Goal: Task Accomplishment & Management: Use online tool/utility

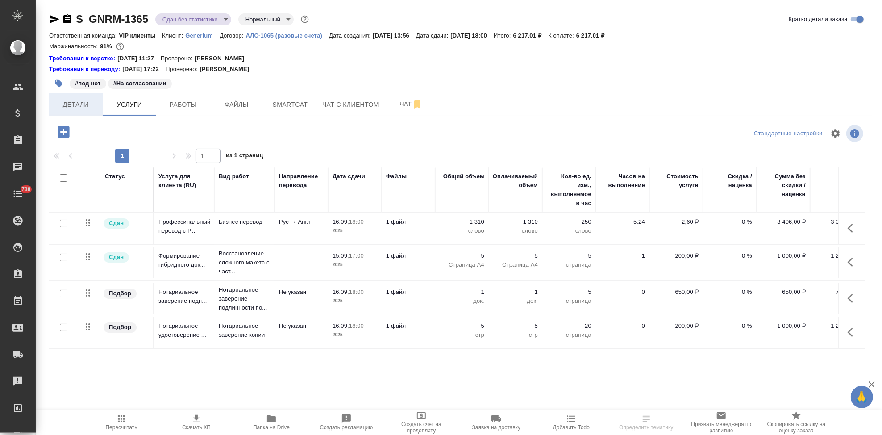
click at [75, 108] on span "Детали" at bounding box center [75, 104] width 43 height 11
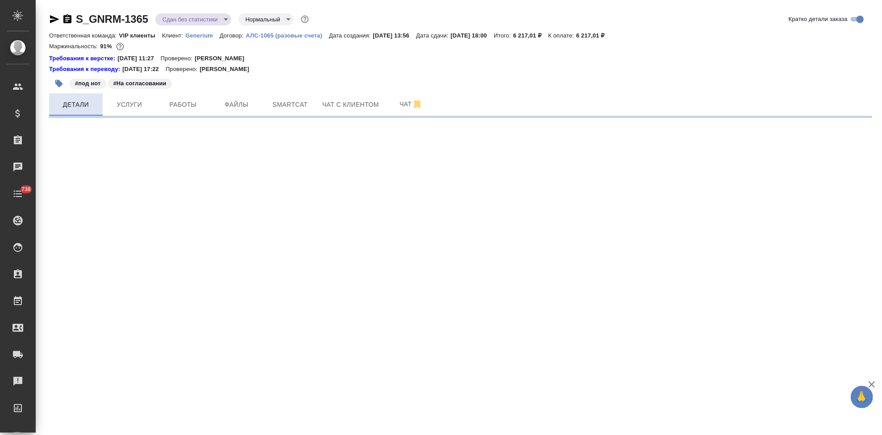
select select "RU"
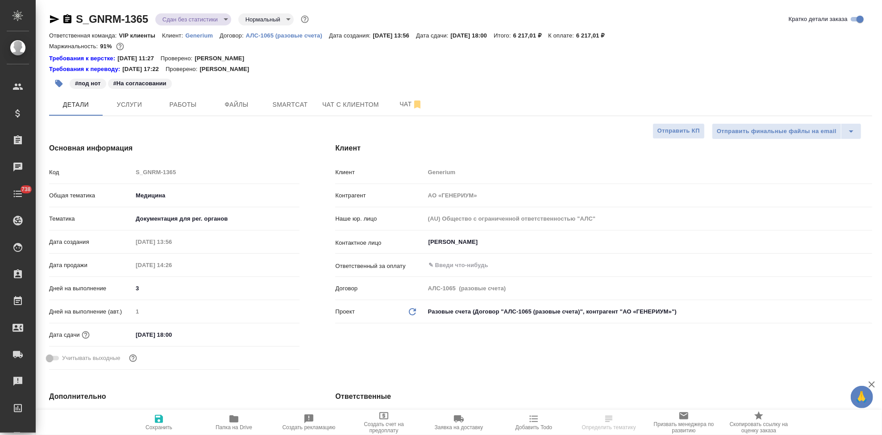
type textarea "x"
click at [126, 171] on div "Код S_GNRM-1365" at bounding box center [174, 172] width 250 height 16
click at [457, 426] on span "Заявка на доставку" at bounding box center [459, 427] width 48 height 6
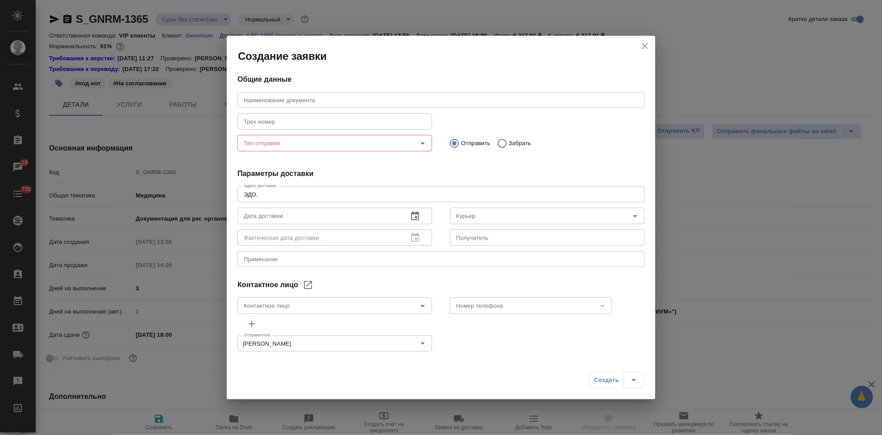
type input "Солдаткина Софья"
click at [344, 99] on input "text" at bounding box center [440, 100] width 407 height 16
paste input "S_GNRM-1365"
type input "S_GNRM-1365"
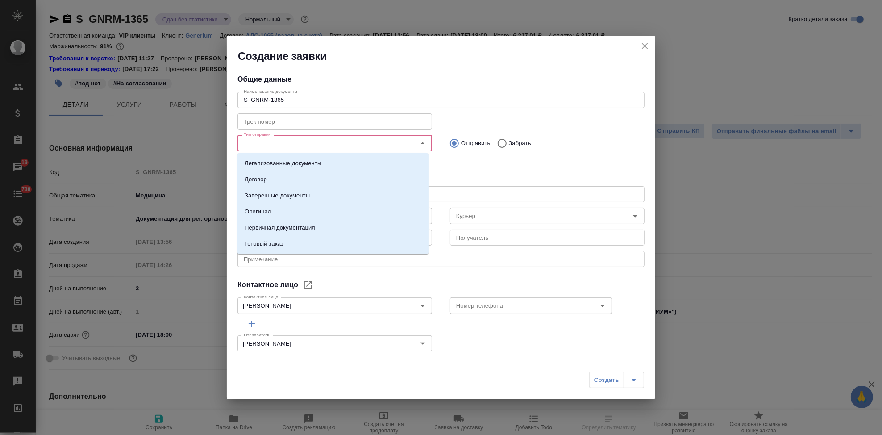
click at [288, 144] on input "Тип отправки" at bounding box center [319, 142] width 159 height 11
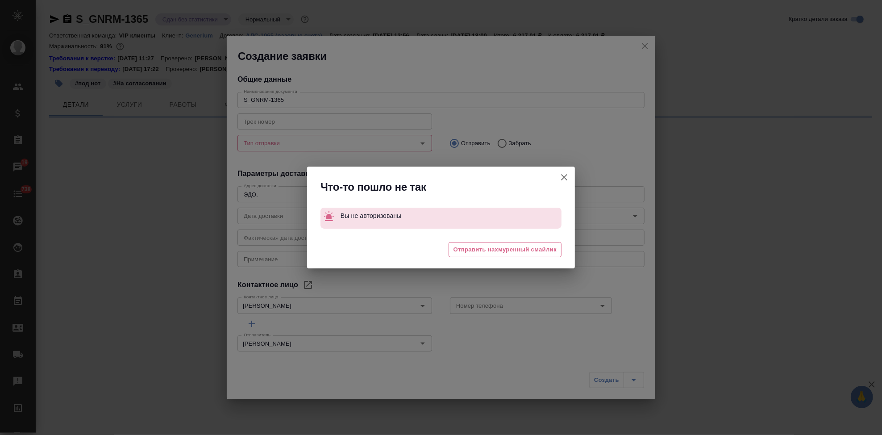
select select "RU"
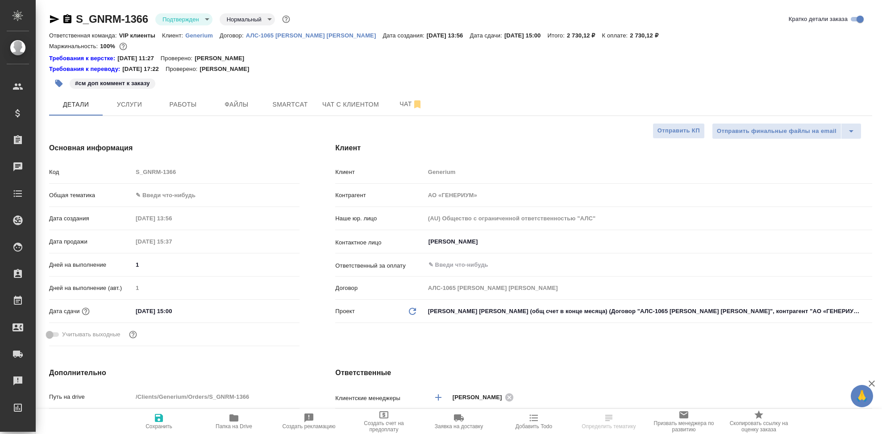
select select "RU"
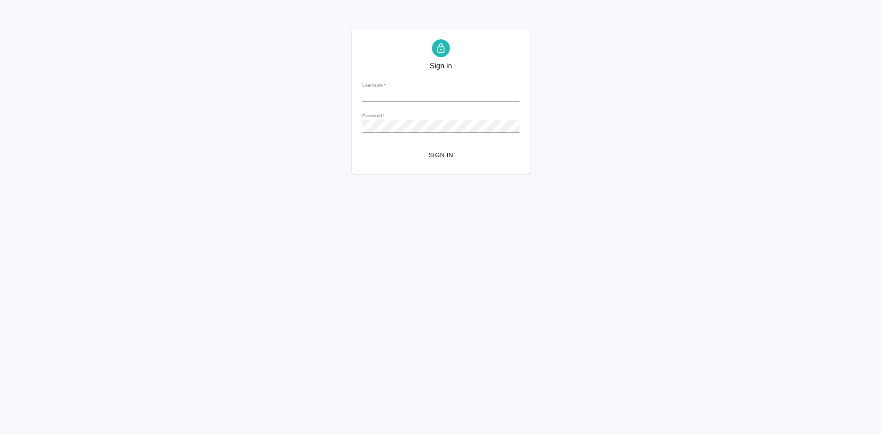
type input "a.kabargina@awatera.com"
click at [455, 157] on span "Sign in" at bounding box center [440, 154] width 143 height 11
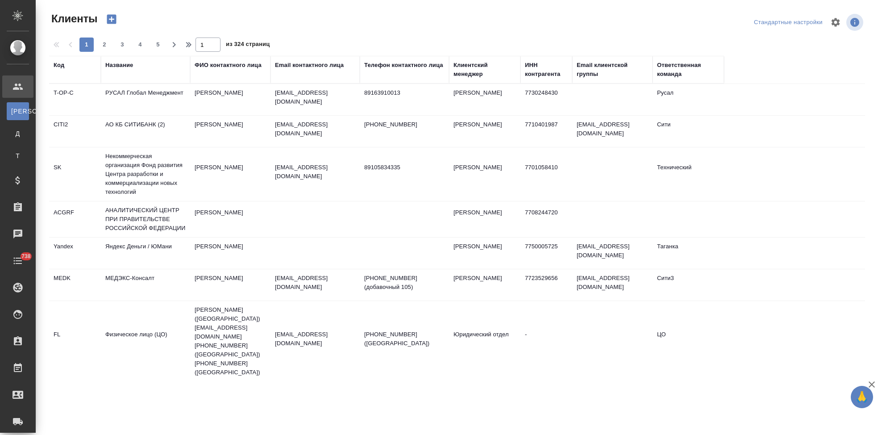
select select "RU"
click at [55, 67] on div "Код" at bounding box center [59, 65] width 11 height 9
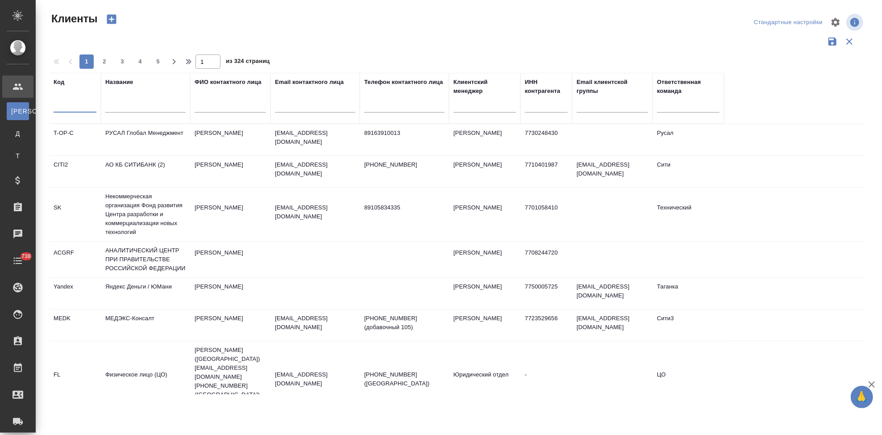
click at [70, 101] on input "text" at bounding box center [75, 106] width 43 height 11
type input "gnrm"
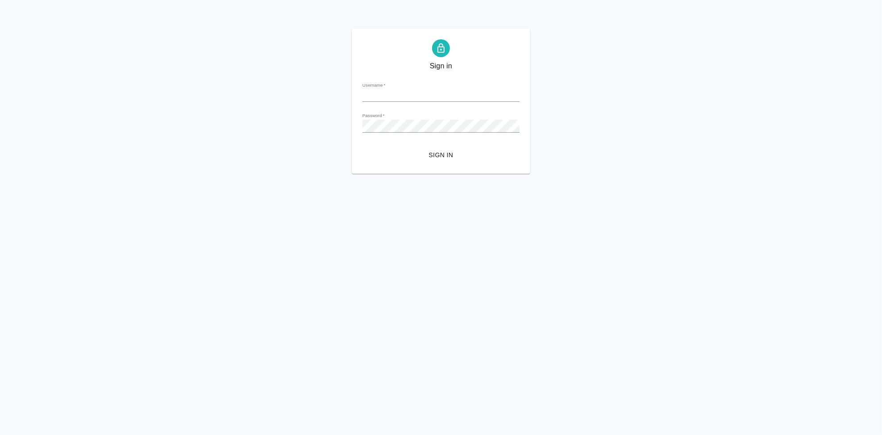
type input "[EMAIL_ADDRESS][DOMAIN_NAME]"
click at [431, 152] on span "Sign in" at bounding box center [440, 154] width 143 height 11
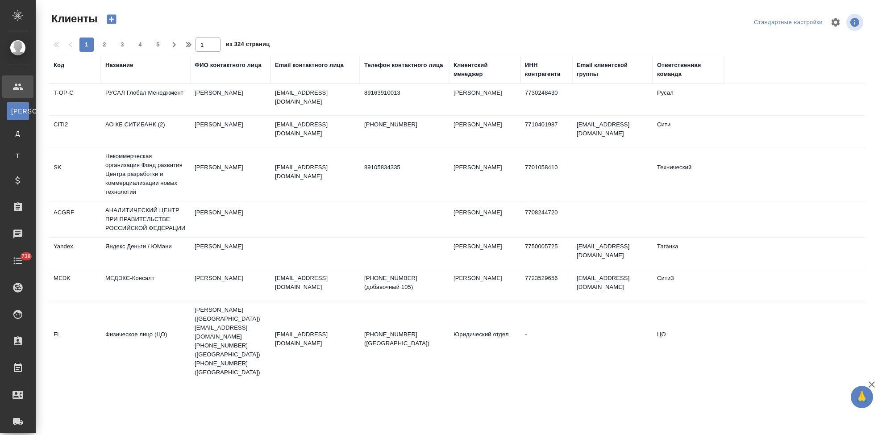
select select "RU"
click at [60, 64] on div "Код" at bounding box center [59, 65] width 11 height 9
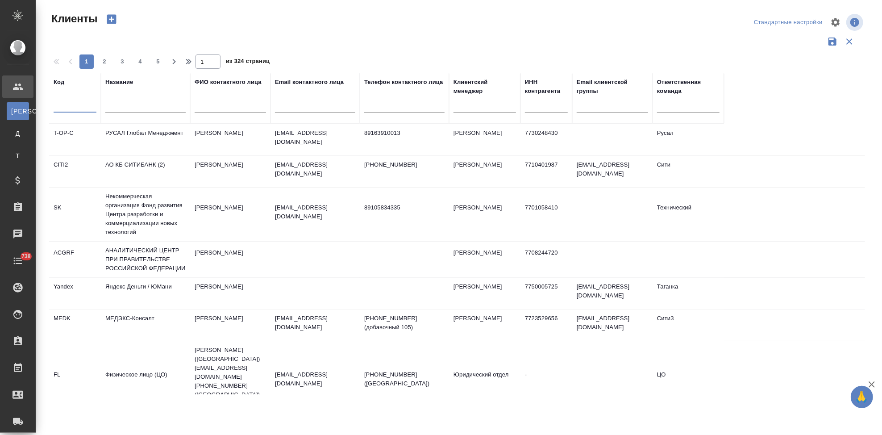
click at [65, 105] on input "text" at bounding box center [75, 106] width 43 height 11
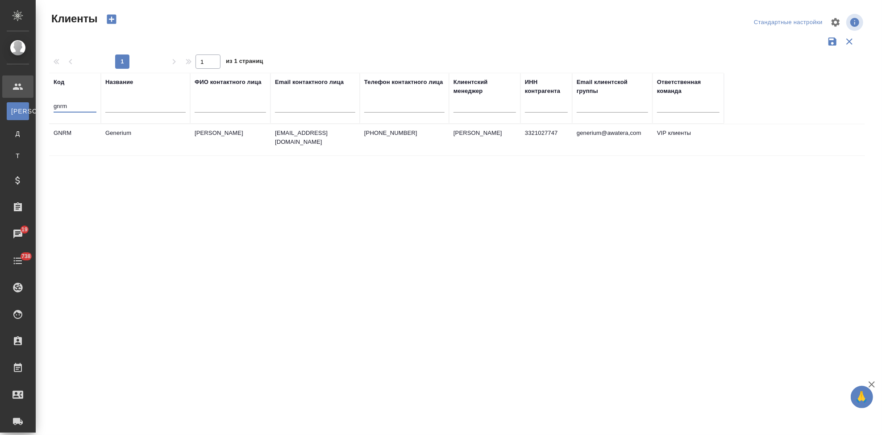
click at [215, 136] on td "Астахова Екатерина" at bounding box center [230, 139] width 80 height 31
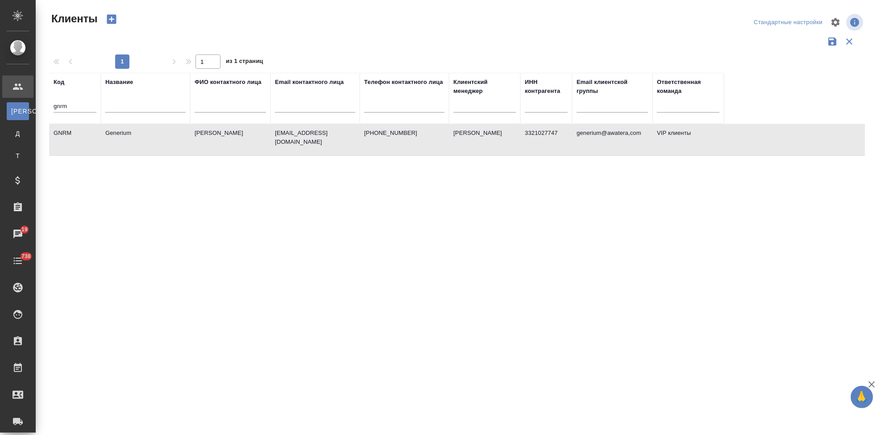
click at [87, 101] on input "gnrm" at bounding box center [75, 106] width 43 height 11
type input "g"
type input "nvrt"
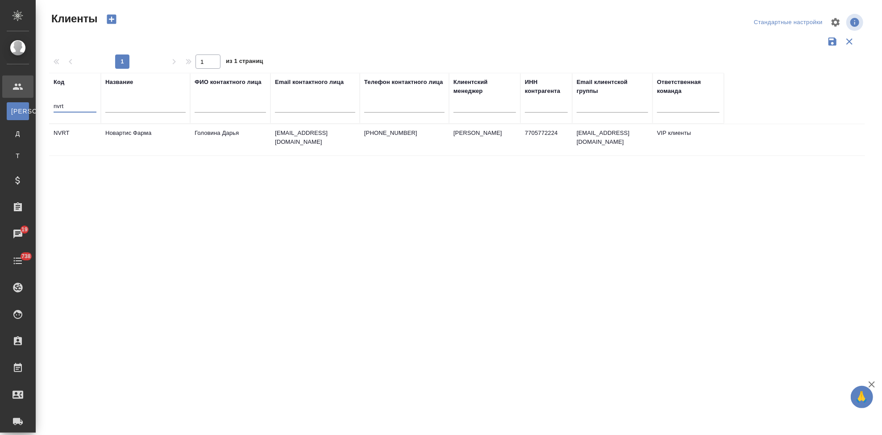
click at [163, 134] on td "Новартис Фарма" at bounding box center [145, 139] width 89 height 31
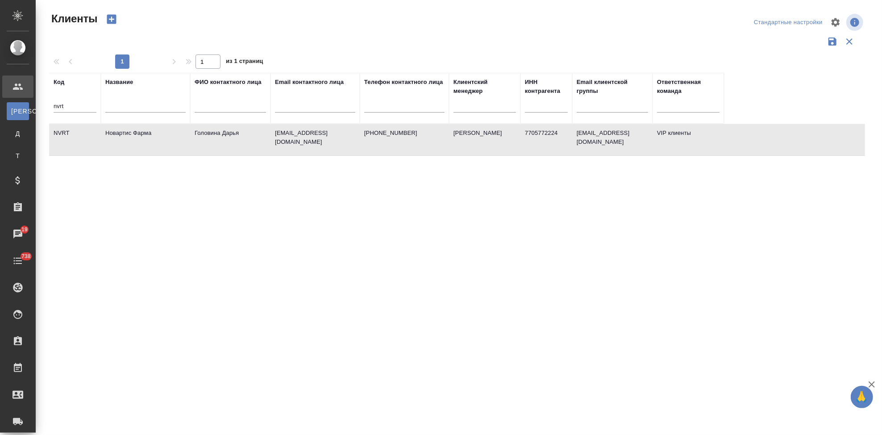
click at [163, 134] on td "Новартис Фарма" at bounding box center [145, 139] width 89 height 31
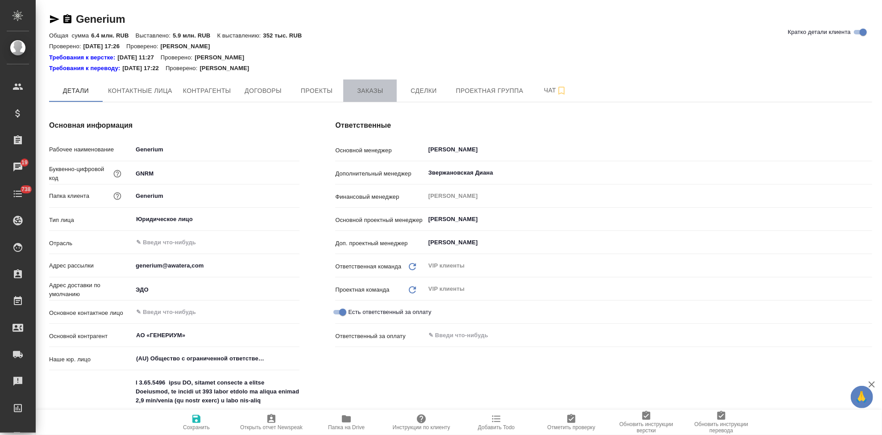
click at [370, 97] on button "Заказы" at bounding box center [370, 90] width 54 height 22
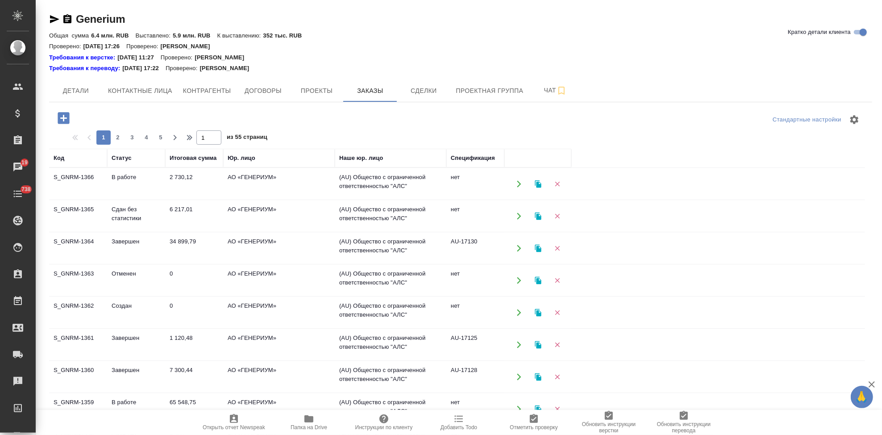
click at [129, 223] on td "Сдан без статистики" at bounding box center [136, 215] width 58 height 31
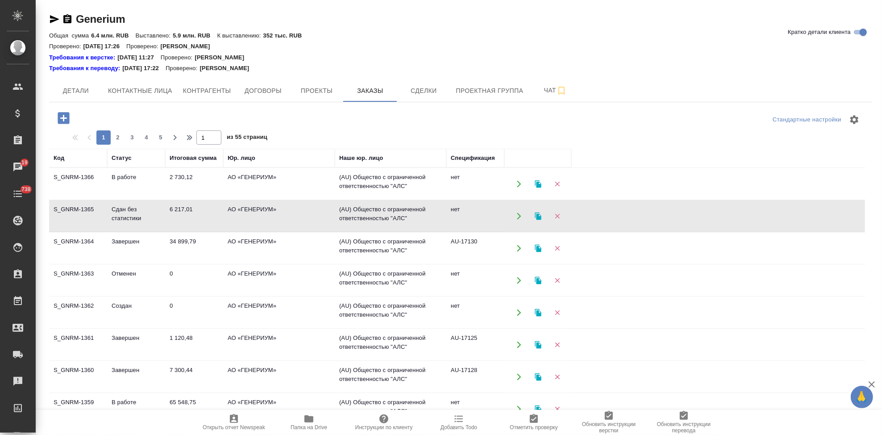
click at [129, 223] on td "Сдан без статистики" at bounding box center [136, 215] width 58 height 31
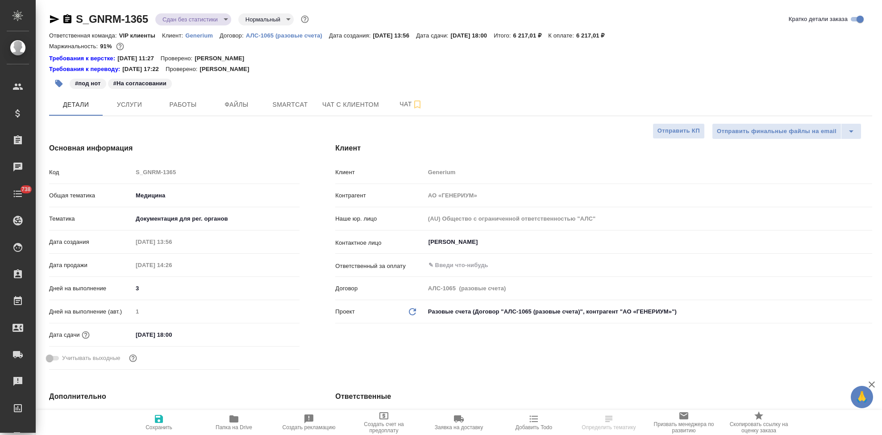
select select "RU"
type textarea "x"
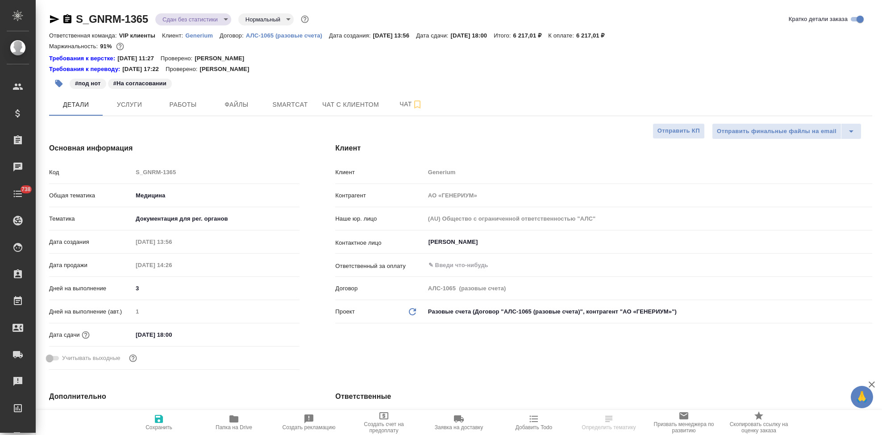
type textarea "x"
click at [110, 167] on div "Код S_GNRM-1365" at bounding box center [174, 172] width 250 height 16
click at [455, 424] on span "Заявка на доставку" at bounding box center [459, 427] width 48 height 6
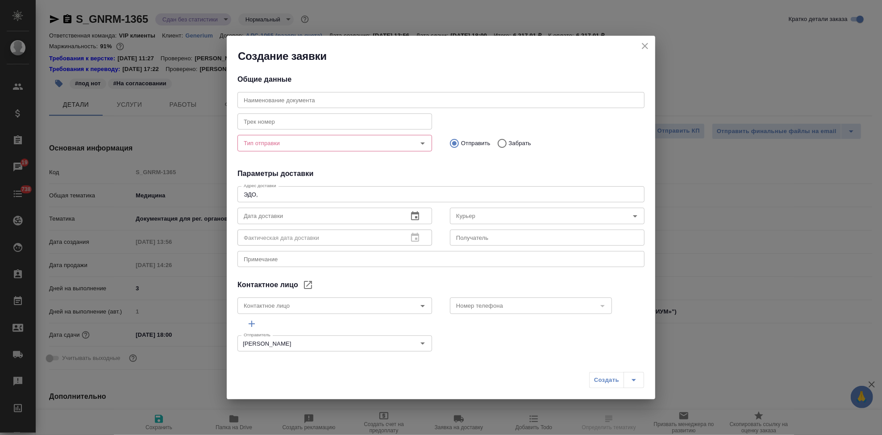
type input "[PERSON_NAME]"
click at [344, 96] on input "text" at bounding box center [440, 100] width 407 height 16
paste input "S_GNRM-1365"
click at [307, 149] on div "Тип отправки" at bounding box center [334, 143] width 195 height 16
type input "S_GNRM-1365"
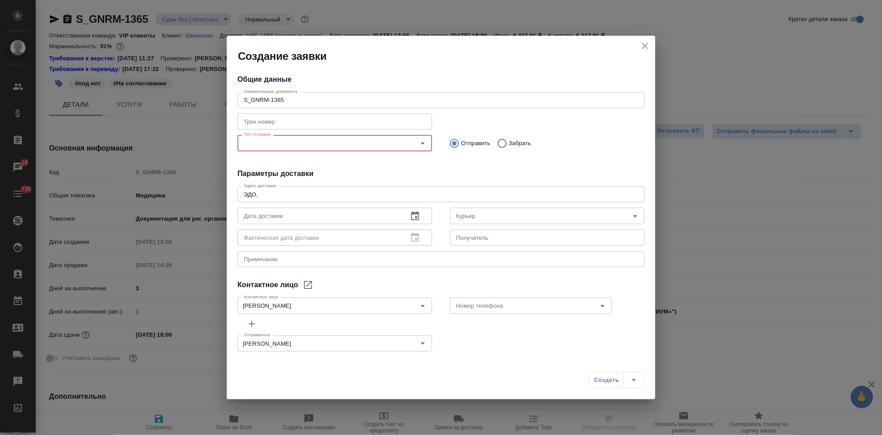
click at [306, 146] on input "Тип отправки" at bounding box center [319, 142] width 159 height 11
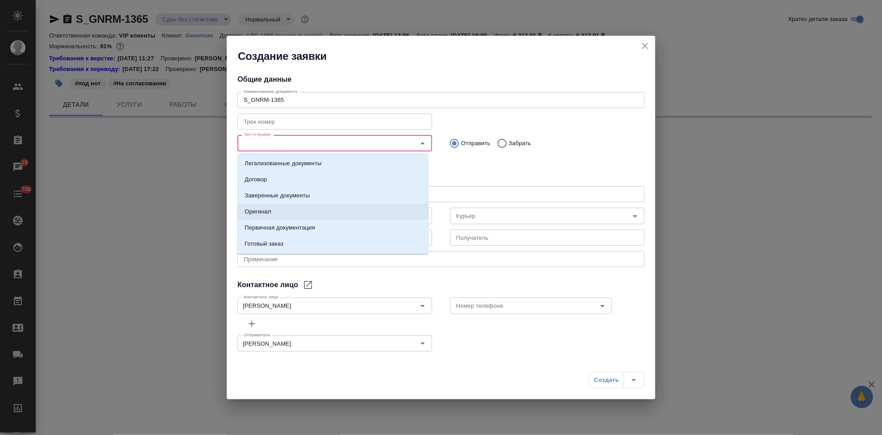
select select "RU"
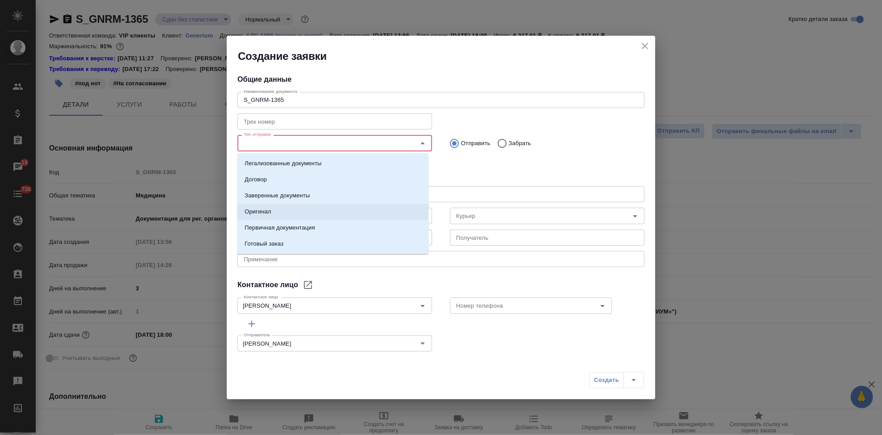
click at [282, 213] on li "Оригинал" at bounding box center [332, 211] width 191 height 16
type textarea "x"
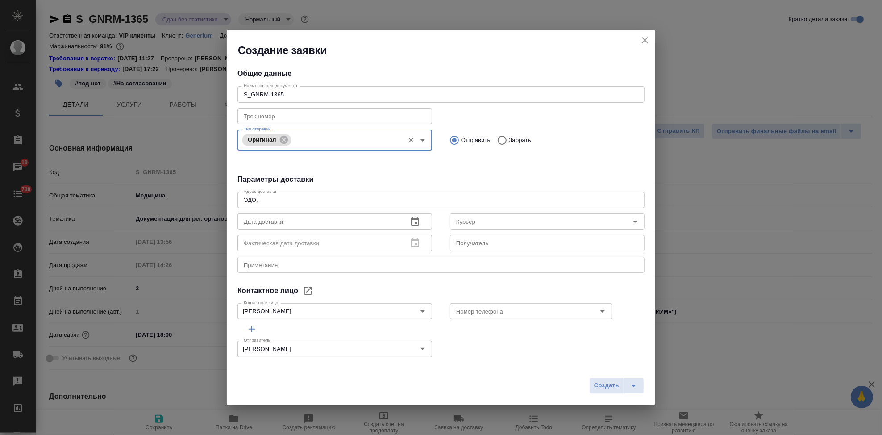
click at [509, 136] on p "Забрать" at bounding box center [520, 140] width 22 height 9
click at [505, 135] on input "Забрать" at bounding box center [501, 140] width 16 height 19
radio input "true"
click at [326, 199] on textarea "ЭДО," at bounding box center [441, 199] width 394 height 7
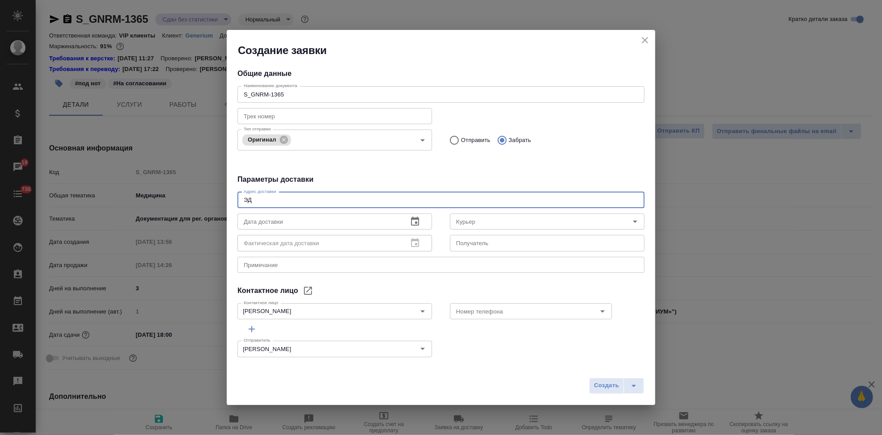
type textarea "Э"
type textarea "K"
type textarea "Л"
type textarea "ул Тестовская 10, подъезд 2 этаж"
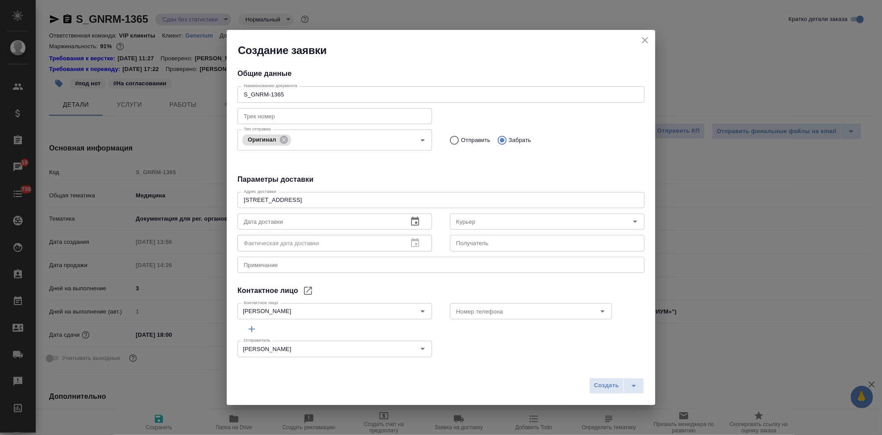
click at [281, 269] on div "x Примечание" at bounding box center [440, 265] width 407 height 16
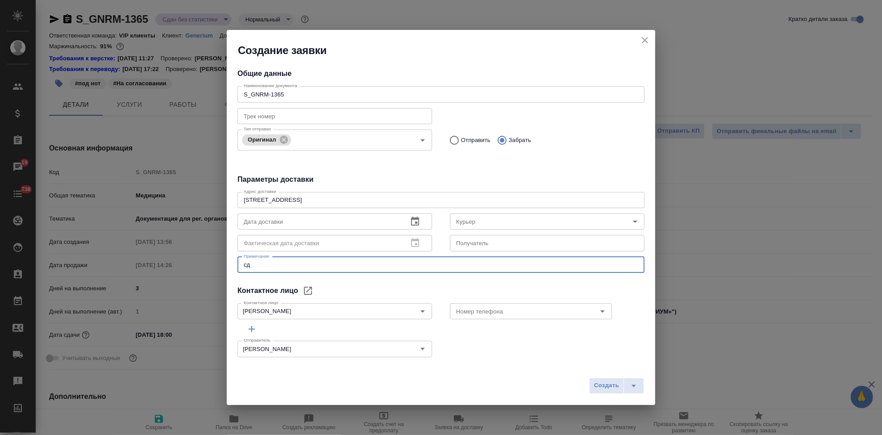
type textarea "с"
type textarea "забрать оригинал от клиента и отвезти на сертифай"
click at [411, 218] on icon "button" at bounding box center [415, 220] width 8 height 9
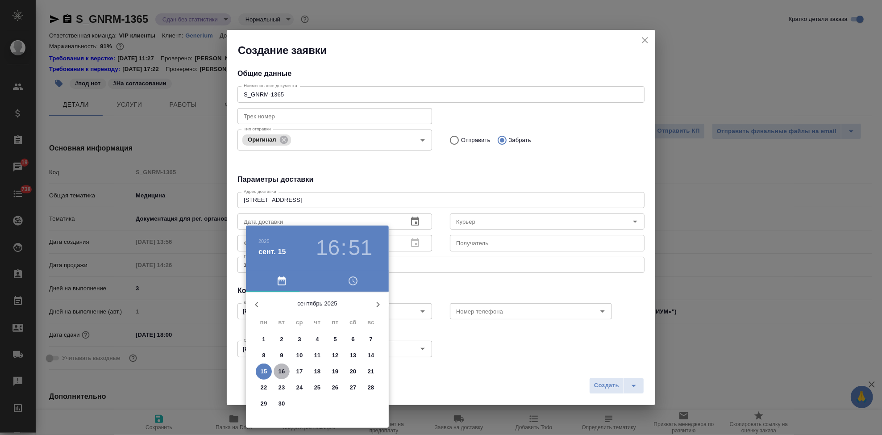
click at [285, 373] on span "16" at bounding box center [281, 371] width 16 height 9
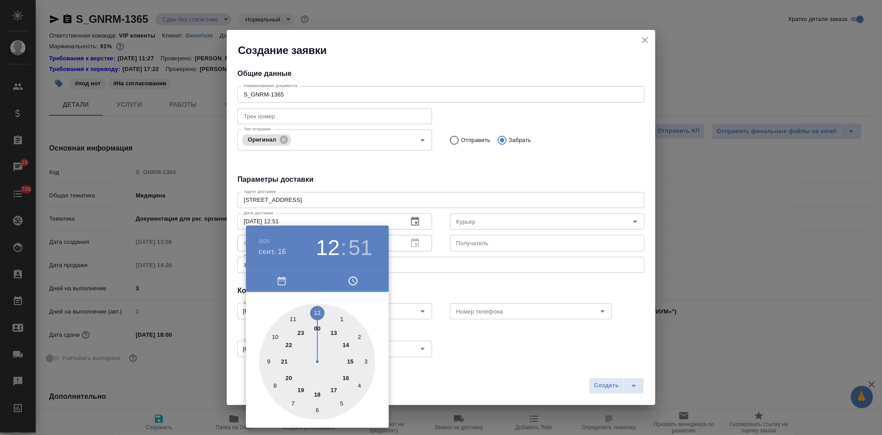
drag, startPoint x: 341, startPoint y: 361, endPoint x: 323, endPoint y: 312, distance: 51.8
click at [323, 312] on div at bounding box center [317, 361] width 116 height 116
type input "16.09.2025 12:00"
click at [318, 306] on div at bounding box center [317, 361] width 116 height 116
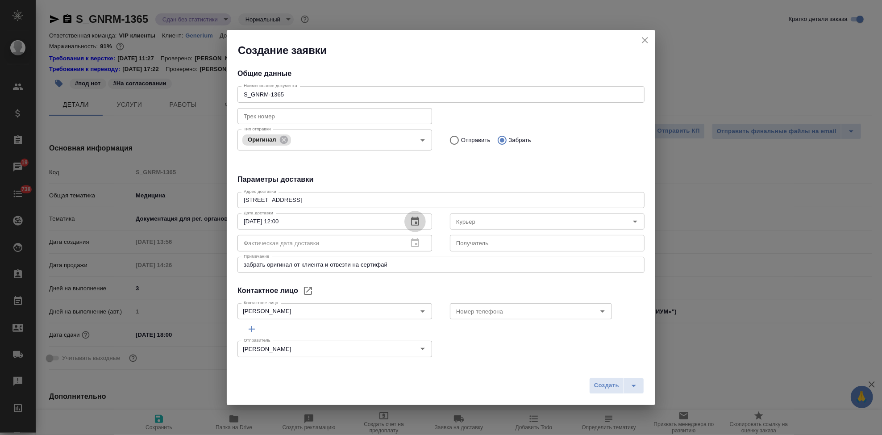
click at [340, 198] on textarea "ул Тестовская 10, подъезд 2 этаж" at bounding box center [441, 199] width 394 height 7
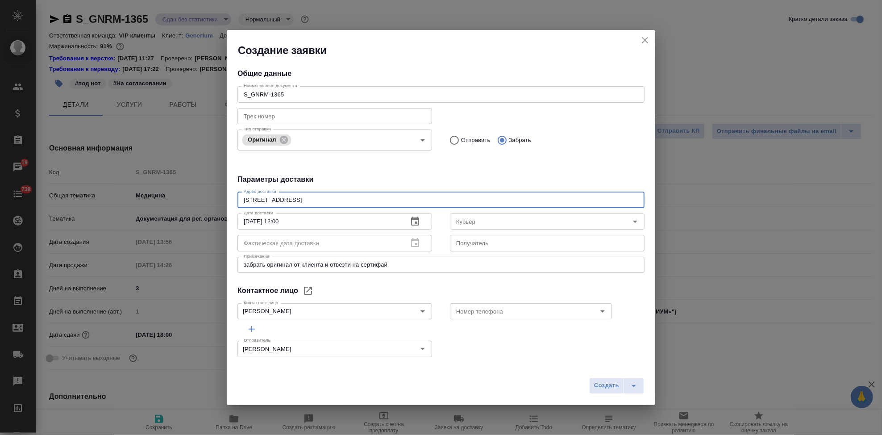
click at [322, 198] on textarea "ул Тестовская 10, подъезд 2 этаж 7" at bounding box center [441, 199] width 394 height 7
type textarea "ул Тестовская 10, подъезд 2, этаж 7"
click at [325, 264] on textarea "забрать оригинал от клиента и отвезти на сертифай" at bounding box center [441, 264] width 394 height 7
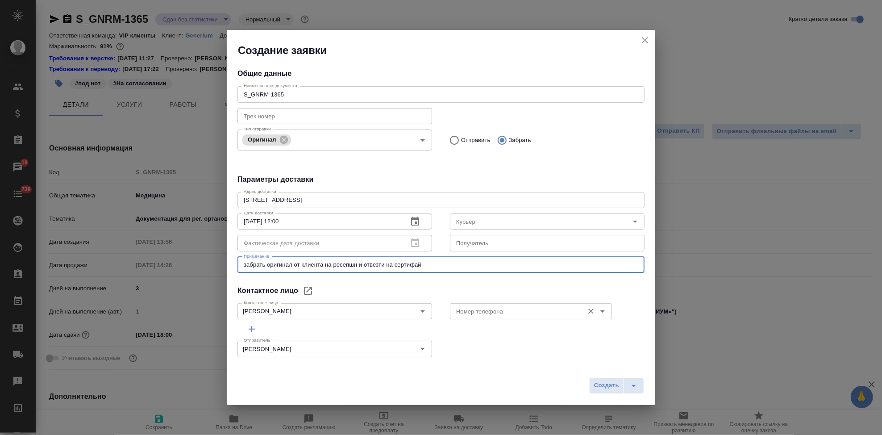
click at [535, 317] on div "Номер телефона" at bounding box center [531, 311] width 162 height 16
type textarea "забрать оригинал от клиента на ресепшн и отвезти на сертифай"
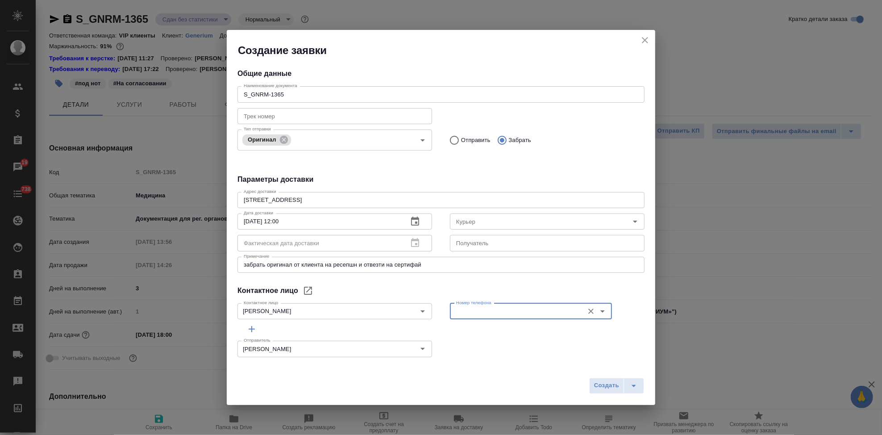
click at [535, 317] on div "Номер телефона" at bounding box center [531, 311] width 162 height 16
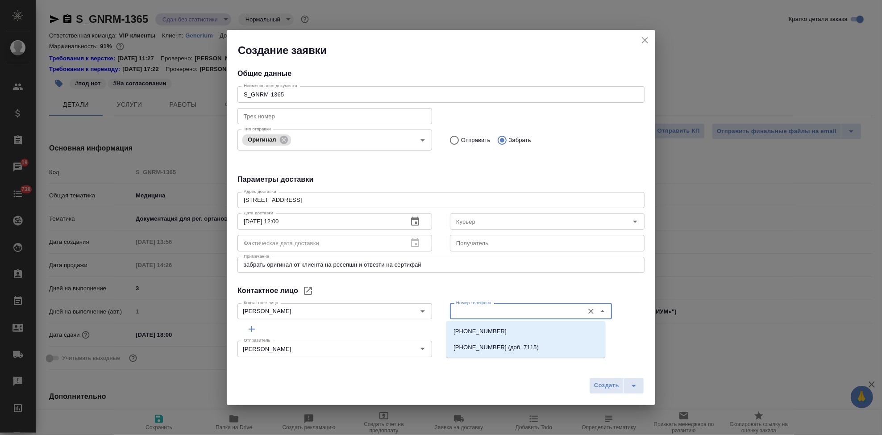
click at [537, 310] on input "Номер телефона" at bounding box center [515, 311] width 127 height 11
click at [542, 274] on div "Общие данные Наименование документа S_GNRM-1365 Наименование документа Трек ном…" at bounding box center [441, 210] width 428 height 304
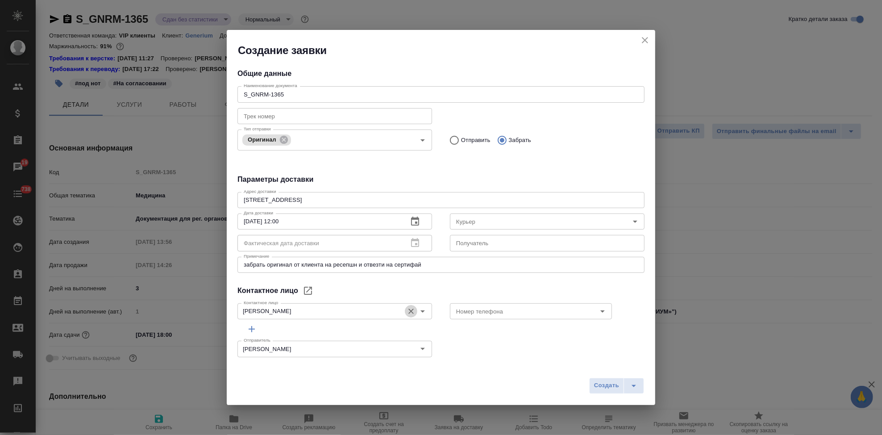
click at [408, 309] on icon "Очистить" at bounding box center [410, 310] width 5 height 5
type input "Солдаткина Софья"
click at [407, 312] on icon "Очистить" at bounding box center [410, 310] width 9 height 9
click at [350, 311] on input "Солдаткина Софья" at bounding box center [319, 311] width 159 height 11
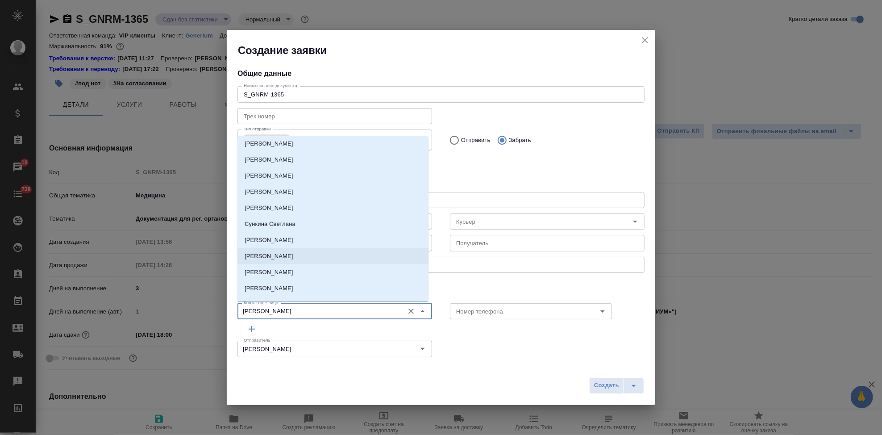
scroll to position [596, 0]
click at [279, 227] on p "Айдосов Чингис" at bounding box center [268, 225] width 49 height 9
type input "Айдосов Чингис"
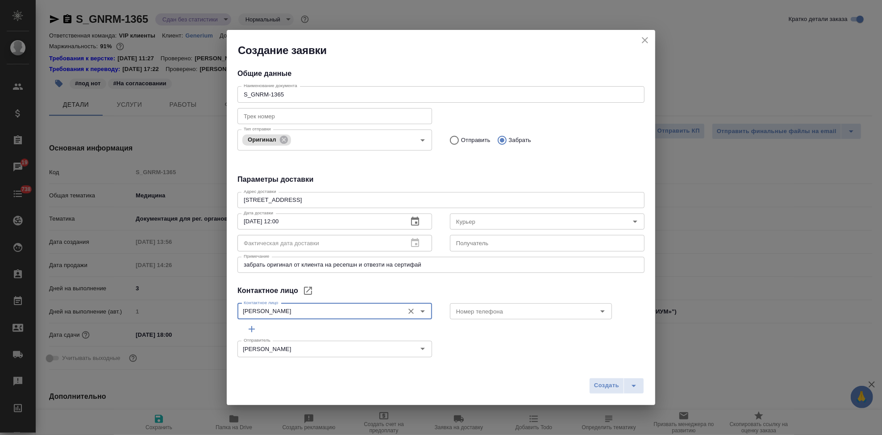
click at [468, 286] on div "Контактное лицо" at bounding box center [440, 290] width 407 height 11
click at [605, 386] on span "Создать" at bounding box center [606, 385] width 25 height 10
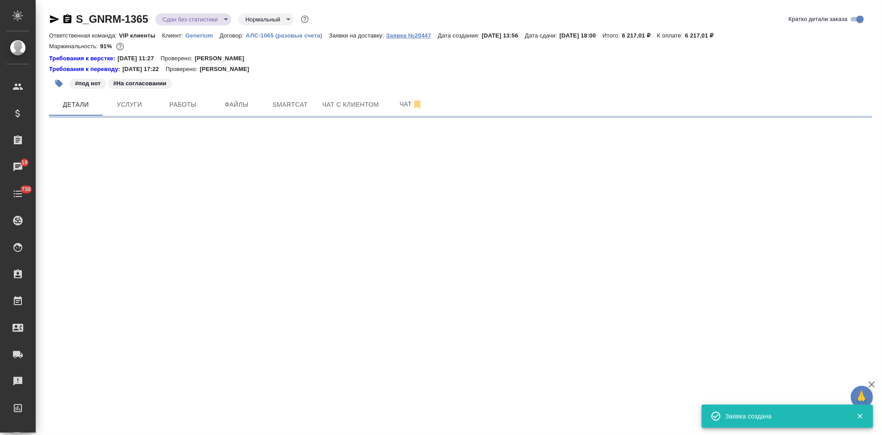
select select "RU"
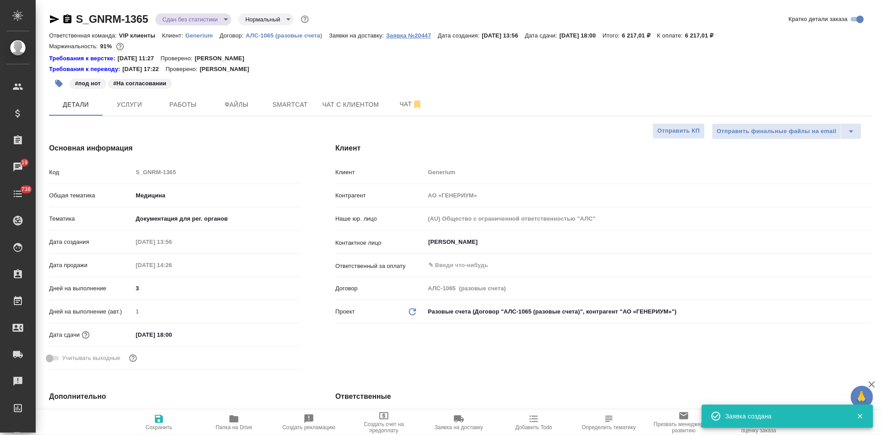
type textarea "x"
click at [406, 37] on p "Заявка №20447" at bounding box center [412, 35] width 52 height 7
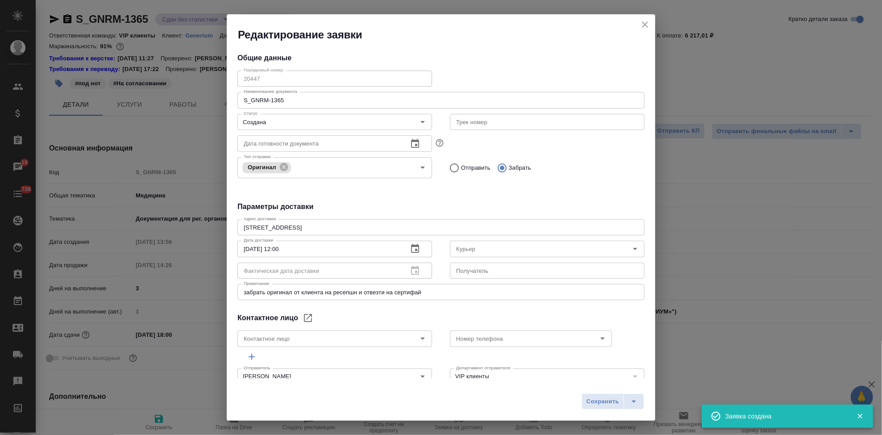
type input "Айдосов Чингис"
click at [213, 75] on div "Редактирование заявки Общие данные Порядковый номер 20447 Порядковый номер Наим…" at bounding box center [441, 217] width 882 height 435
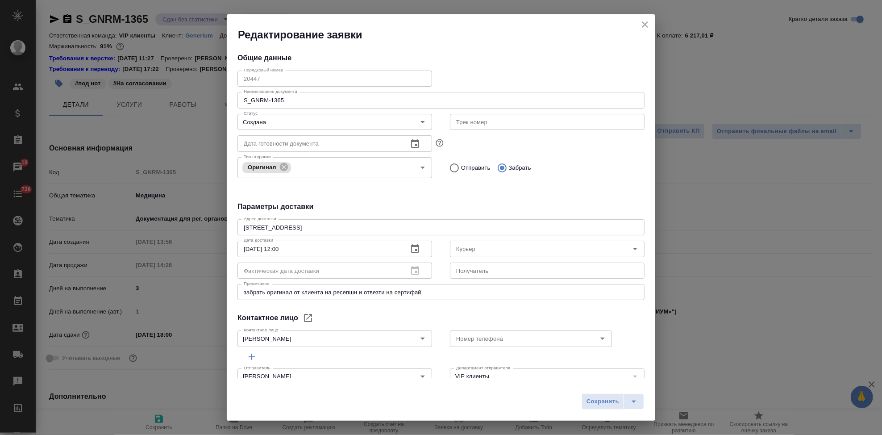
click at [642, 24] on icon "close" at bounding box center [644, 24] width 11 height 11
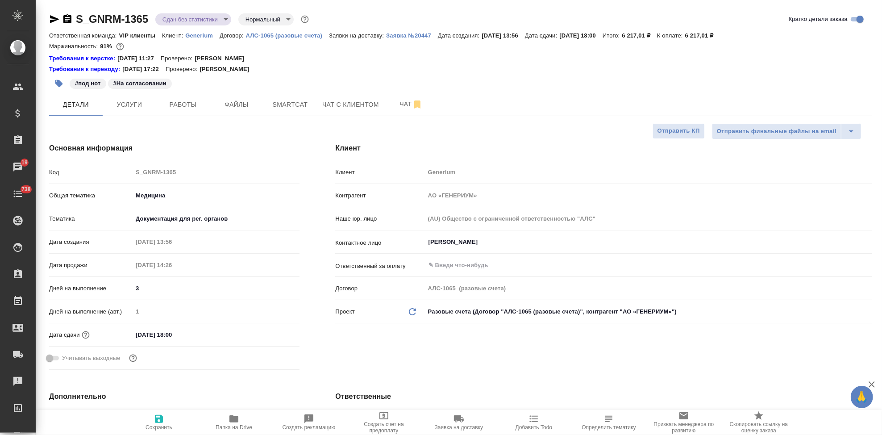
type textarea "x"
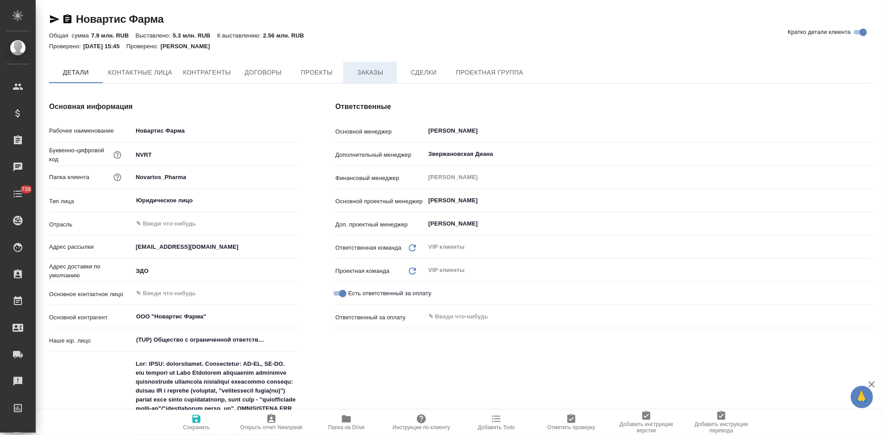
click at [369, 75] on span "Заказы" at bounding box center [369, 72] width 43 height 11
type textarea "x"
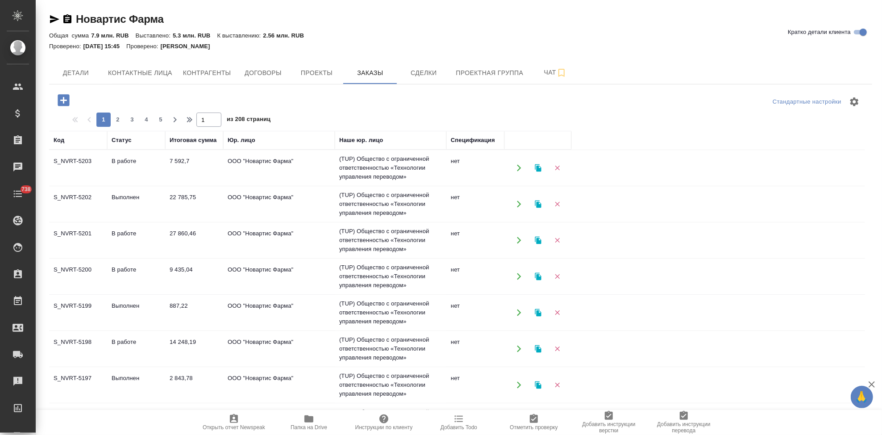
click at [66, 103] on icon "button" at bounding box center [64, 100] width 12 height 12
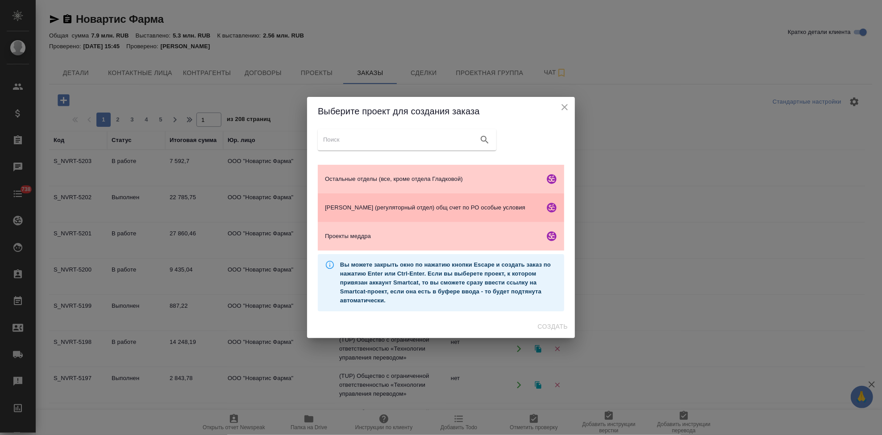
click at [356, 199] on div "Гладкова (регуляторный отдел) общ счет по РО особые условия" at bounding box center [441, 207] width 246 height 29
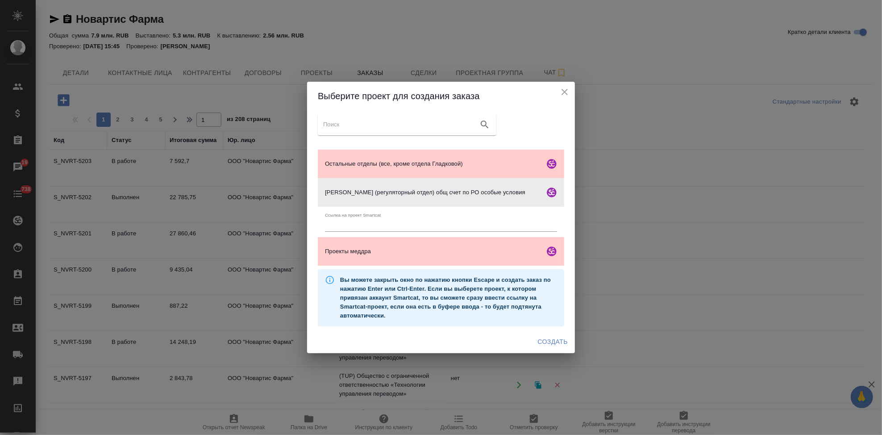
click at [535, 343] on button "Создать" at bounding box center [552, 341] width 37 height 17
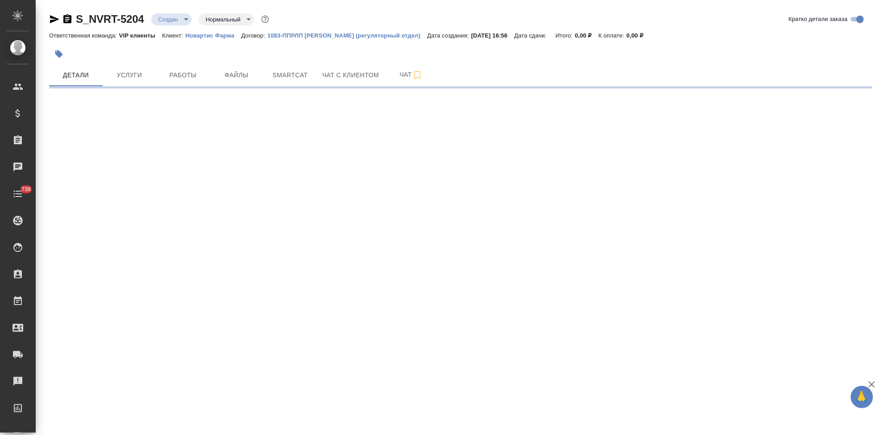
select select "RU"
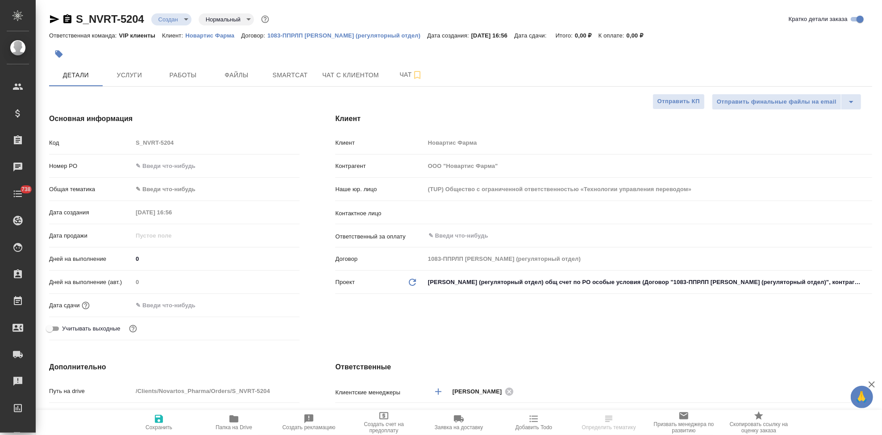
type textarea "x"
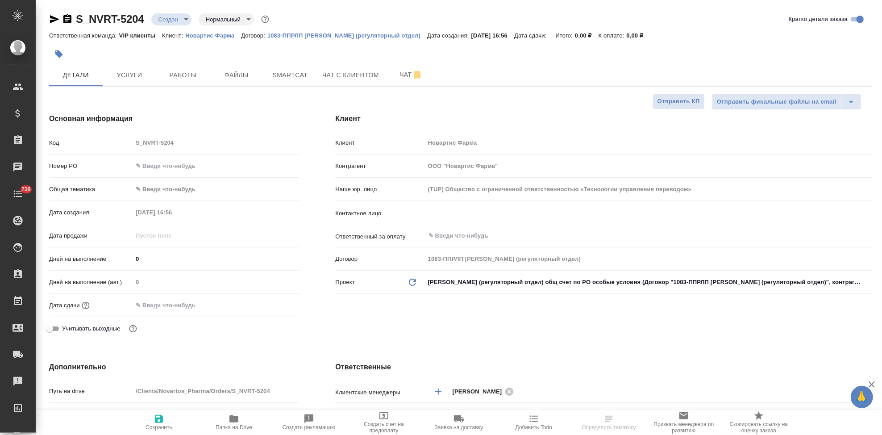
click at [116, 146] on div "Код S_NVRT-5204" at bounding box center [174, 143] width 250 height 16
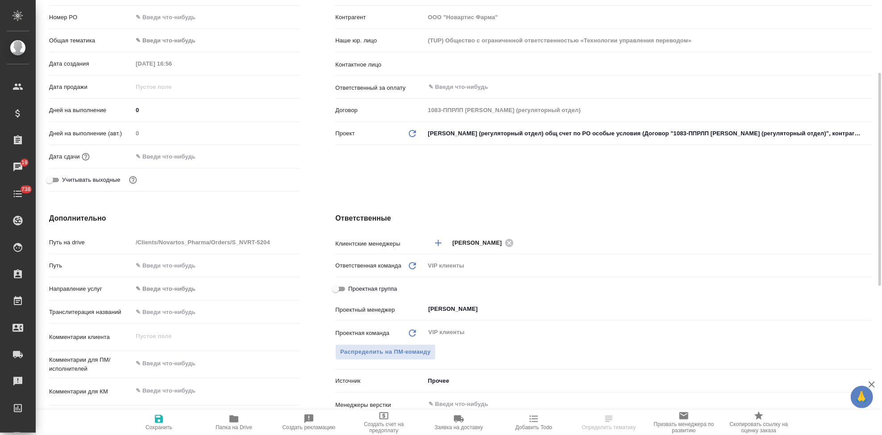
scroll to position [198, 0]
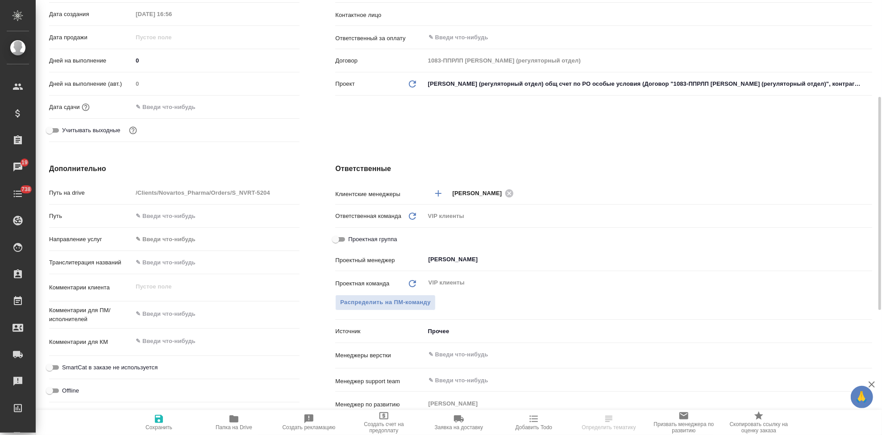
click at [170, 342] on textarea at bounding box center [215, 340] width 167 height 15
type textarea "x"
paste textarea "for trans RTT 2380 Risarg RTQ M2"
type textarea "for trans RTT 2380 Risarg RTQ M2"
type textarea "x"
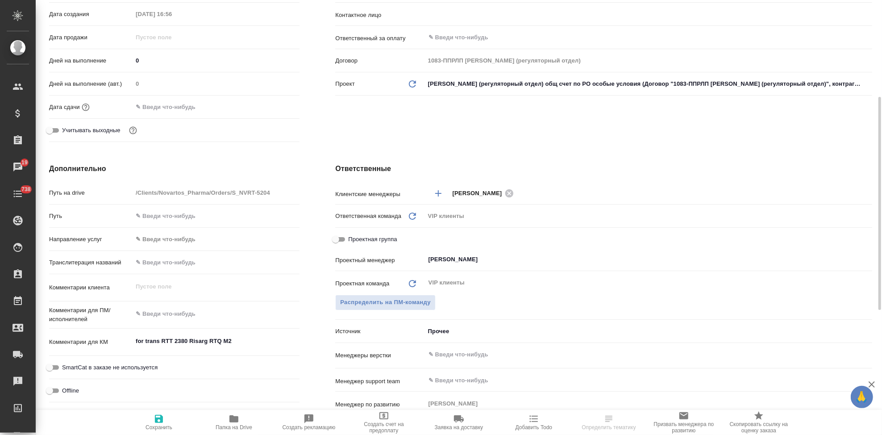
type textarea "x"
type textarea "for trans RTT 2380 Risarg RTQ M2"
type textarea "x"
click at [157, 423] on icon "button" at bounding box center [158, 418] width 11 height 11
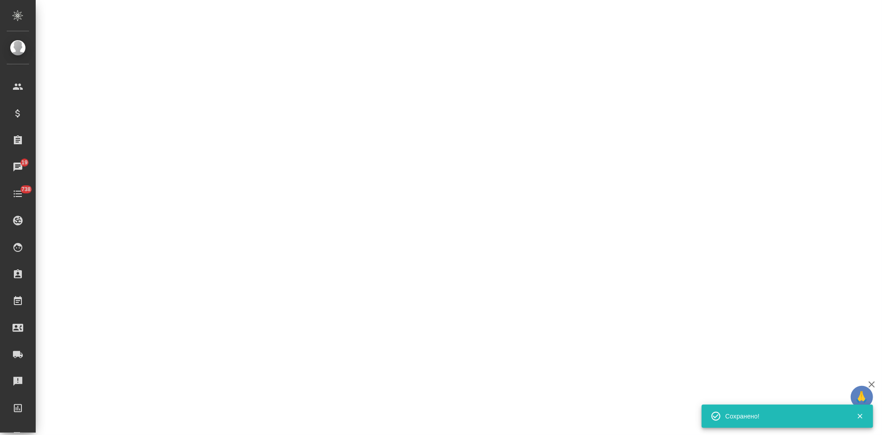
select select "RU"
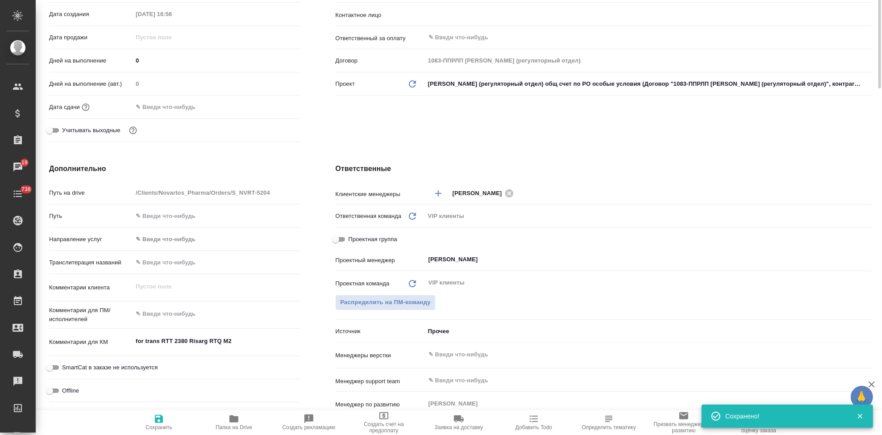
scroll to position [0, 0]
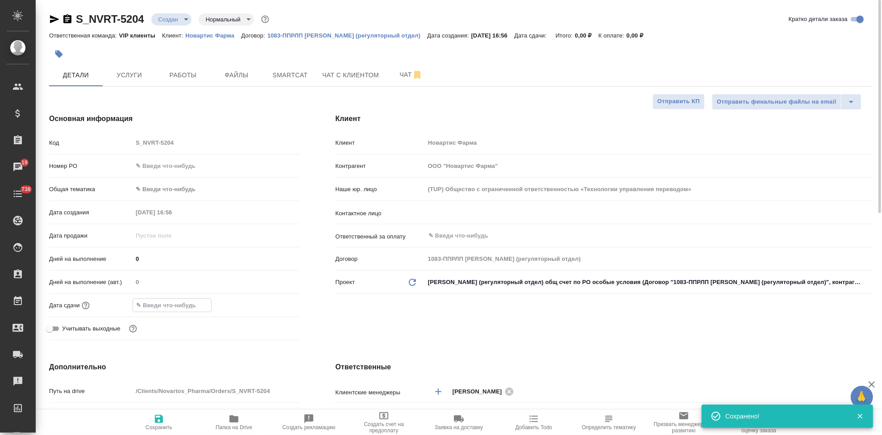
click at [162, 305] on input "text" at bounding box center [172, 304] width 78 height 13
click at [274, 305] on icon "button" at bounding box center [273, 303] width 8 height 9
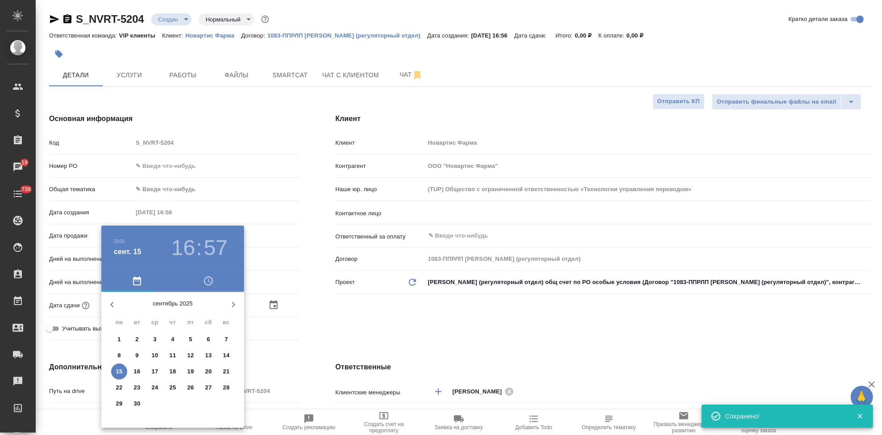
click at [191, 371] on p "19" at bounding box center [190, 371] width 7 height 9
type input "19.09.2025 16:57"
type textarea "x"
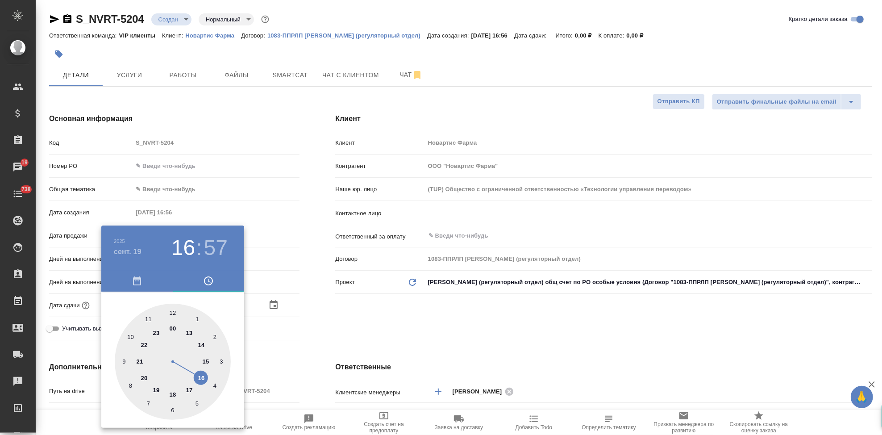
type input "19.09.2025 17:57"
type textarea "x"
drag, startPoint x: 198, startPoint y: 381, endPoint x: 196, endPoint y: 389, distance: 8.8
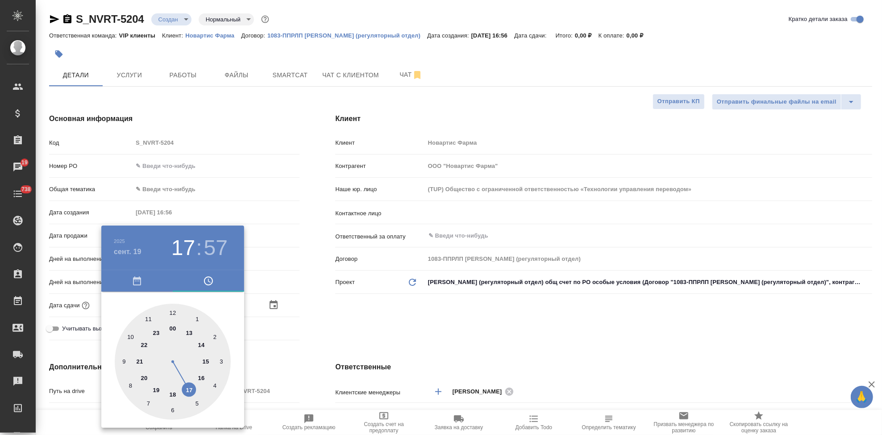
click at [196, 389] on div at bounding box center [173, 361] width 116 height 116
type textarea "x"
type input "19.09.2025 17:00"
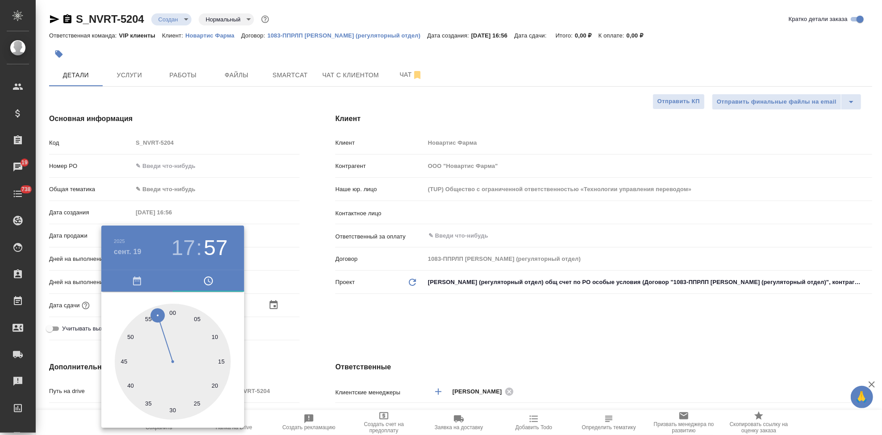
type textarea "x"
click at [171, 309] on div at bounding box center [173, 361] width 116 height 116
type textarea "x"
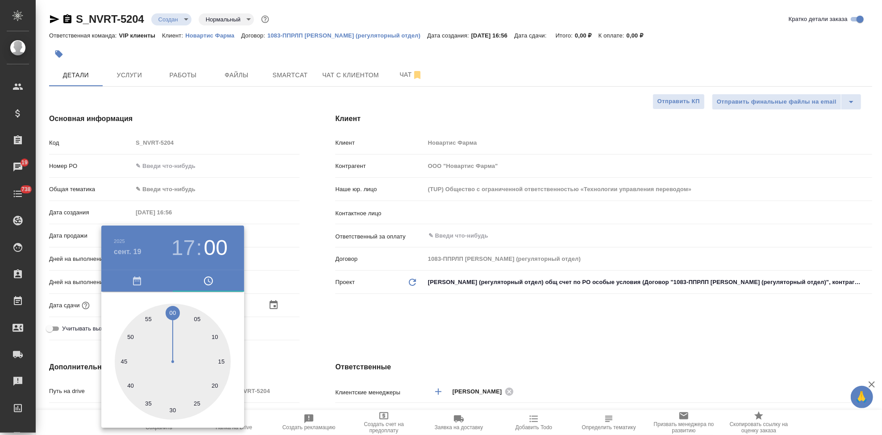
type textarea "x"
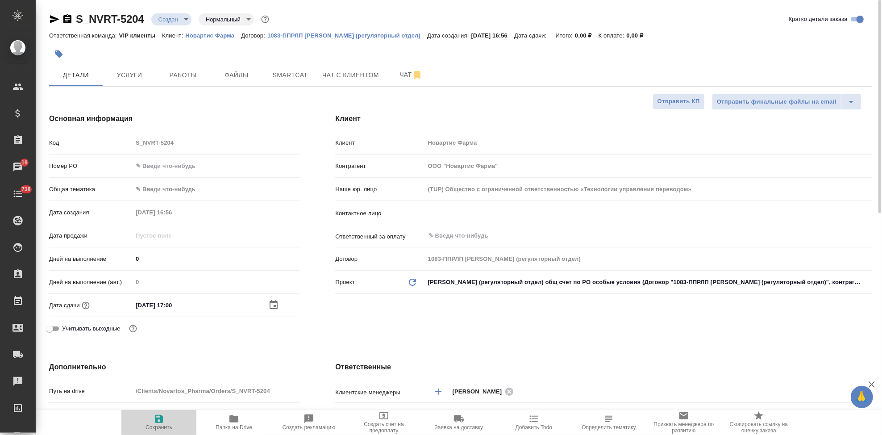
click at [155, 421] on icon "button" at bounding box center [159, 418] width 8 height 8
type textarea "x"
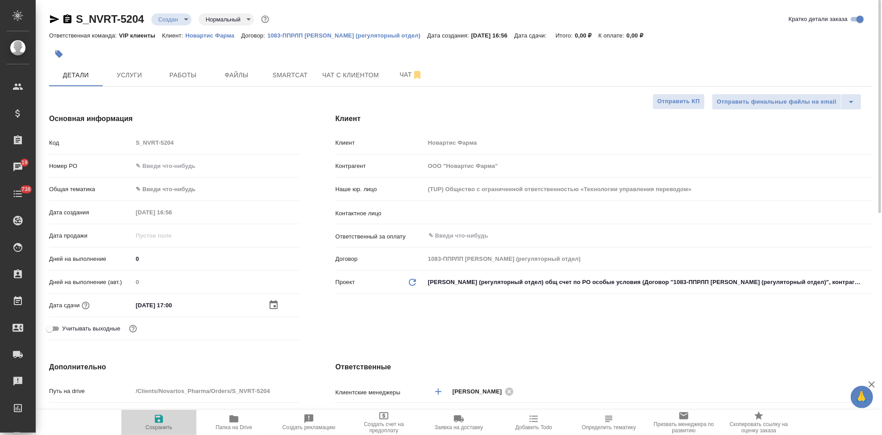
type textarea "x"
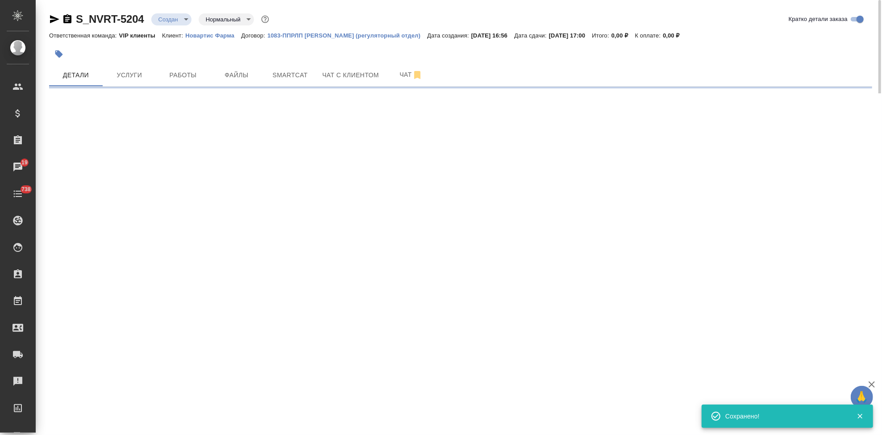
select select "RU"
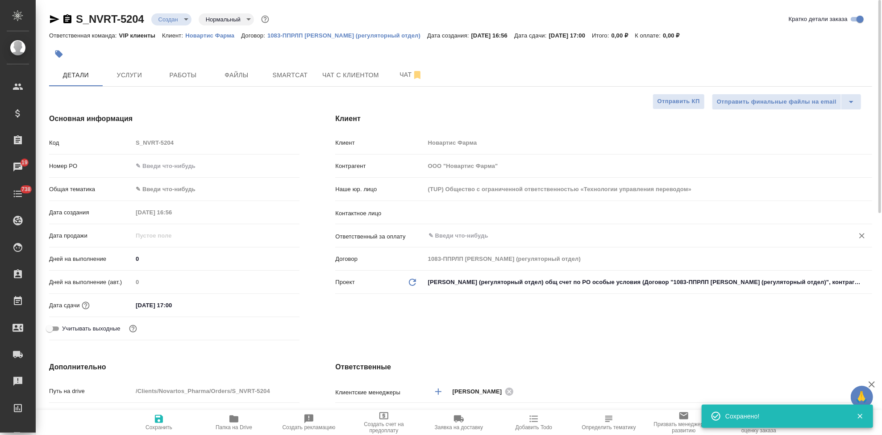
type textarea "x"
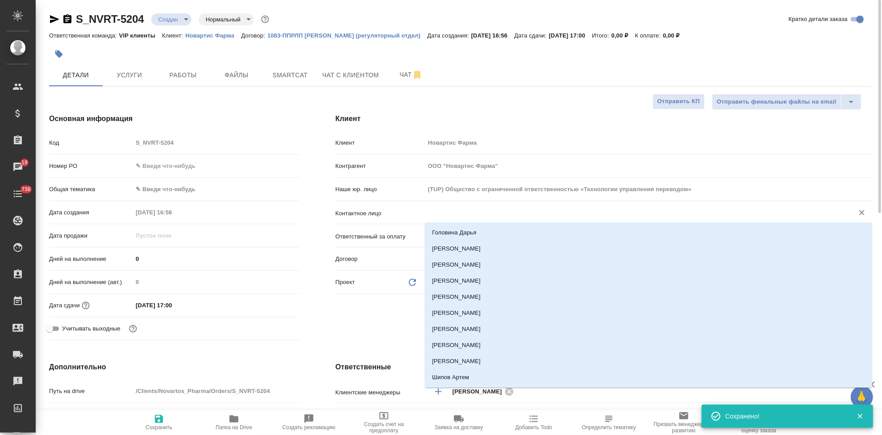
click at [484, 217] on input "text" at bounding box center [633, 212] width 412 height 11
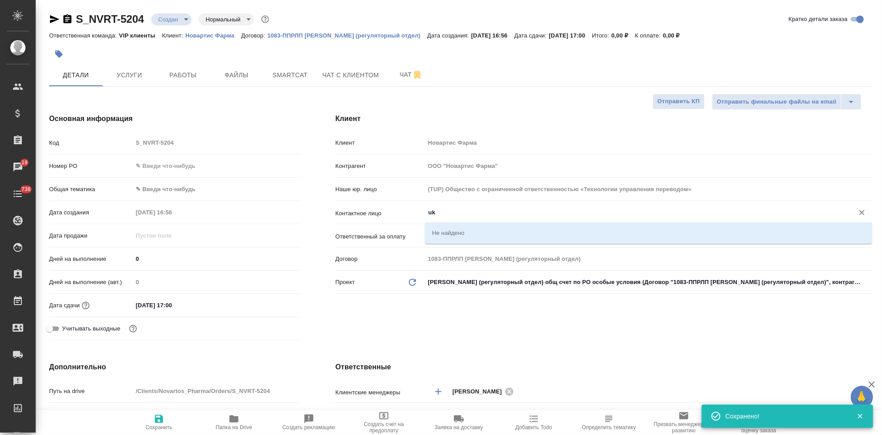
type input "u"
type textarea "x"
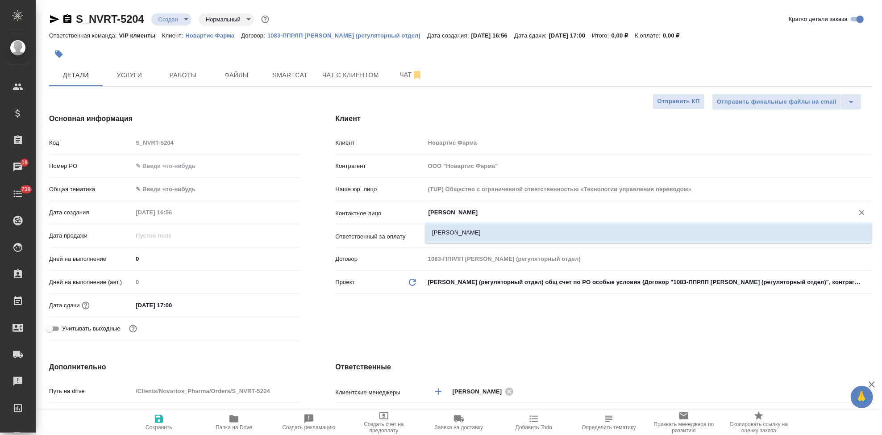
click at [504, 227] on li "Гладкова Анастасия" at bounding box center [648, 232] width 447 height 16
type input "Гладкова Анастасия"
type textarea "x"
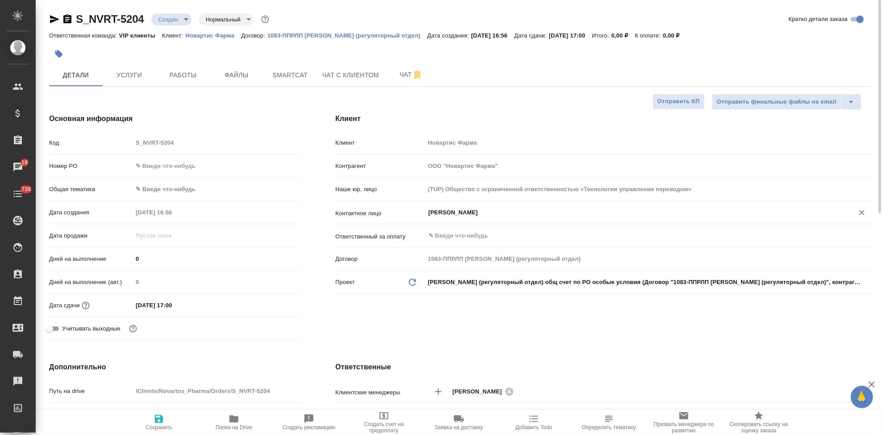
type input "Гладкова Анастасия"
click at [158, 419] on icon "button" at bounding box center [159, 418] width 8 height 8
type textarea "x"
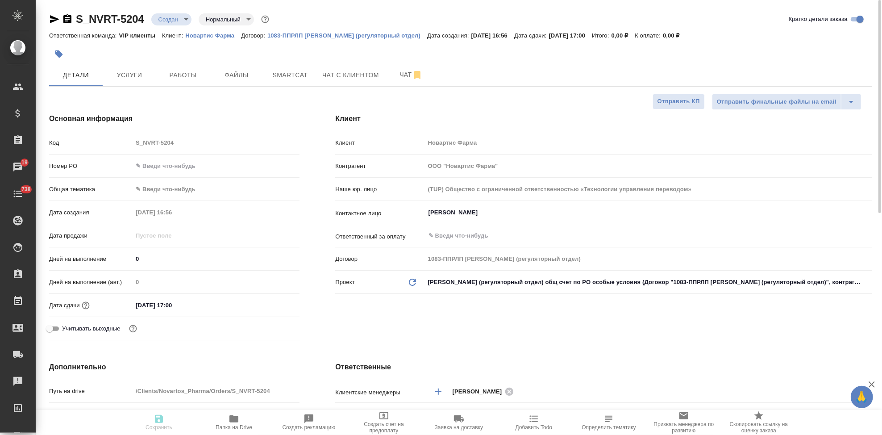
type textarea "x"
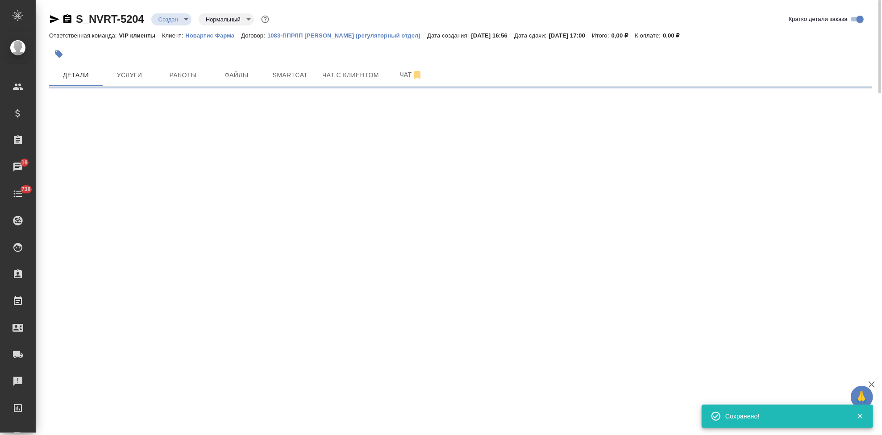
select select "RU"
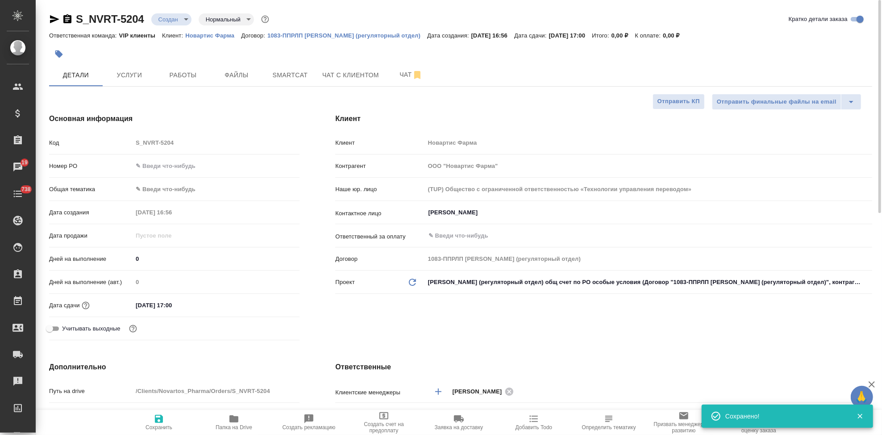
type textarea "x"
click at [222, 66] on button "Файлы" at bounding box center [237, 75] width 54 height 22
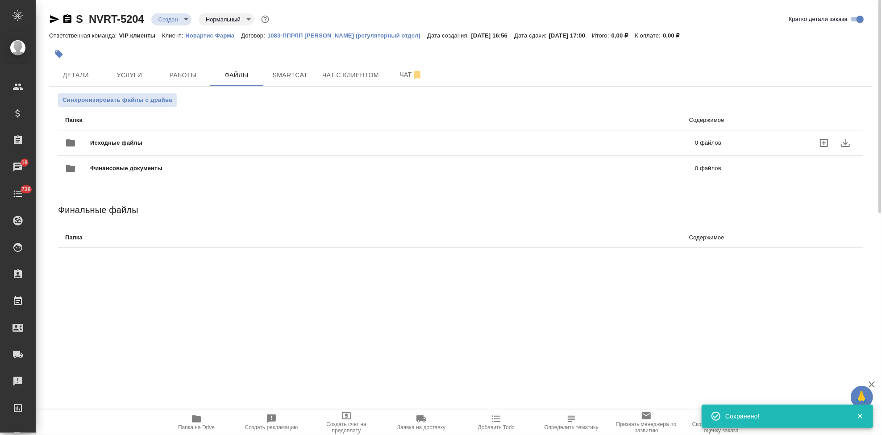
click at [823, 141] on icon "uploadFiles" at bounding box center [824, 143] width 8 height 8
click at [0, 0] on input "uploadFiles" at bounding box center [0, 0] width 0 height 0
click at [182, 21] on body "🙏 .cls-1 fill:#fff; AWATERA Kabargina Anna Клиенты Спецификации Заказы 19 Чаты …" at bounding box center [441, 217] width 882 height 435
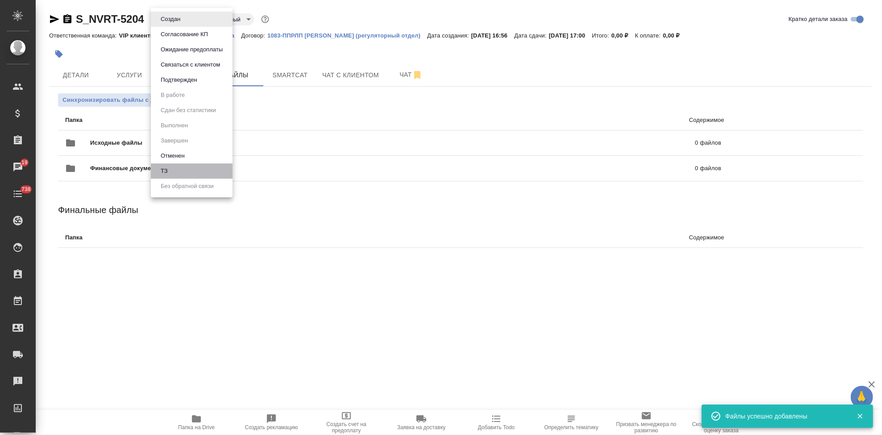
click at [174, 168] on li "ТЗ" at bounding box center [192, 170] width 82 height 15
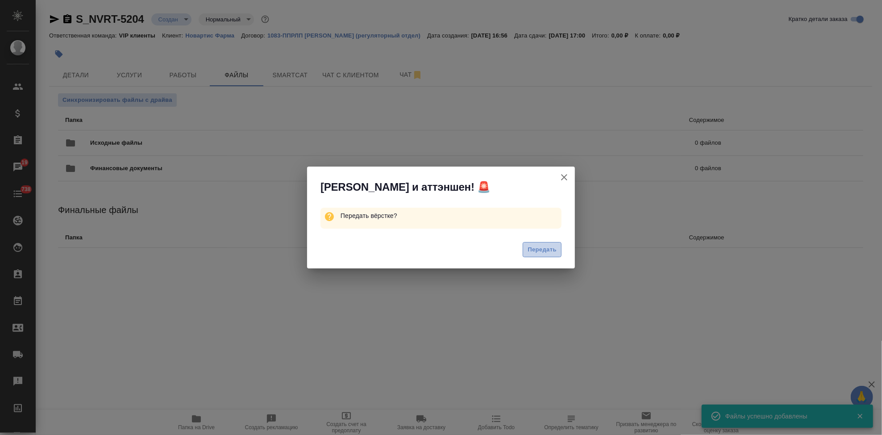
click at [533, 252] on span "Передать" at bounding box center [541, 249] width 29 height 10
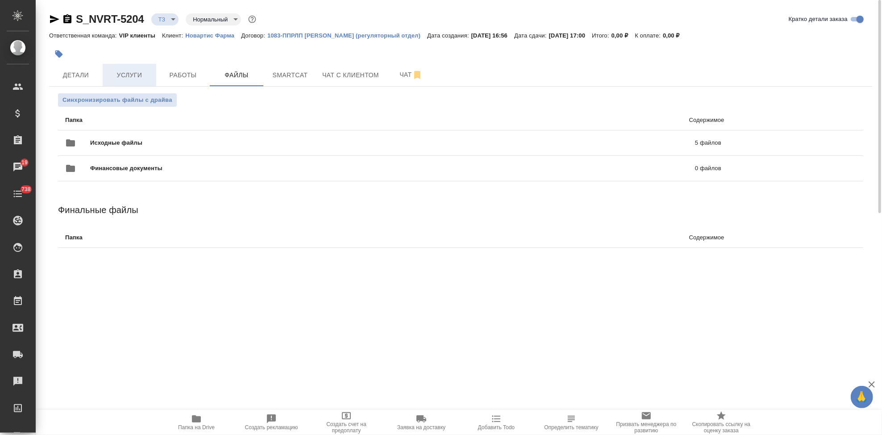
click at [130, 66] on button "Услуги" at bounding box center [130, 75] width 54 height 22
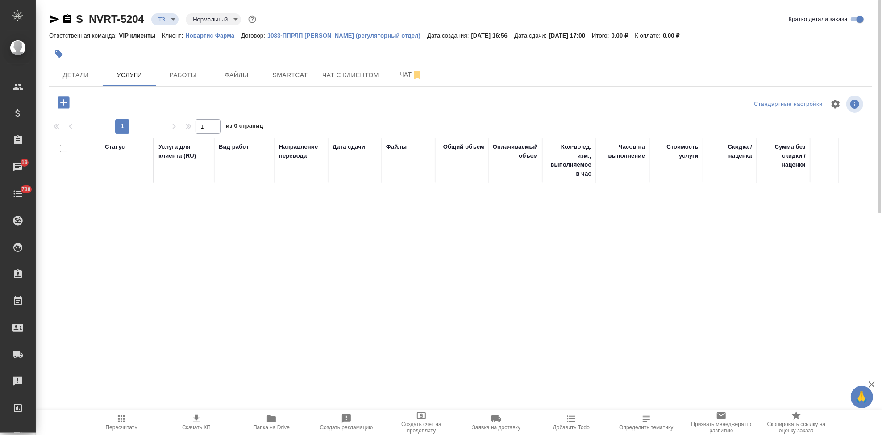
click at [60, 105] on icon "button" at bounding box center [64, 102] width 12 height 12
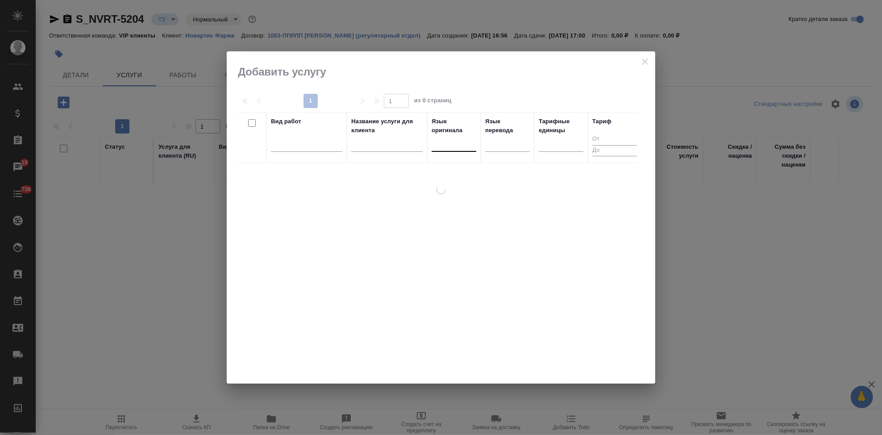
click at [447, 145] on div at bounding box center [453, 142] width 45 height 13
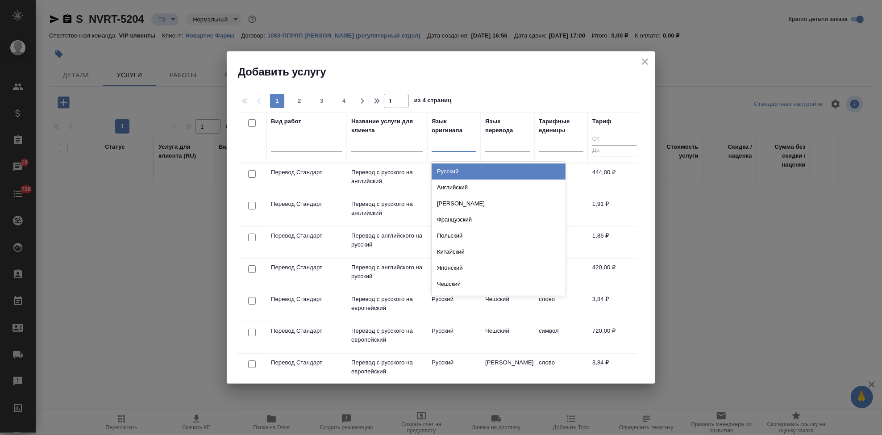
click at [447, 148] on div at bounding box center [453, 142] width 45 height 13
type input "англ"
click at [461, 173] on div "Английский" at bounding box center [498, 171] width 134 height 16
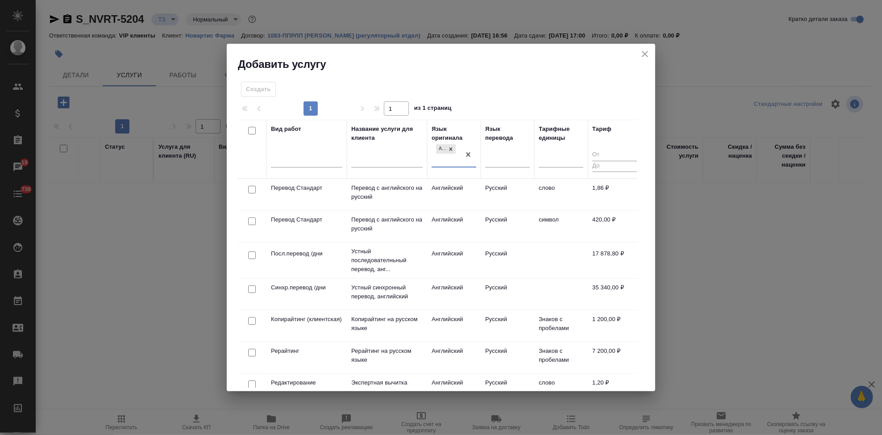
click at [458, 188] on td "Английский" at bounding box center [454, 194] width 54 height 31
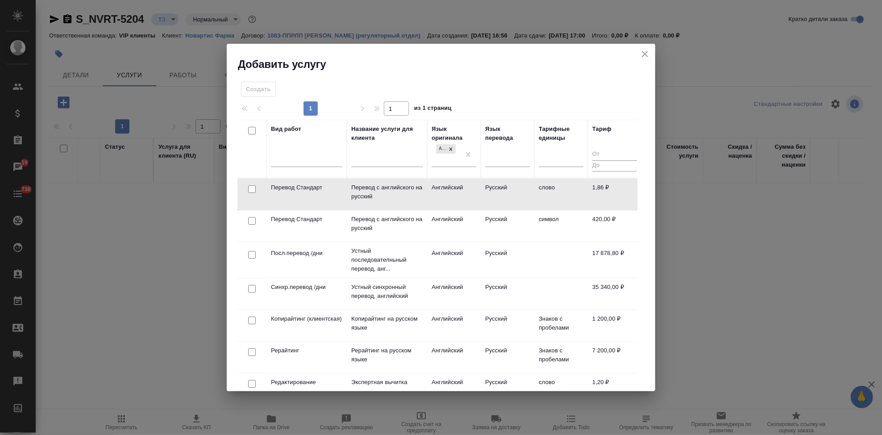
click at [458, 188] on td "Английский" at bounding box center [454, 193] width 54 height 31
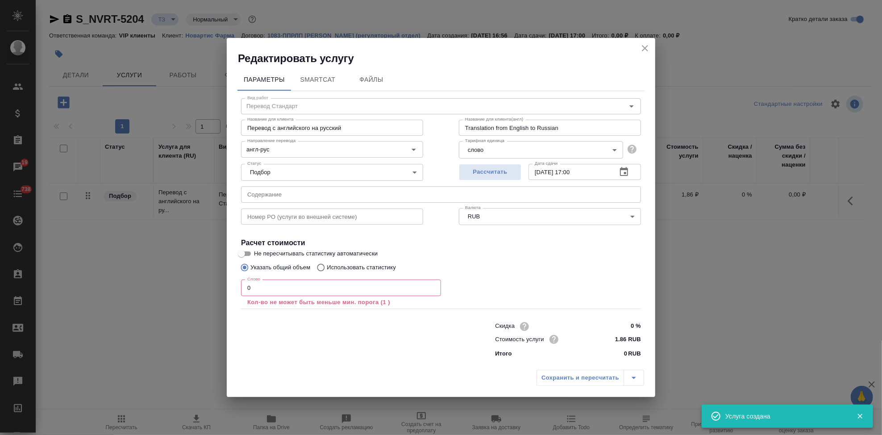
click at [314, 285] on input "0" at bounding box center [341, 287] width 200 height 16
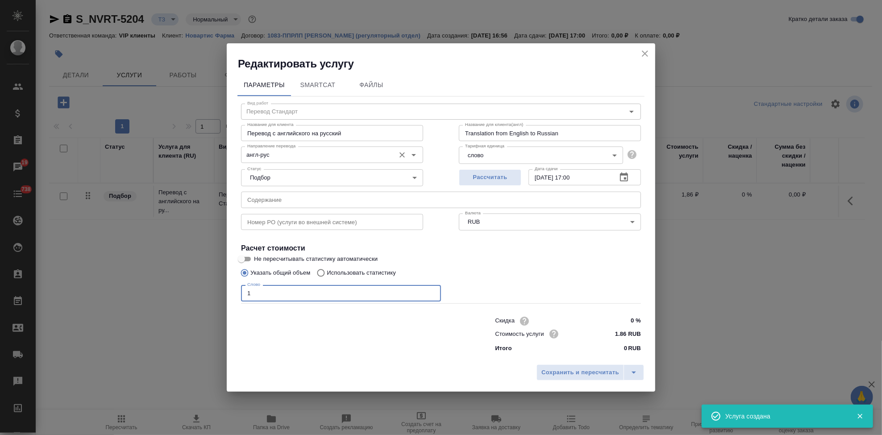
type input "1"
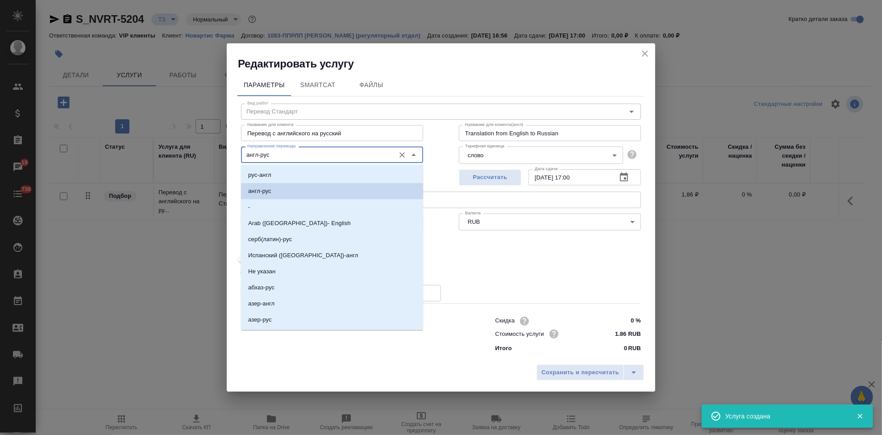
click at [286, 156] on input "англ-рус" at bounding box center [317, 154] width 147 height 11
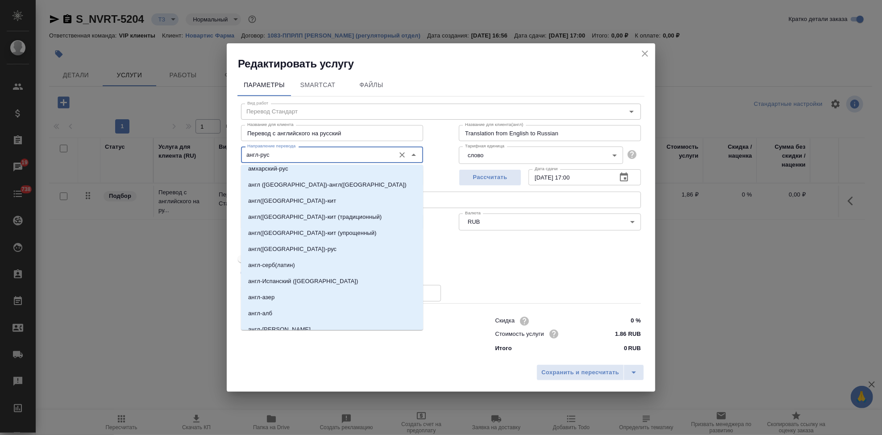
scroll to position [248, 0]
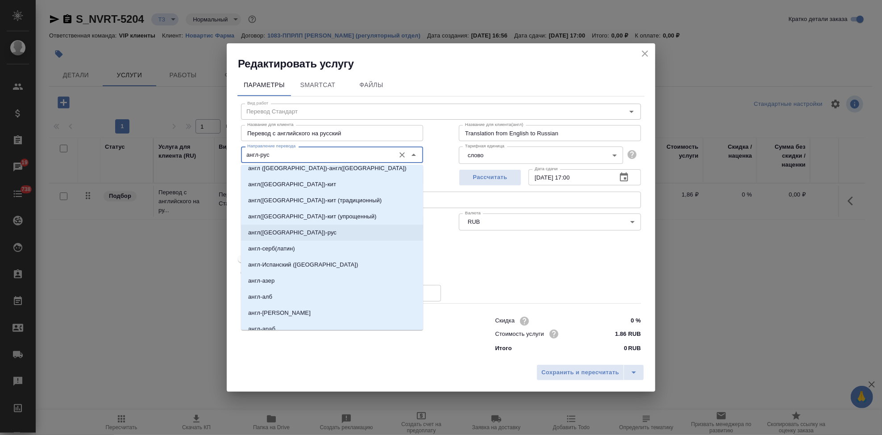
click at [288, 229] on p "англ(США)-рус" at bounding box center [292, 232] width 88 height 9
type input "англ(США)-рус"
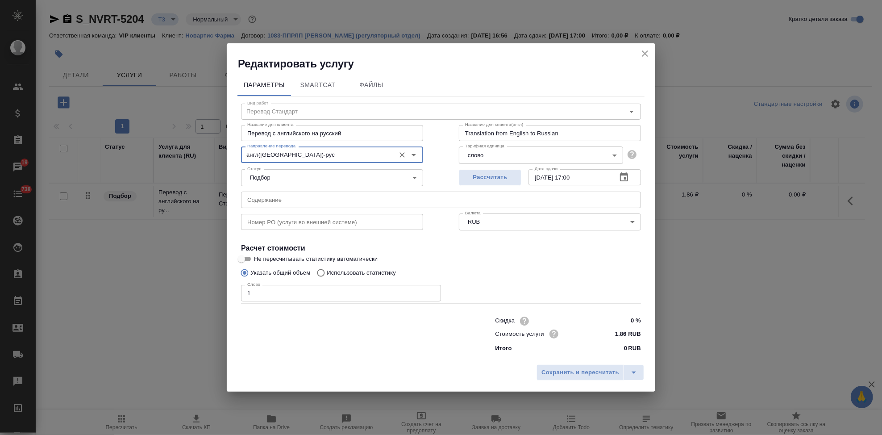
click at [359, 201] on input "text" at bounding box center [441, 199] width 400 height 16
click at [386, 203] on input "text" at bounding box center [441, 199] width 400 height 16
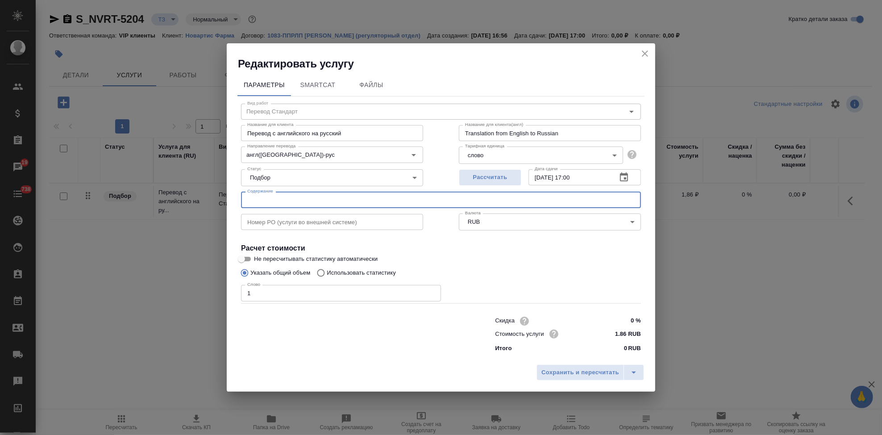
paste input "for trans RTT 2380 Risarg RTQ M2"
type input "for trans RTT 2380 Risarg RTQ M2"
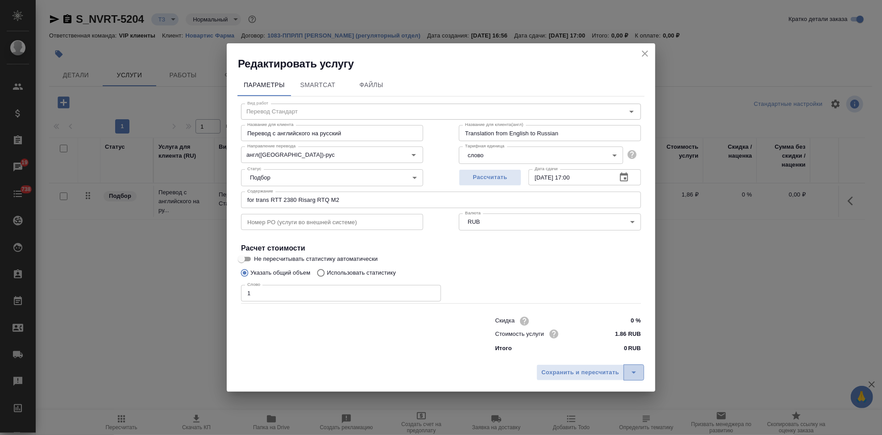
click at [629, 371] on icon "split button" at bounding box center [633, 372] width 11 height 11
click at [594, 354] on li "Сохранить" at bounding box center [592, 353] width 108 height 14
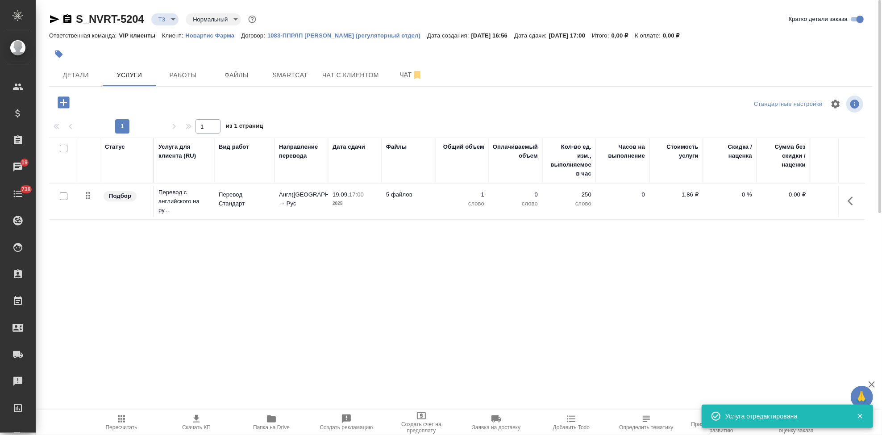
click at [62, 195] on input "checkbox" at bounding box center [64, 196] width 8 height 8
checkbox input "true"
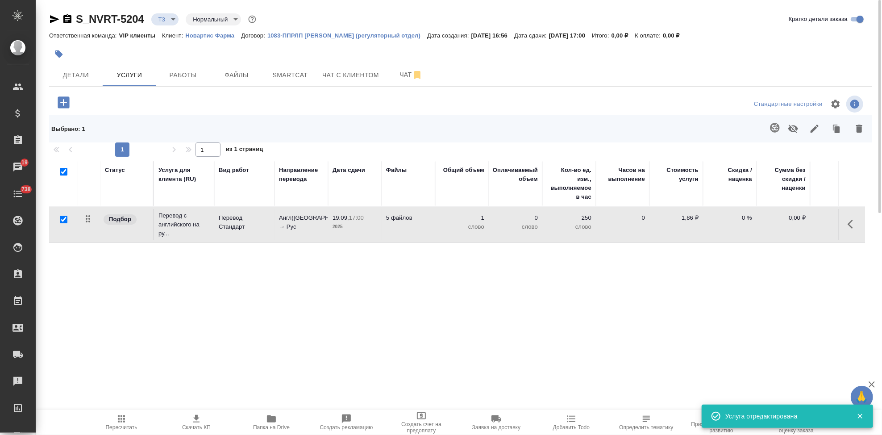
click at [770, 132] on icon "button" at bounding box center [774, 127] width 11 height 11
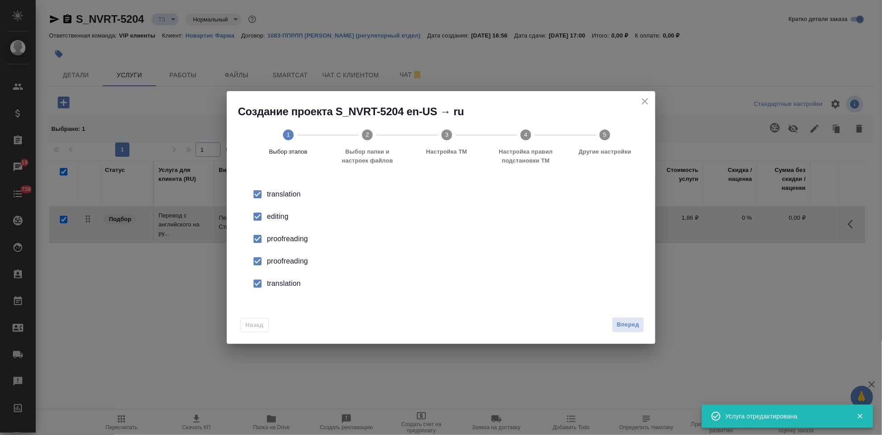
click at [279, 215] on div "editing" at bounding box center [450, 216] width 367 height 11
click at [269, 257] on div "proofreading" at bounding box center [450, 261] width 367 height 11
click at [265, 281] on input "checkbox" at bounding box center [257, 283] width 19 height 19
click at [636, 325] on span "Вперед" at bounding box center [628, 324] width 22 height 10
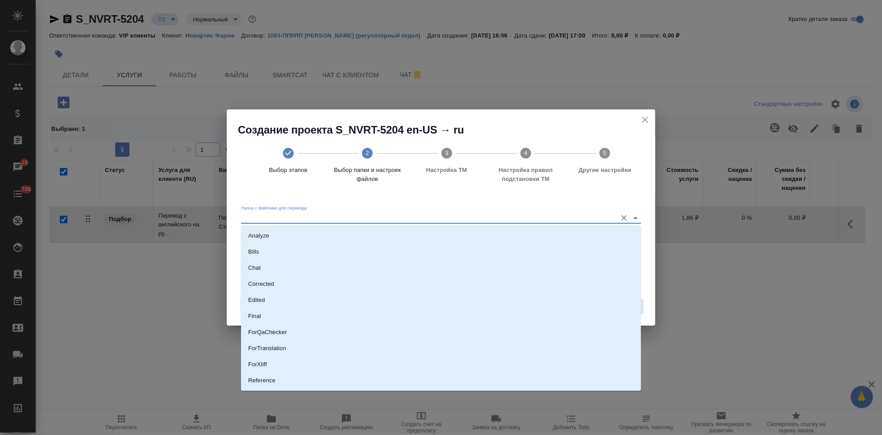
click at [583, 221] on input "Папка с файлами для перевода" at bounding box center [426, 217] width 371 height 11
click at [296, 346] on li "Source" at bounding box center [441, 350] width 400 height 16
type input "Source"
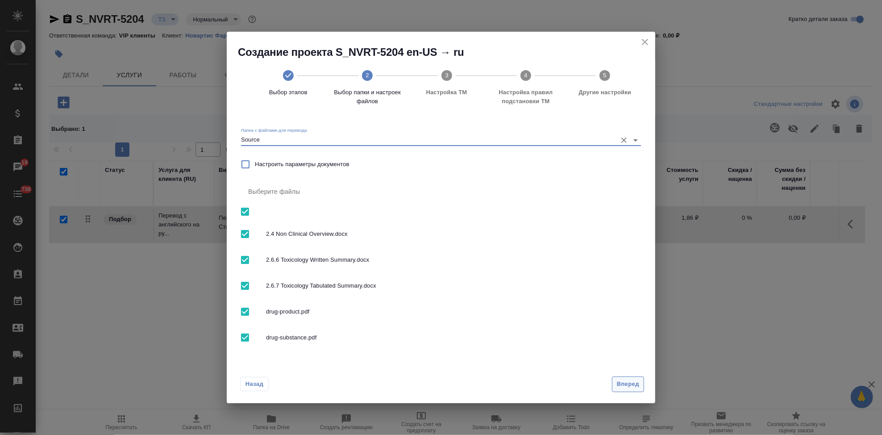
click at [637, 387] on span "Вперед" at bounding box center [628, 384] width 22 height 10
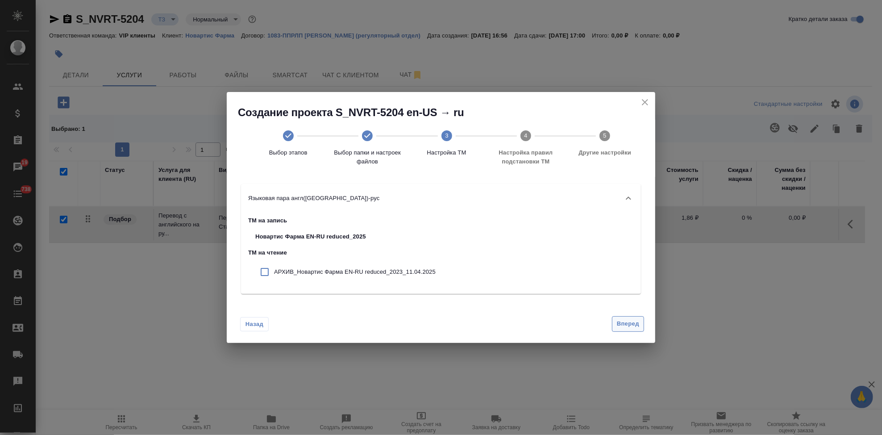
click at [625, 324] on span "Вперед" at bounding box center [628, 324] width 22 height 10
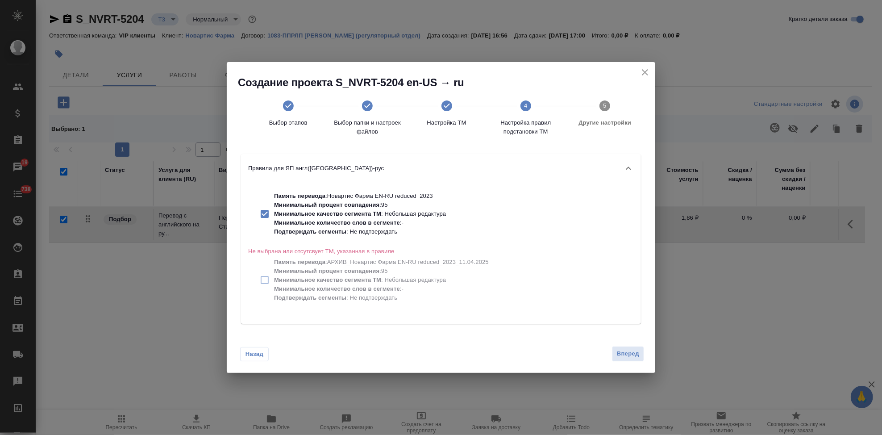
drag, startPoint x: 627, startPoint y: 353, endPoint x: 625, endPoint y: 366, distance: 12.7
click at [627, 354] on span "Вперед" at bounding box center [628, 353] width 22 height 10
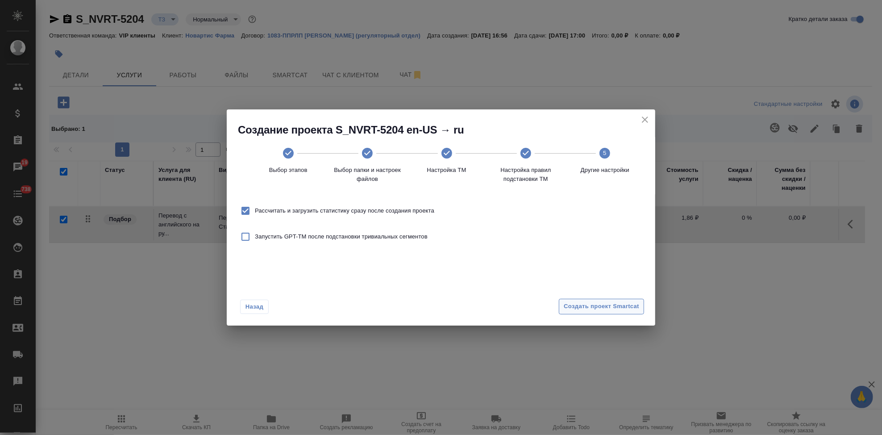
click at [623, 298] on button "Создать проект Smartcat" at bounding box center [601, 306] width 85 height 16
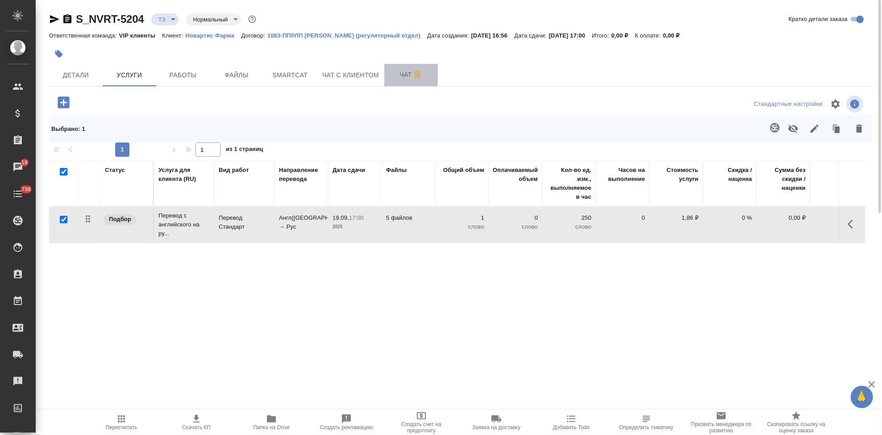
click at [408, 79] on span "Чат" at bounding box center [410, 74] width 43 height 11
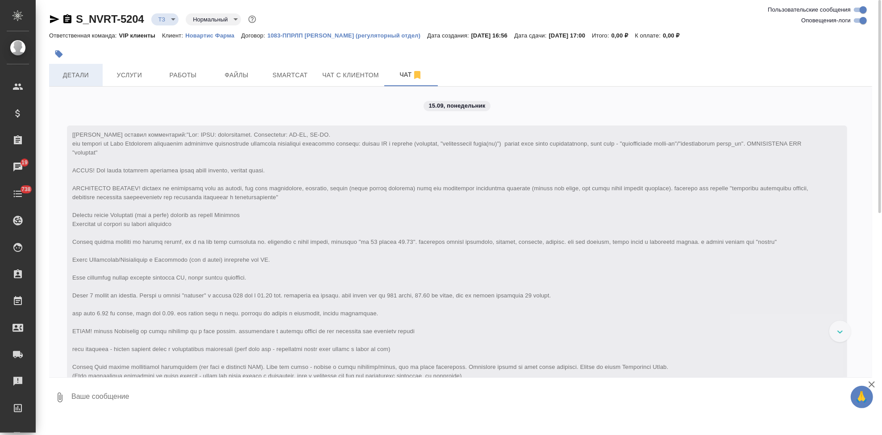
click at [97, 77] on button "Детали" at bounding box center [76, 75] width 54 height 22
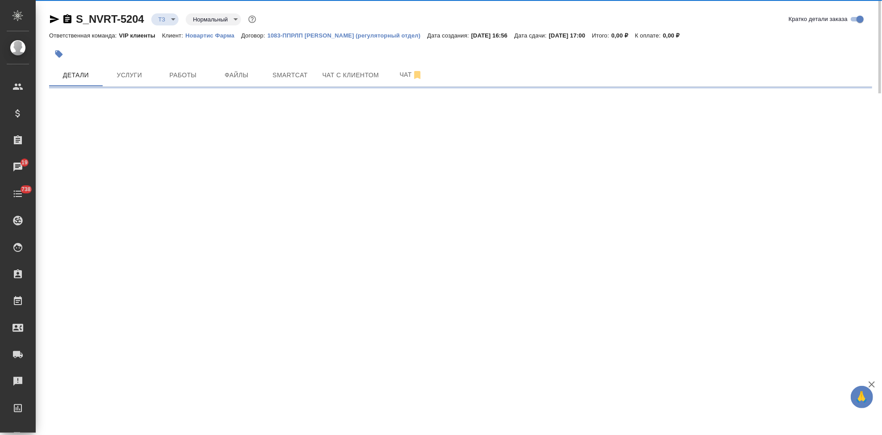
select select "RU"
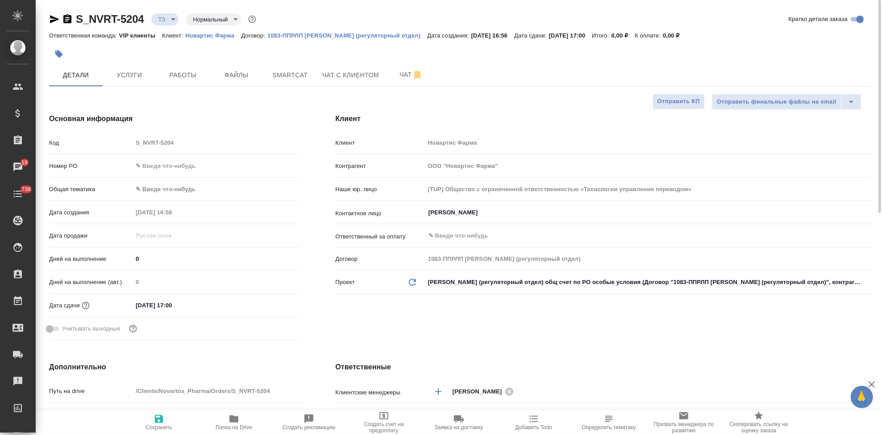
type textarea "x"
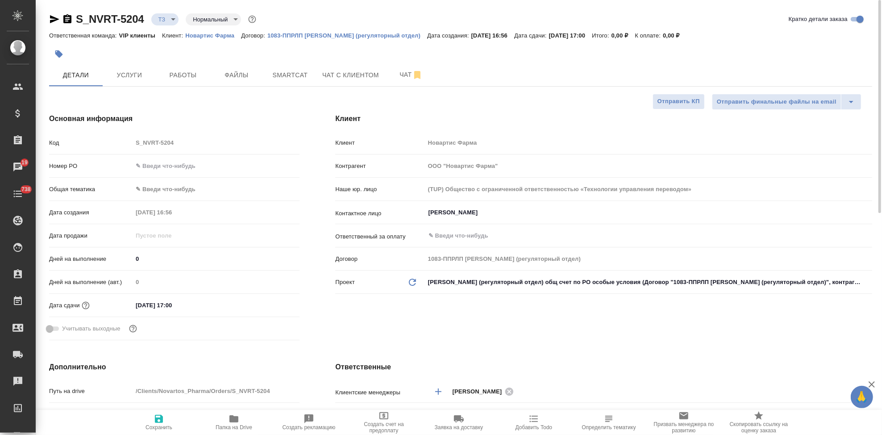
type textarea "x"
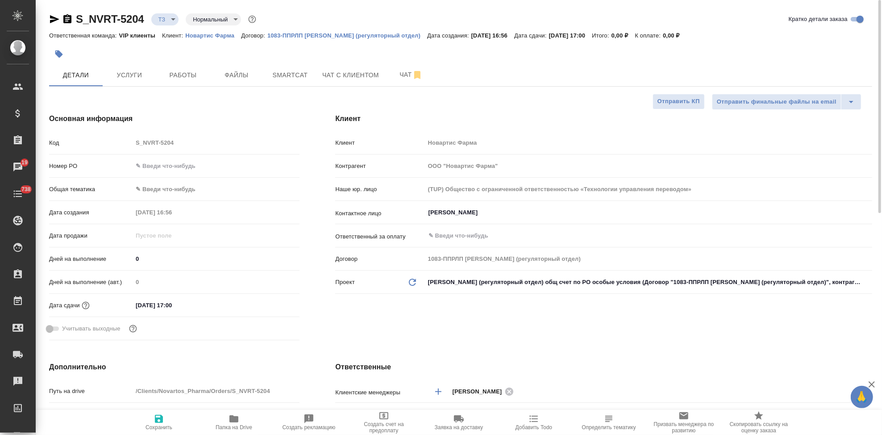
type textarea "x"
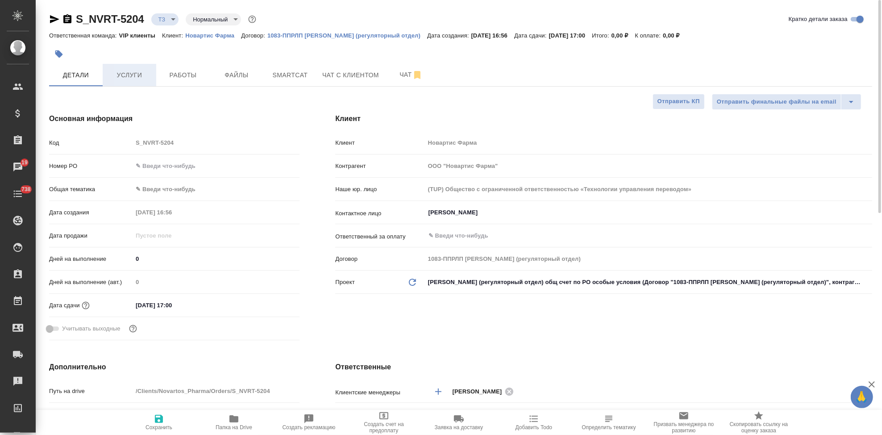
click at [127, 80] on span "Услуги" at bounding box center [129, 75] width 43 height 11
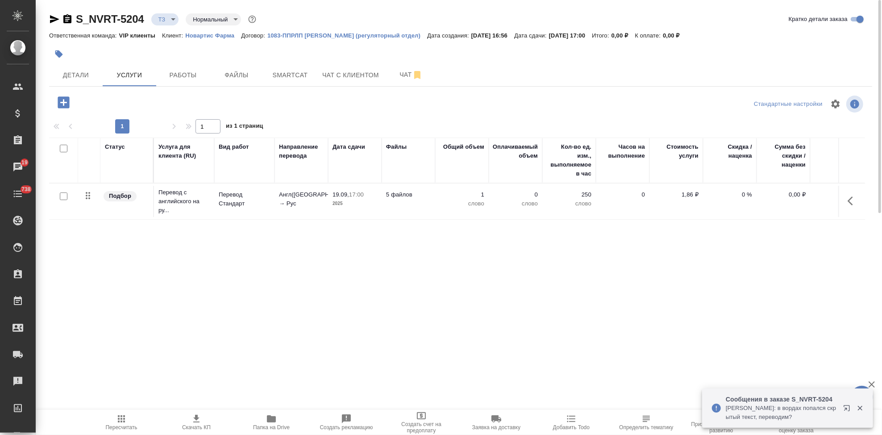
click at [849, 199] on icon "button" at bounding box center [849, 200] width 5 height 9
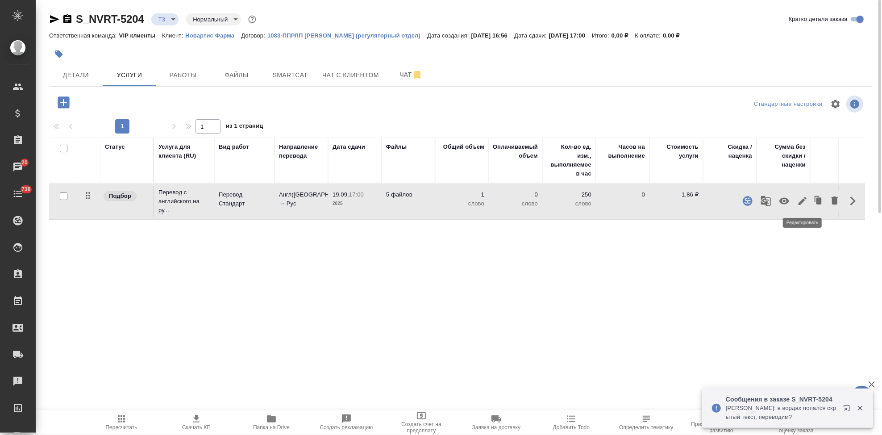
click at [799, 203] on icon "button" at bounding box center [802, 201] width 8 height 8
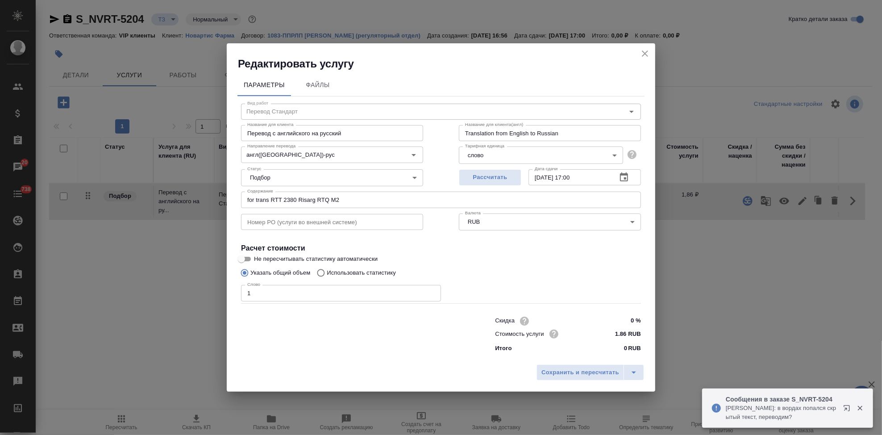
click at [323, 273] on input "Использовать статистику" at bounding box center [319, 272] width 14 height 17
radio input "true"
radio input "false"
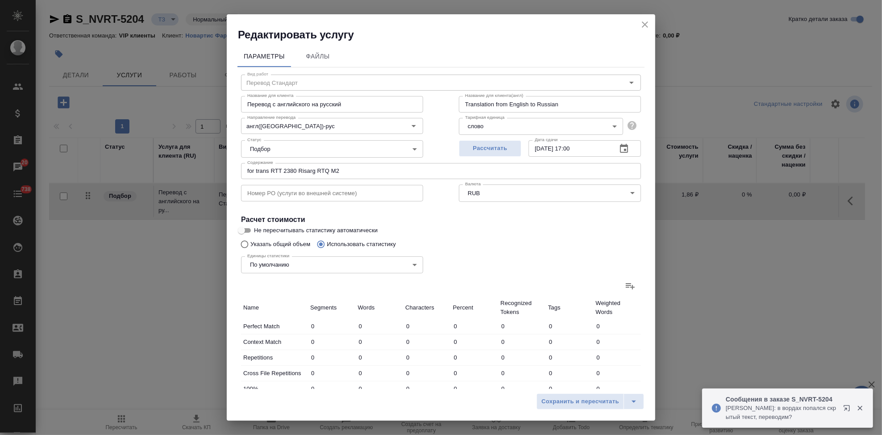
click at [625, 282] on icon at bounding box center [630, 285] width 11 height 11
click at [0, 0] on input "file" at bounding box center [0, 0] width 0 height 0
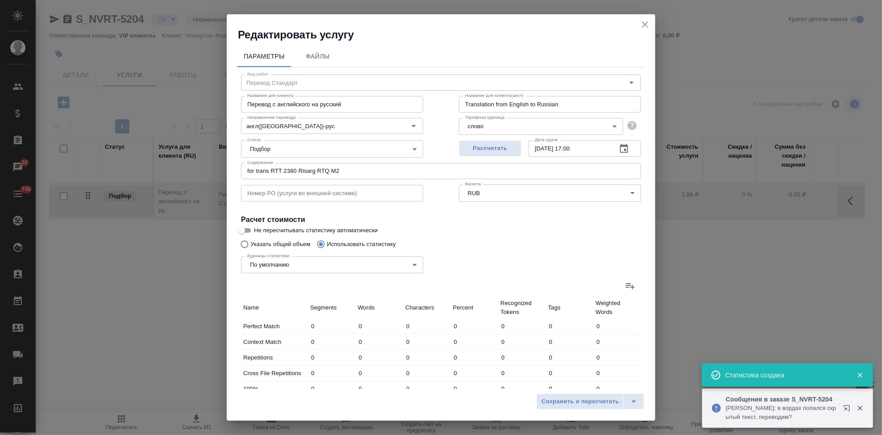
type input "626"
type input "2246"
type input "12975"
type input "263"
type input "1023"
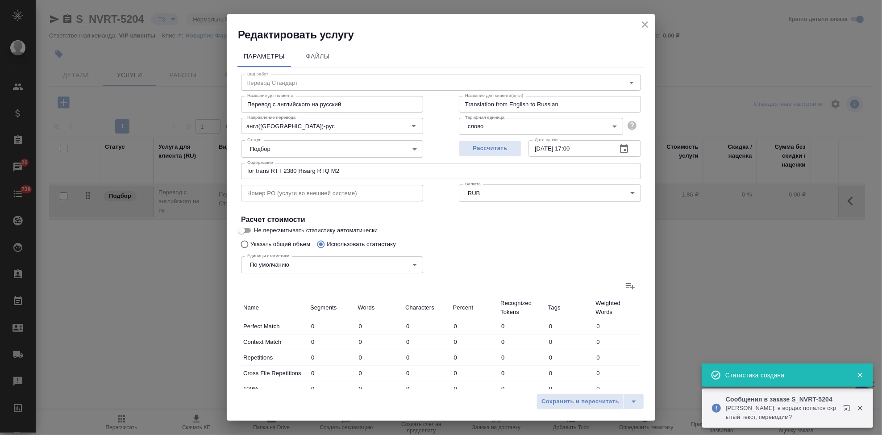
type input "6476"
type input "54"
type input "828"
type input "5343"
type input "2673"
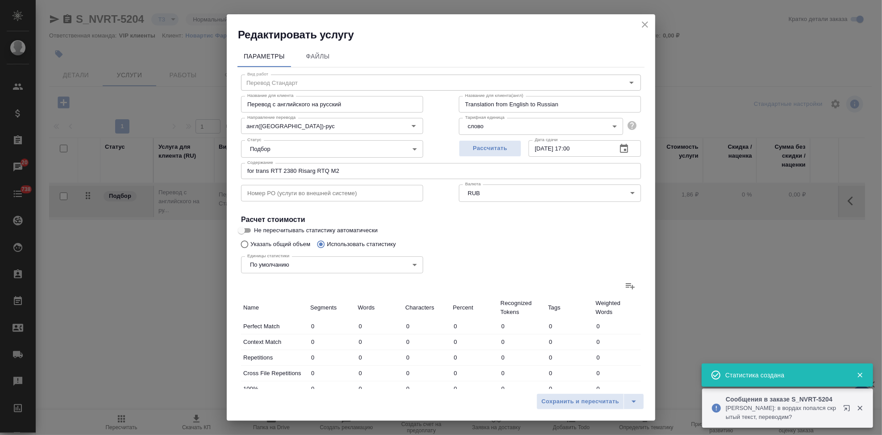
type input "17074"
type input "111519"
type input "446"
type input "5288"
type input "35181"
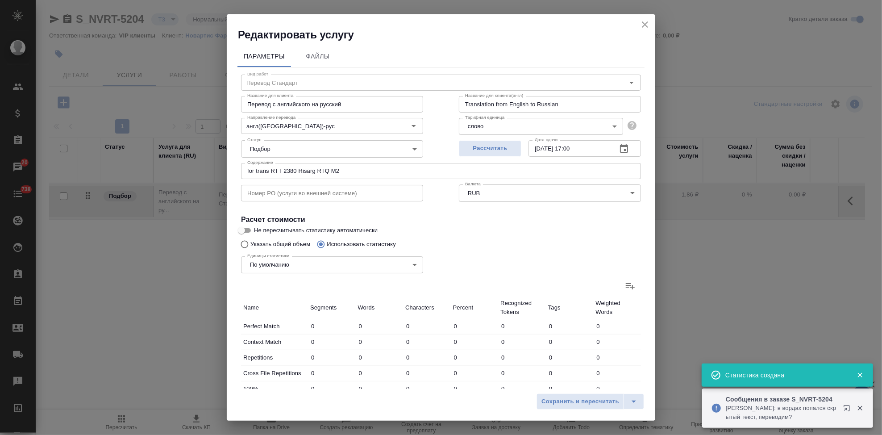
type input "71"
type input "772"
type input "5297"
type input "139"
type input "821"
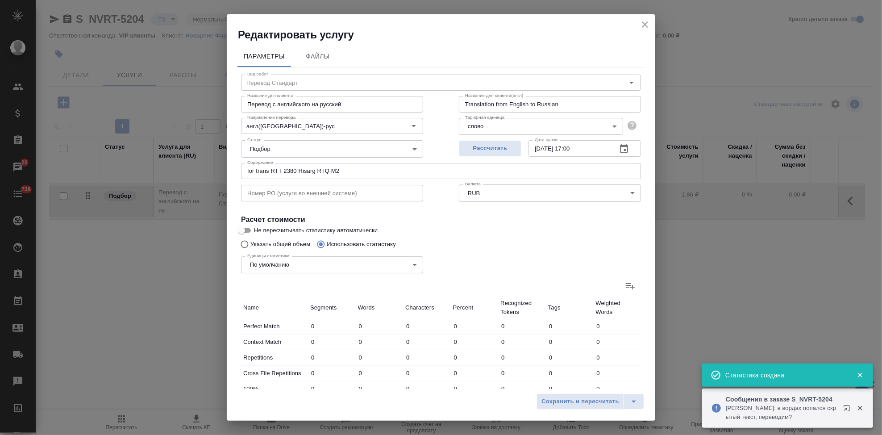
type input "5253"
type input "523"
type input "6524"
type input "40355"
type input "4478"
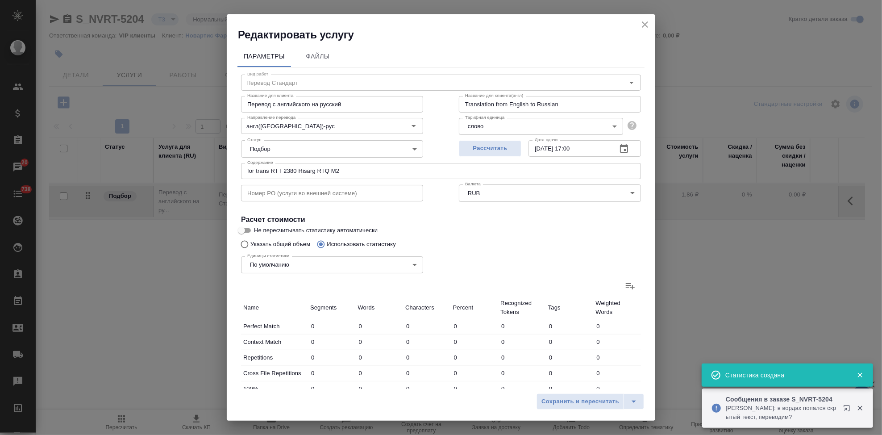
type input "32725"
type input "210580"
type input "4795"
type input "34576"
type input "222399"
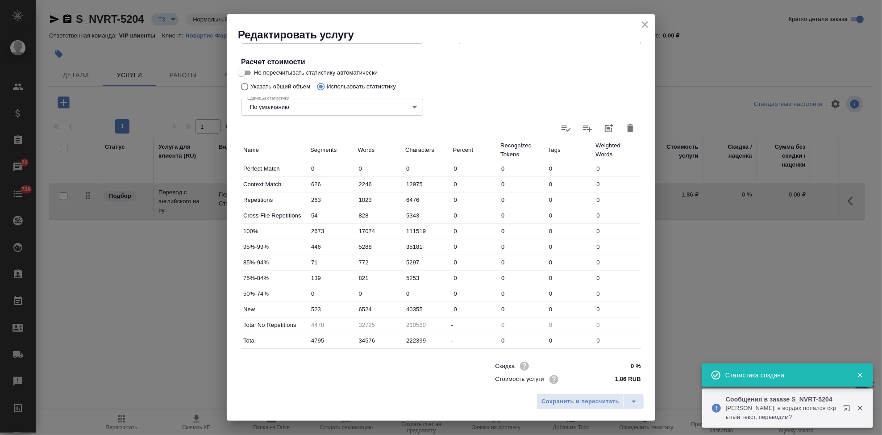
scroll to position [173, 0]
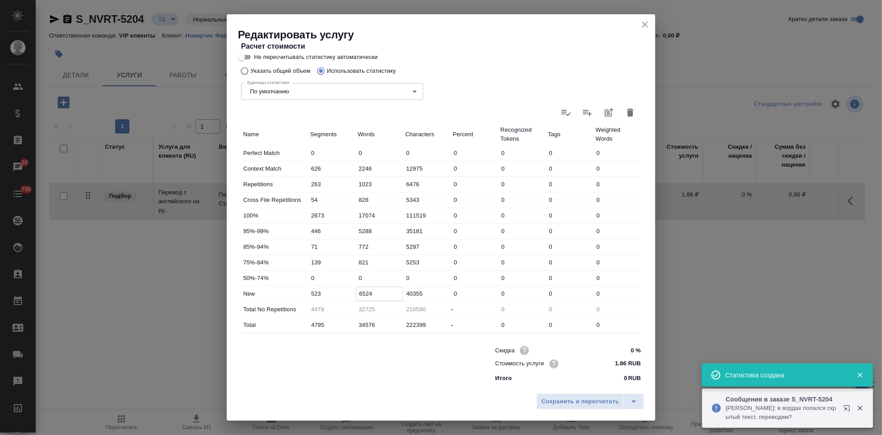
click at [360, 290] on input "6524" at bounding box center [379, 293] width 47 height 13
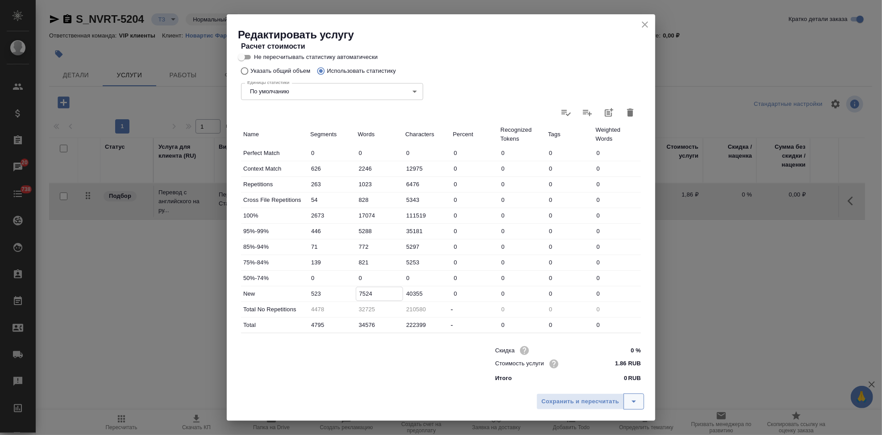
type input "7524"
click at [628, 400] on icon "split button" at bounding box center [633, 401] width 11 height 11
click at [575, 381] on li "Сохранить" at bounding box center [592, 382] width 108 height 14
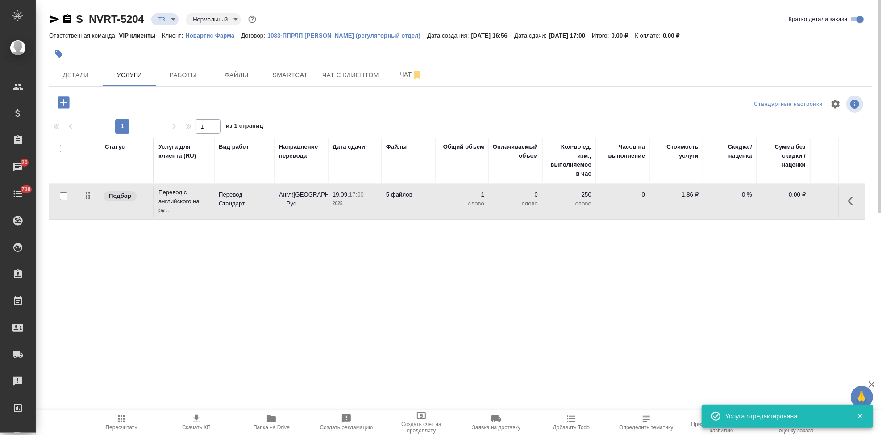
click at [394, 60] on div at bounding box center [323, 54] width 548 height 20
click at [402, 77] on span "Чат" at bounding box center [410, 74] width 43 height 11
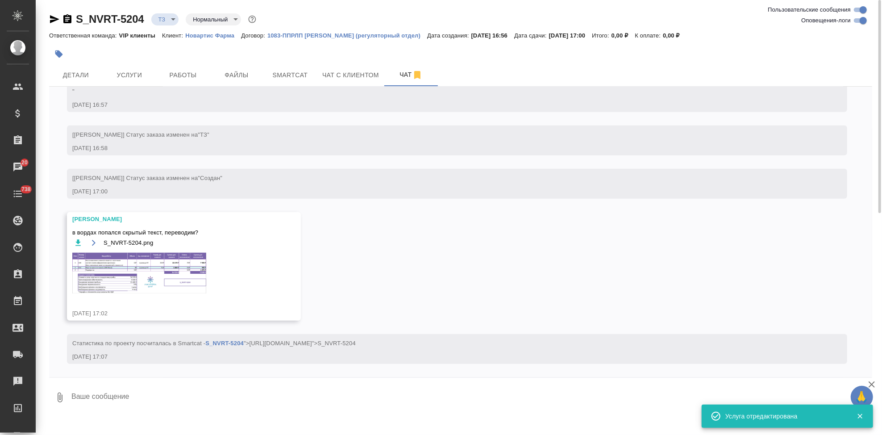
scroll to position [534, 0]
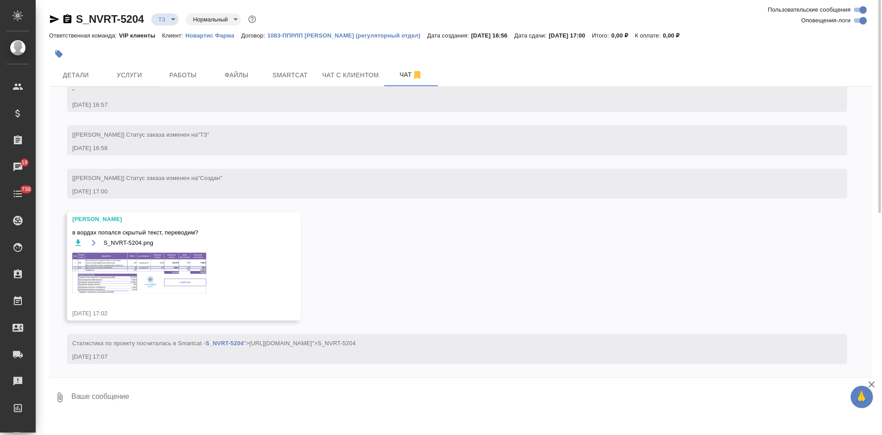
click at [138, 397] on textarea at bounding box center [470, 397] width 801 height 30
type textarea "про скрытый спрошу"
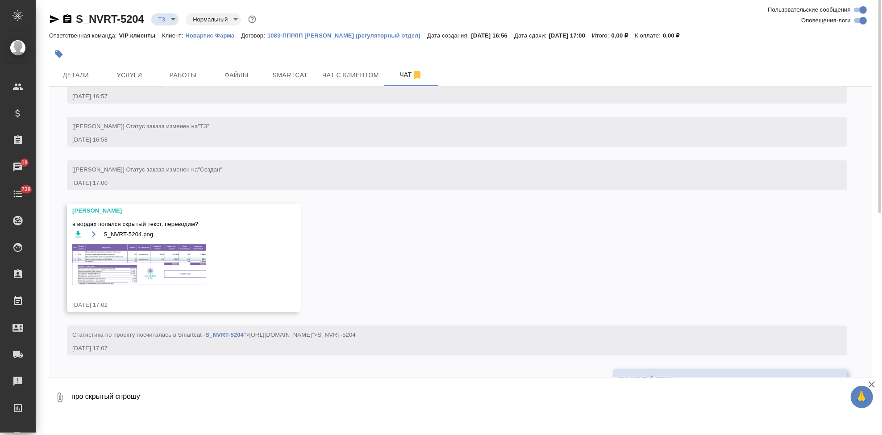
scroll to position [577, 0]
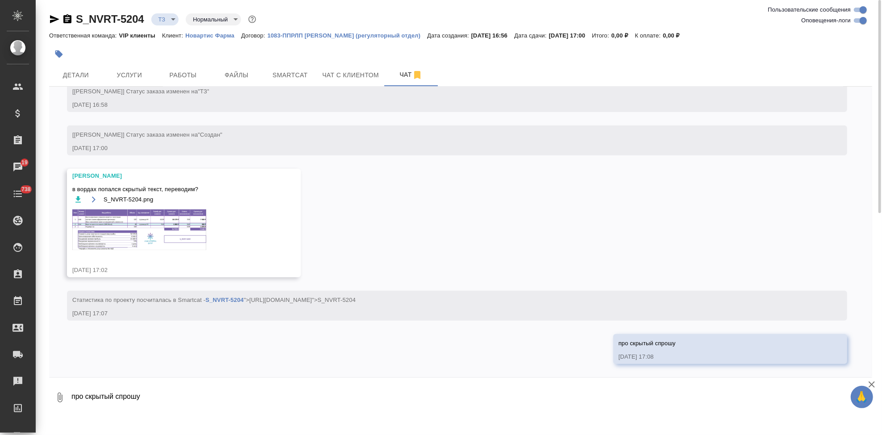
click at [147, 229] on img at bounding box center [139, 229] width 134 height 41
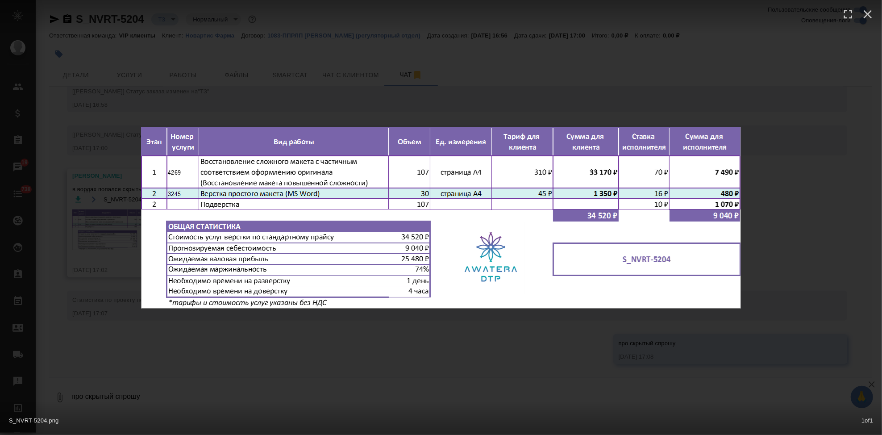
click at [465, 350] on div "S_NVRT-5204.png 1 of 1" at bounding box center [441, 217] width 882 height 435
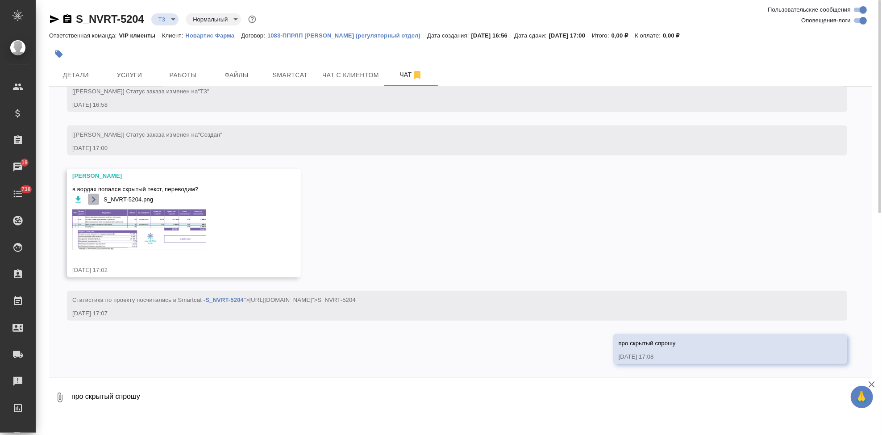
click at [92, 199] on icon "button" at bounding box center [93, 199] width 7 height 7
click at [134, 70] on span "Услуги" at bounding box center [129, 75] width 43 height 11
click at [126, 78] on span "Услуги" at bounding box center [129, 75] width 43 height 11
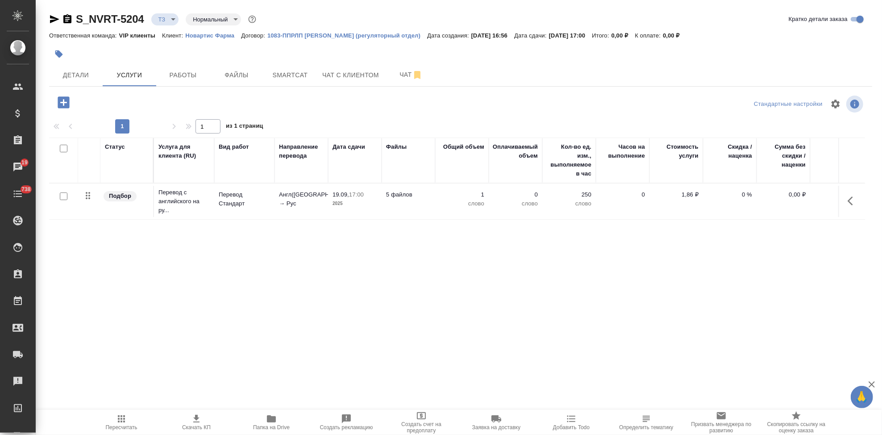
click at [61, 105] on icon "button" at bounding box center [64, 102] width 12 height 12
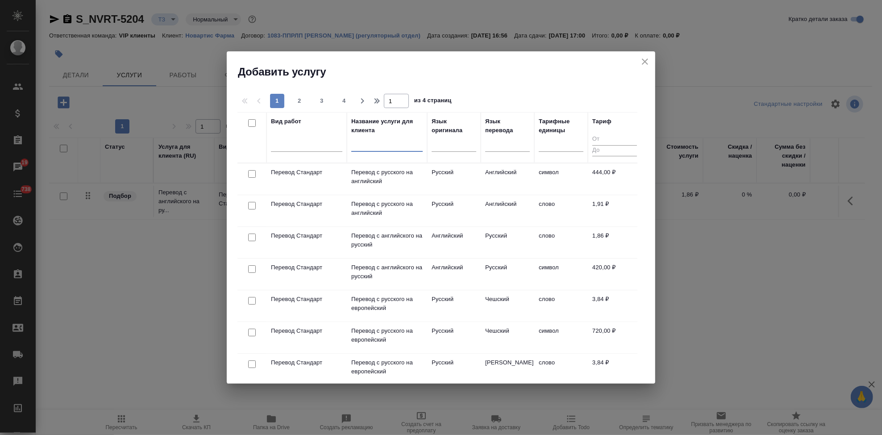
click at [373, 145] on input "text" at bounding box center [386, 146] width 71 height 11
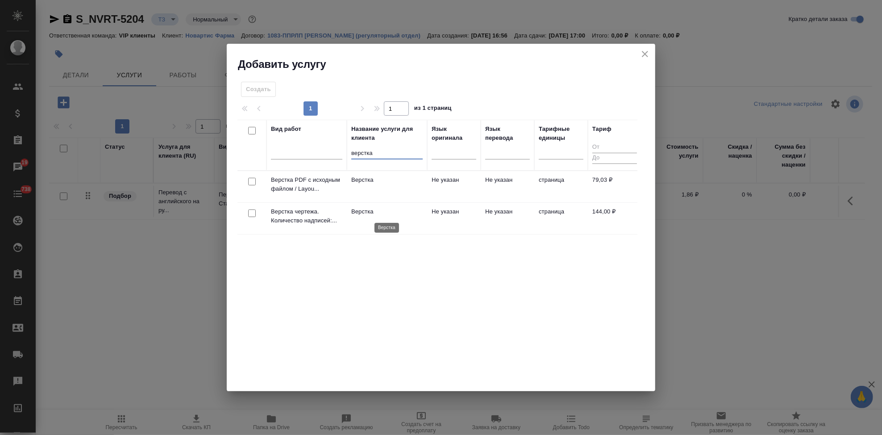
type input "верстка"
click at [403, 209] on p "Верстка" at bounding box center [386, 211] width 71 height 9
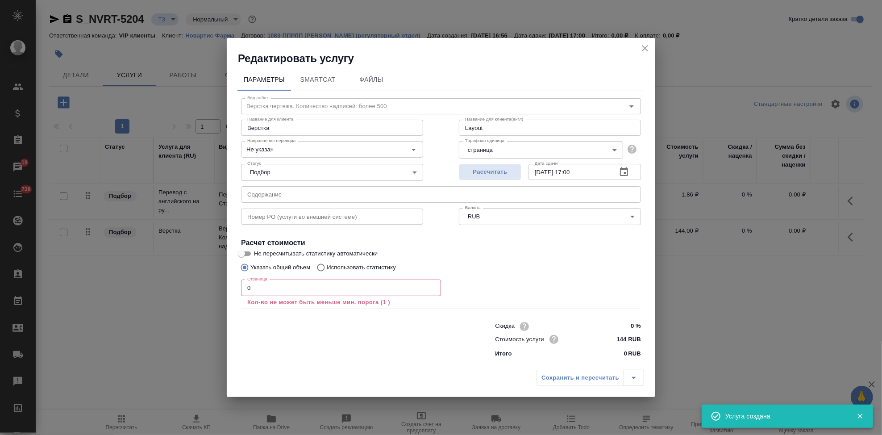
click at [299, 287] on input "0" at bounding box center [341, 287] width 200 height 16
click at [641, 50] on icon "close" at bounding box center [644, 48] width 11 height 11
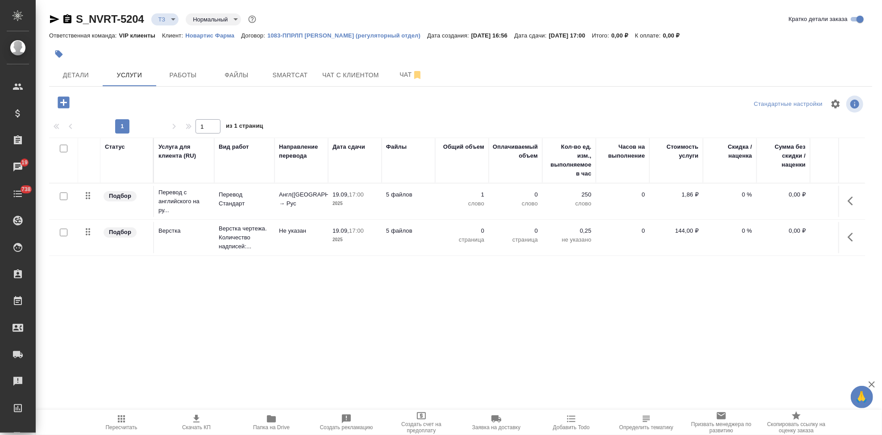
click at [850, 240] on icon "button" at bounding box center [852, 237] width 11 height 11
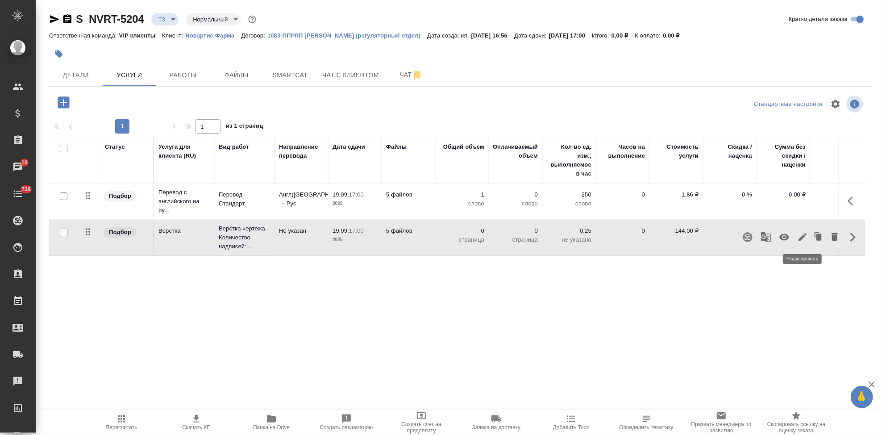
click at [795, 239] on button "button" at bounding box center [802, 236] width 15 height 21
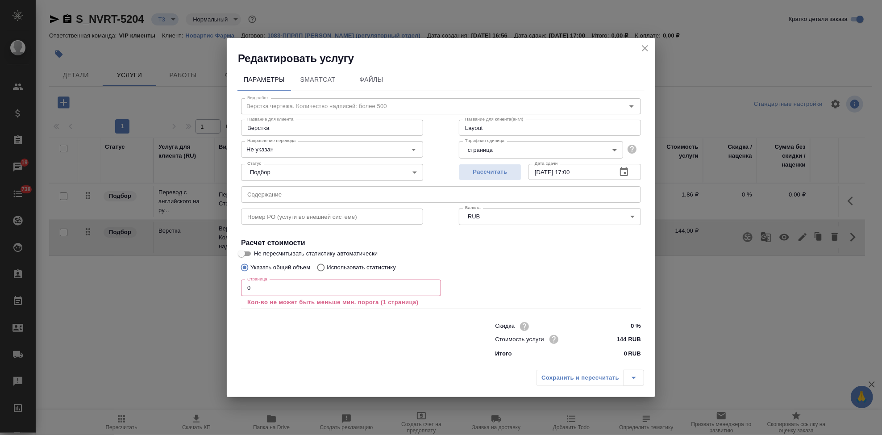
click at [339, 279] on input "0" at bounding box center [341, 287] width 200 height 16
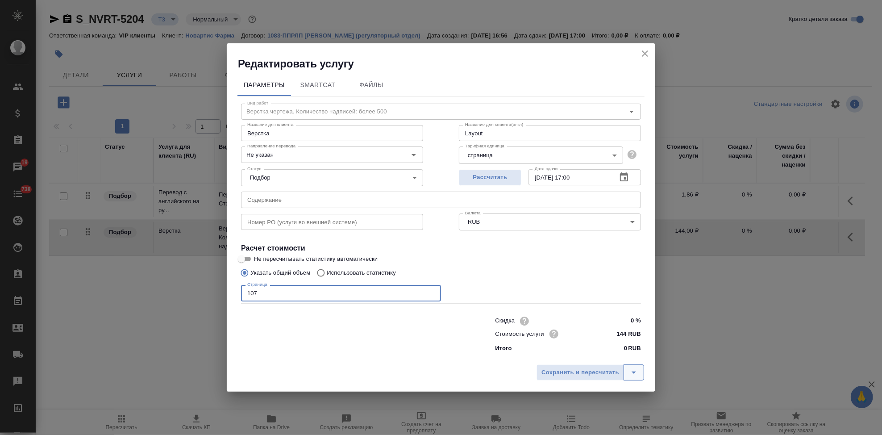
type input "107"
click at [633, 372] on icon "split button" at bounding box center [633, 372] width 4 height 2
click at [577, 351] on li "Сохранить" at bounding box center [592, 353] width 108 height 14
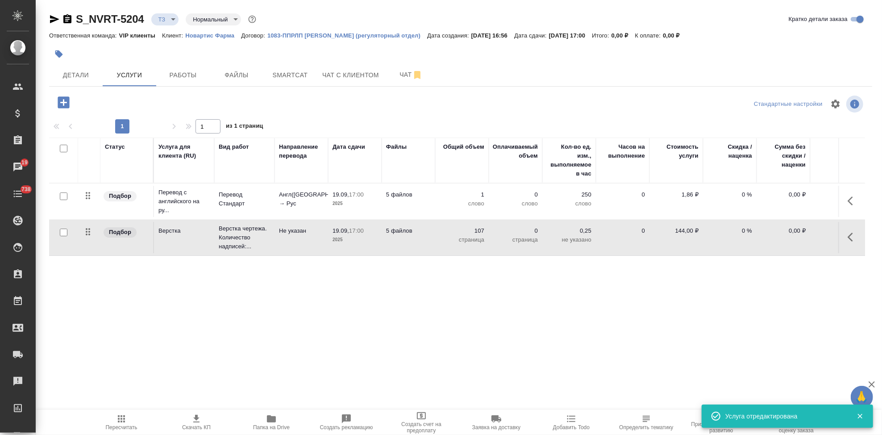
click at [744, 196] on p "0 %" at bounding box center [729, 194] width 45 height 9
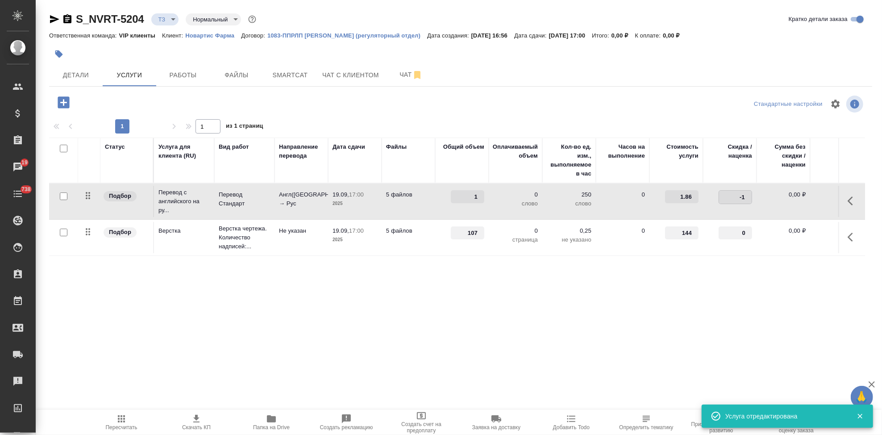
type input "-1"
click at [750, 200] on input "-1" at bounding box center [735, 196] width 33 height 13
type input "-45"
click at [577, 288] on div "Статус Услуга для клиента (RU) Вид работ Направление перевода Дата сдачи Файлы …" at bounding box center [457, 233] width 816 height 192
click at [176, 99] on icon "split button" at bounding box center [180, 101] width 11 height 11
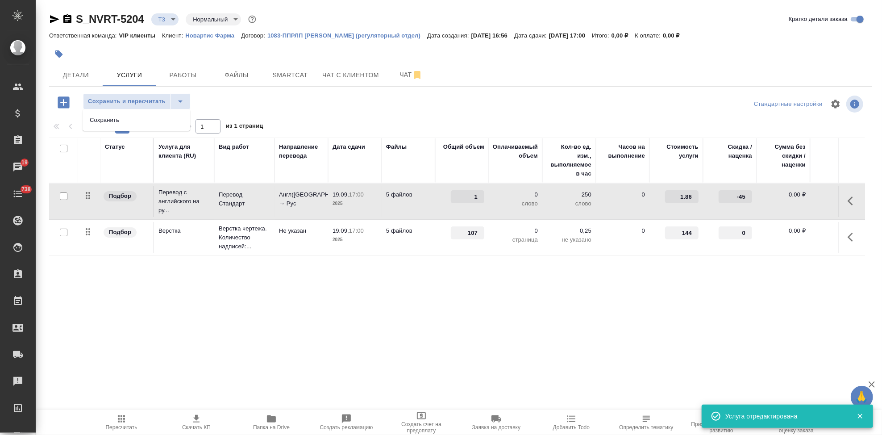
click at [149, 128] on ul "Сохранить" at bounding box center [137, 119] width 108 height 21
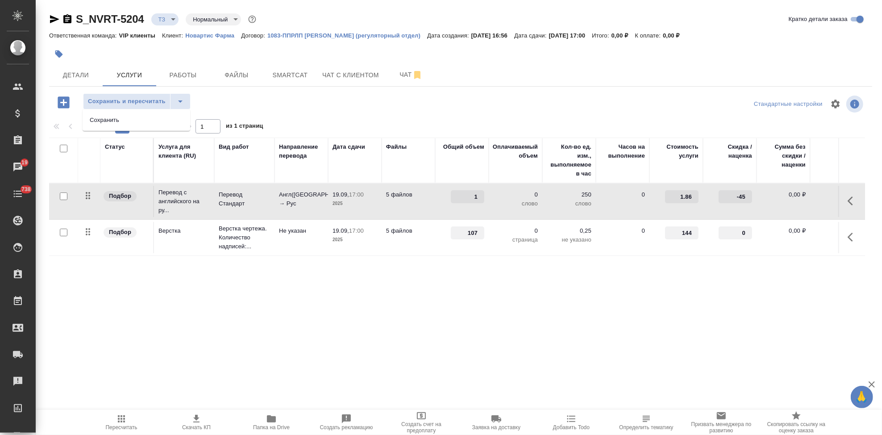
click at [150, 118] on li "Сохранить" at bounding box center [137, 120] width 108 height 14
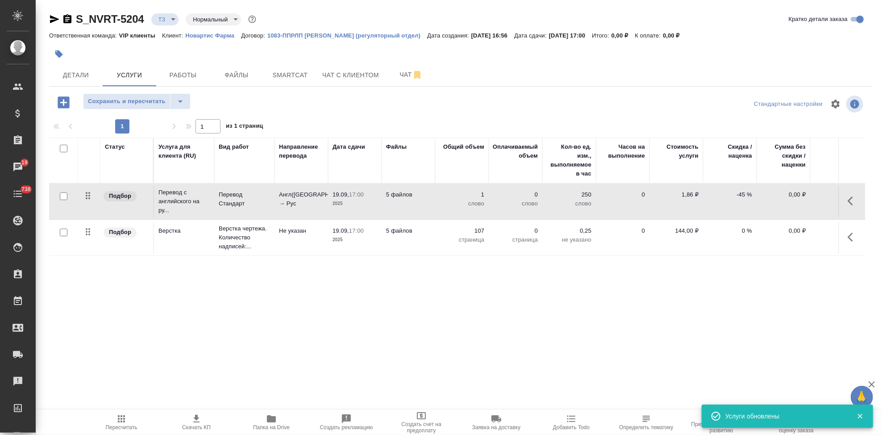
click at [66, 101] on icon "button" at bounding box center [64, 102] width 12 height 12
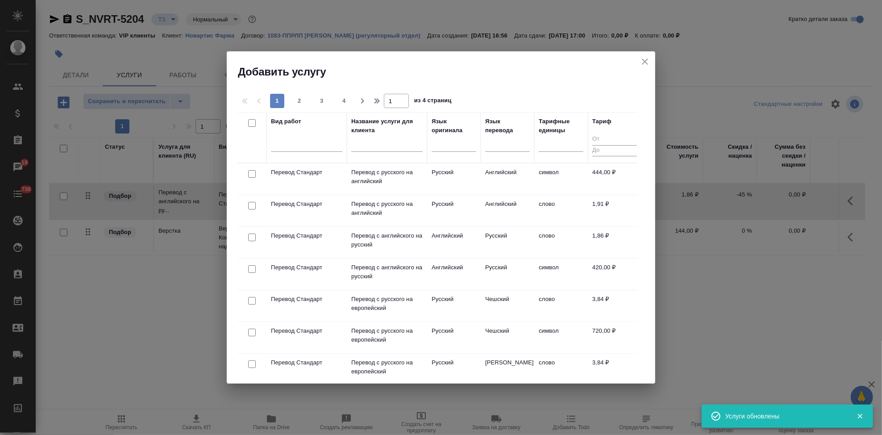
click at [385, 147] on input "text" at bounding box center [386, 146] width 71 height 11
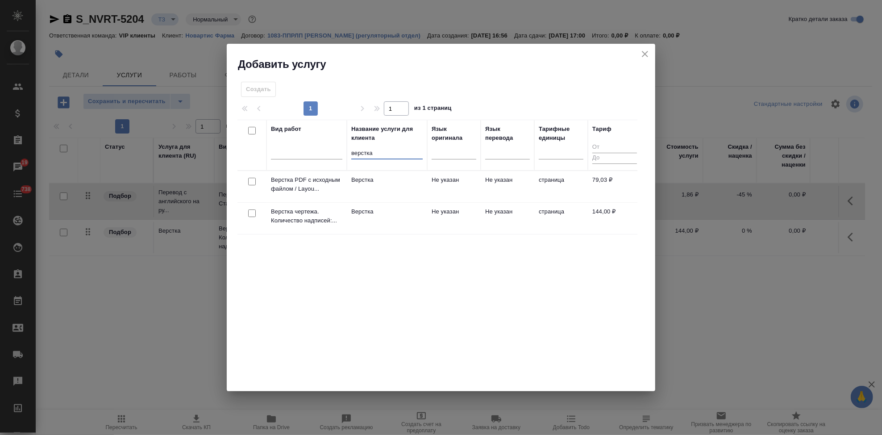
type input "верстка"
click at [480, 185] on td "Не указан" at bounding box center [507, 186] width 54 height 31
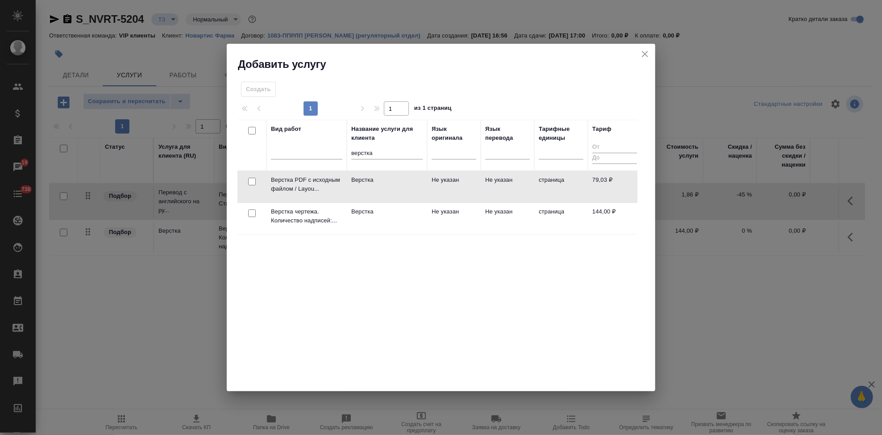
click at [480, 185] on td "Не указан" at bounding box center [507, 186] width 54 height 31
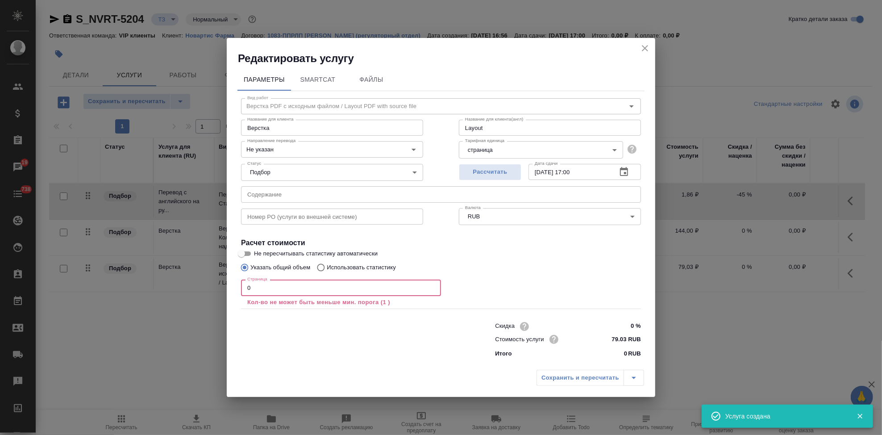
click at [283, 288] on input "0" at bounding box center [341, 287] width 200 height 16
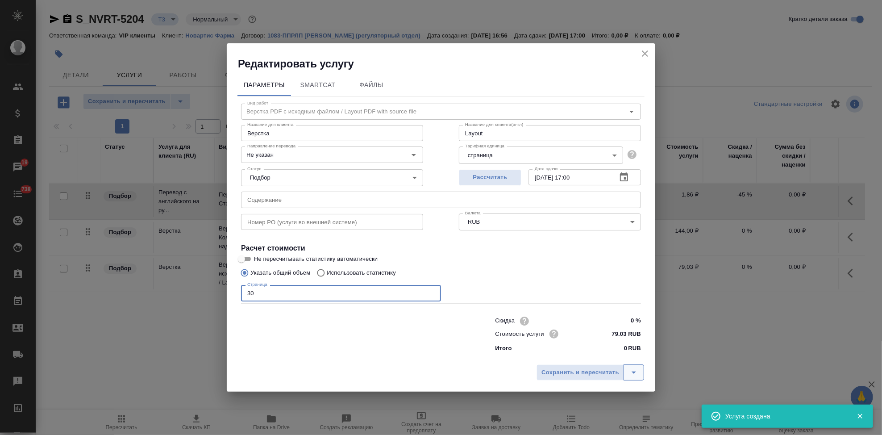
type input "30"
click at [637, 378] on button "split button" at bounding box center [633, 372] width 21 height 16
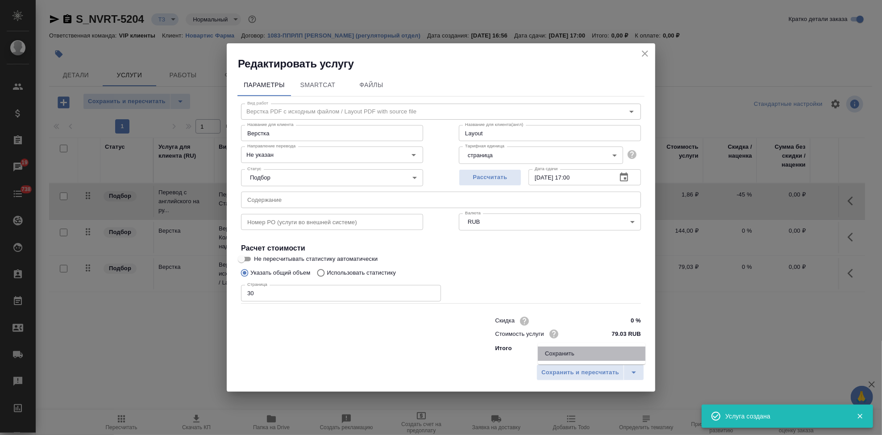
click at [591, 351] on li "Сохранить" at bounding box center [592, 353] width 108 height 14
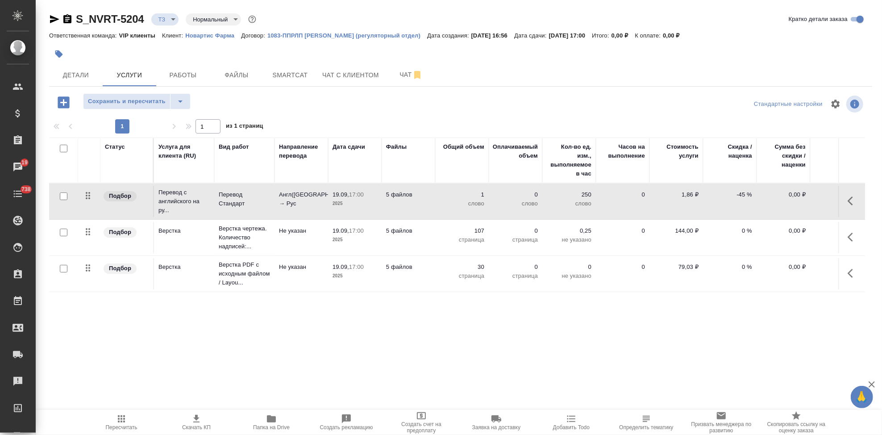
click at [116, 429] on span "Пересчитать" at bounding box center [122, 427] width 32 height 6
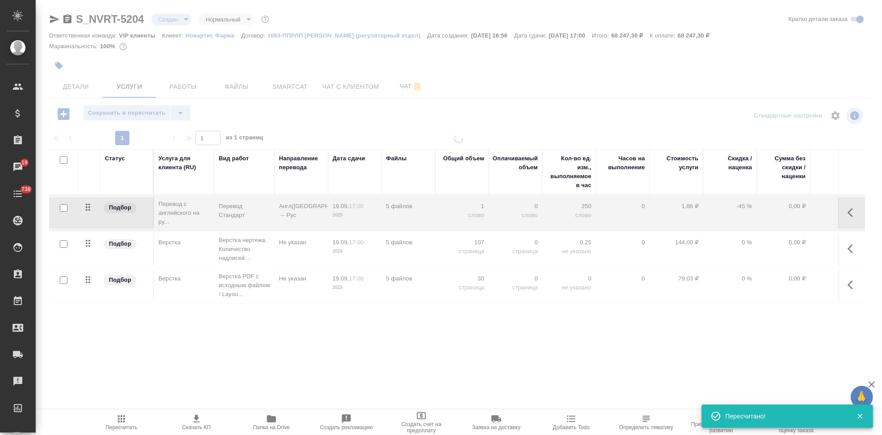
type input "new"
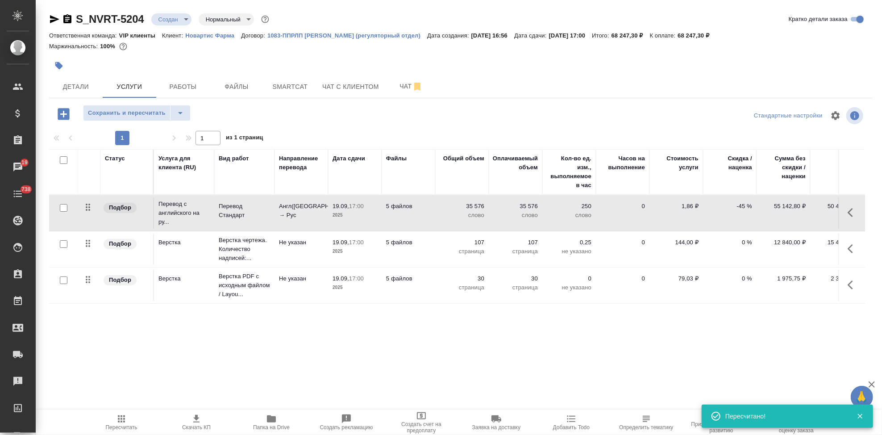
click at [203, 422] on span "Скачать КП" at bounding box center [196, 421] width 64 height 17
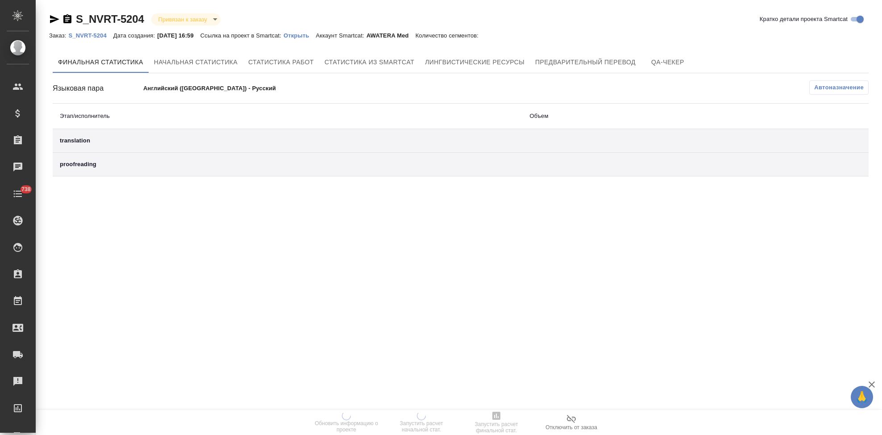
click at [305, 35] on p "Открыть" at bounding box center [299, 35] width 32 height 7
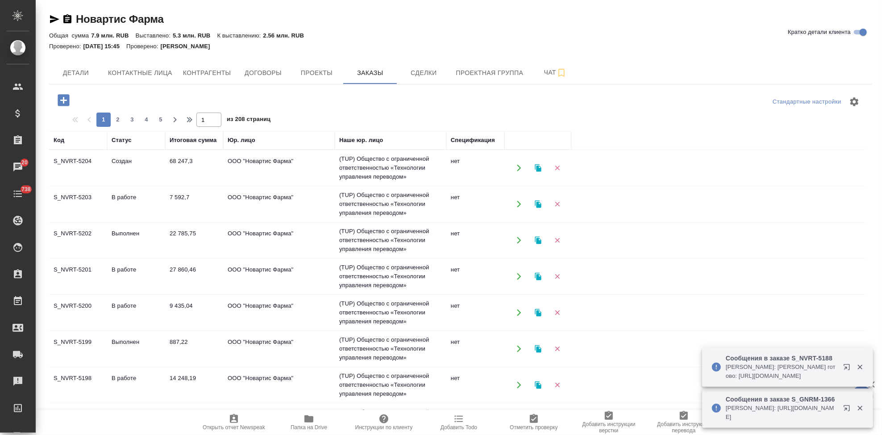
click at [849, 366] on icon "button" at bounding box center [846, 367] width 6 height 6
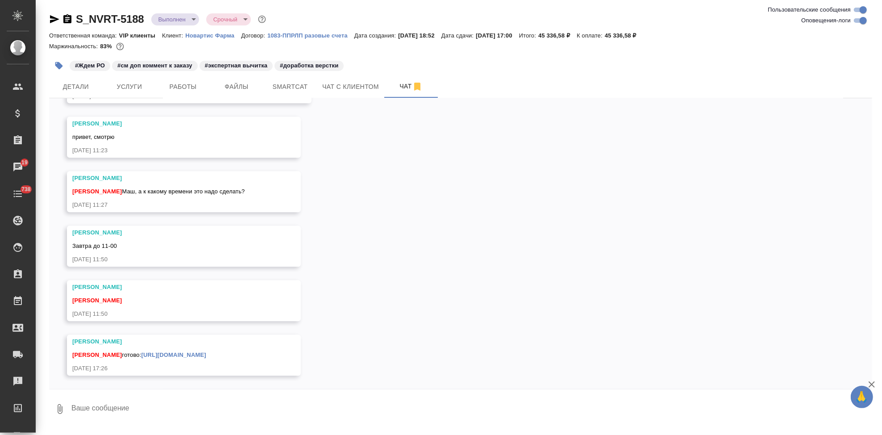
scroll to position [7334, 0]
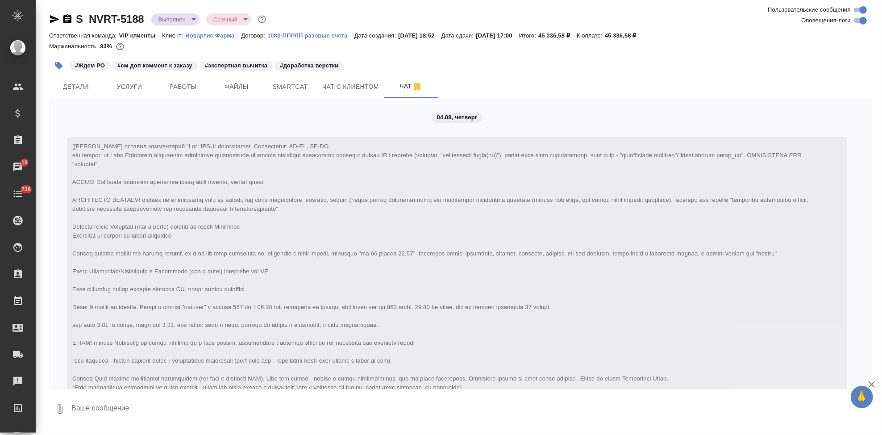
scroll to position [7334, 0]
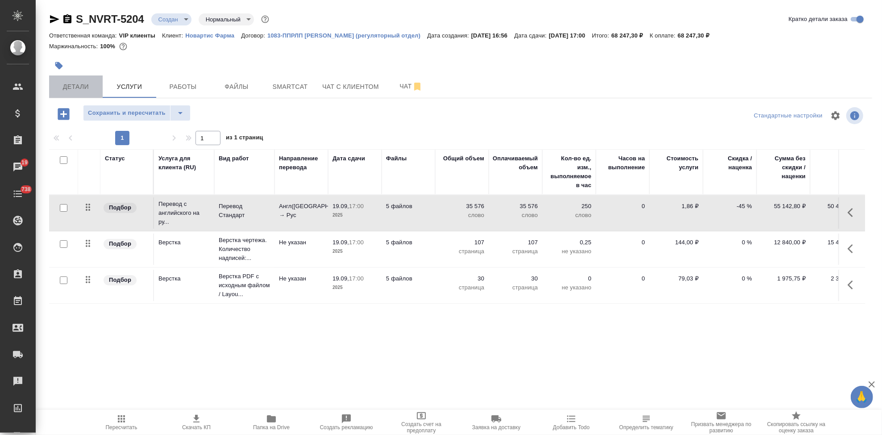
click at [81, 90] on span "Детали" at bounding box center [75, 86] width 43 height 11
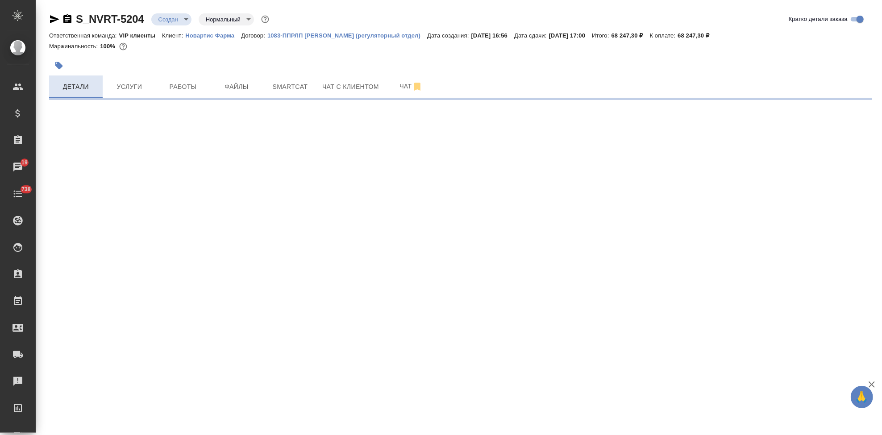
select select "RU"
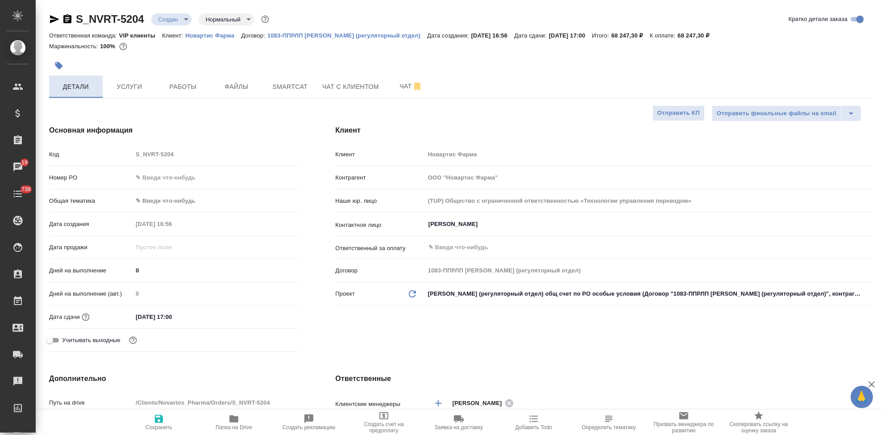
type textarea "x"
type input "[PERSON_NAME]"
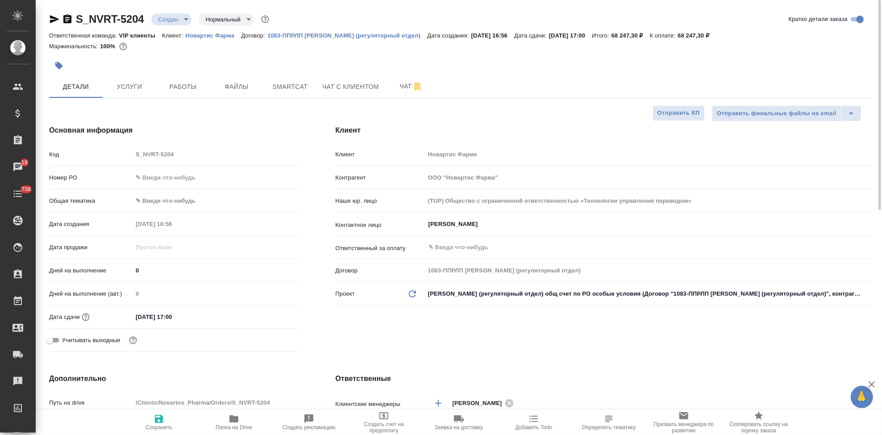
click at [181, 21] on body "🙏 .cls-1 fill:#fff; AWATERA Kabargina [PERSON_NAME] Спецификации Заказы 19 Чаты…" at bounding box center [441, 217] width 882 height 435
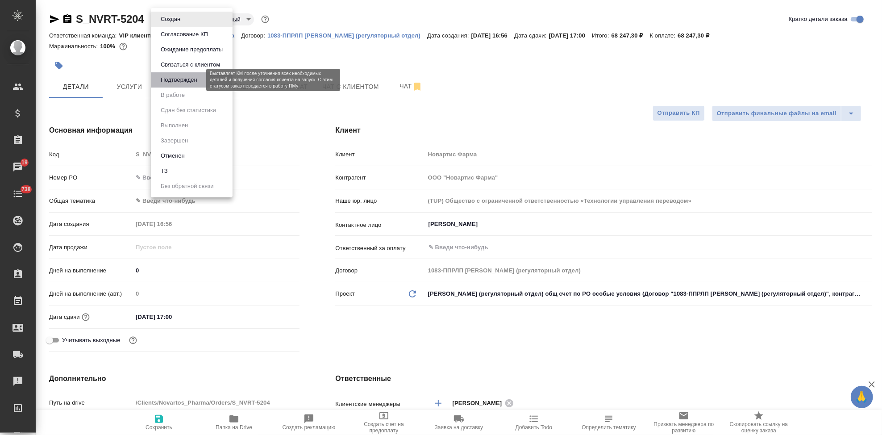
click at [191, 81] on button "Подтвержден" at bounding box center [179, 80] width 42 height 10
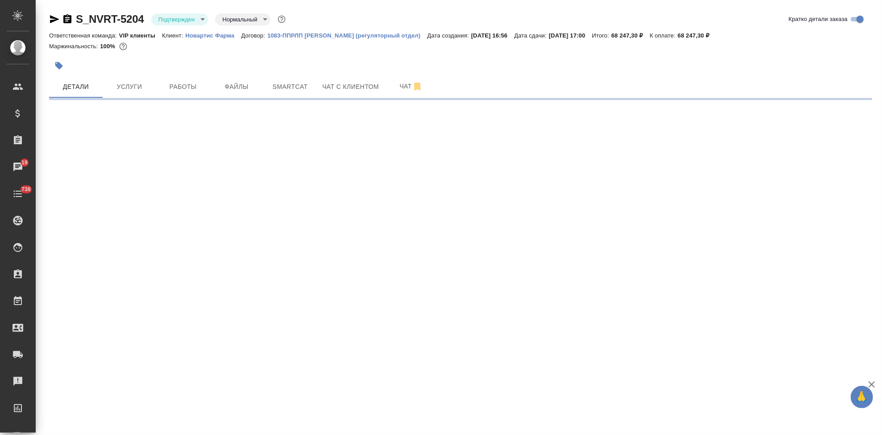
select select "RU"
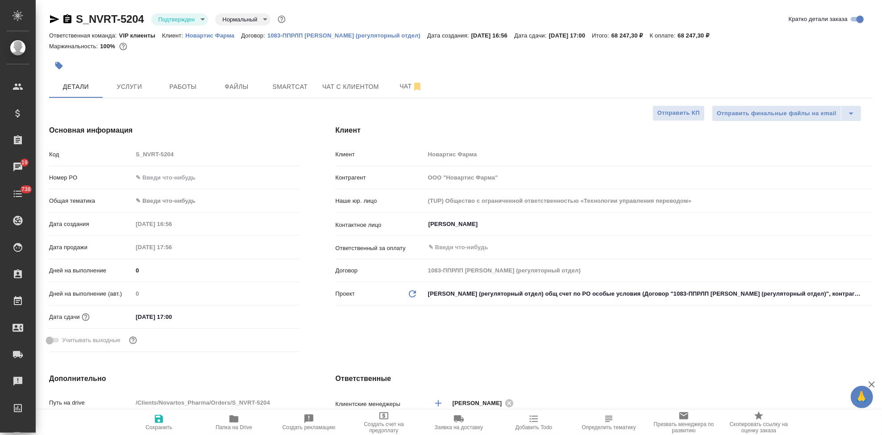
type textarea "x"
click at [396, 87] on span "Чат" at bounding box center [410, 86] width 43 height 11
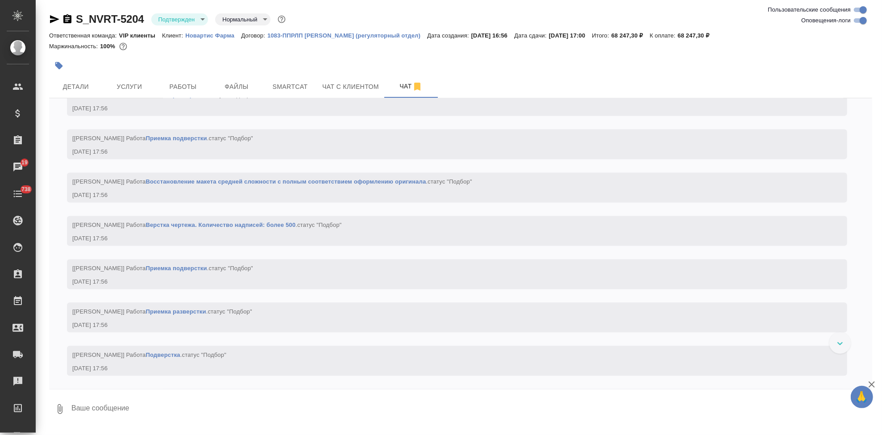
click at [161, 407] on textarea at bounding box center [470, 408] width 801 height 30
type textarea """
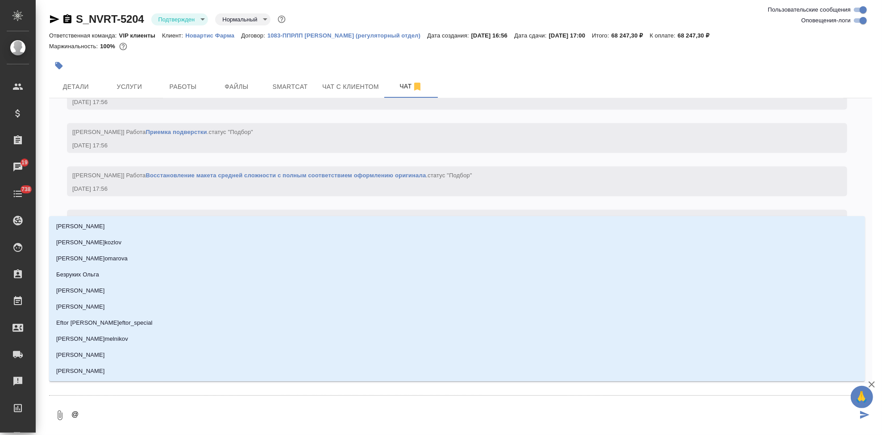
type textarea "@г"
type input "г"
type textarea "@гр"
type input "гр"
type textarea "@гра"
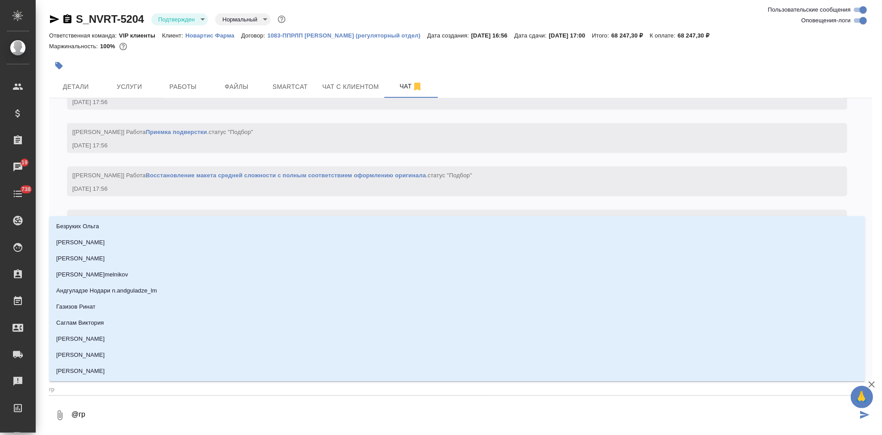
type input "гра"
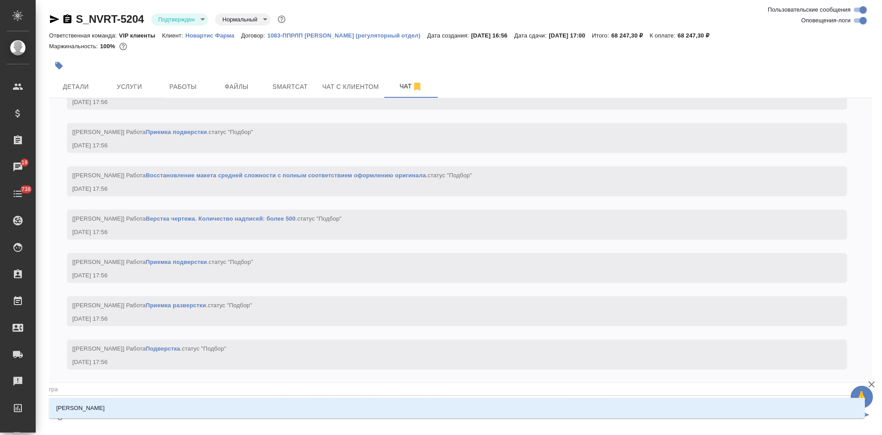
type textarea "@граб"
type input "граб"
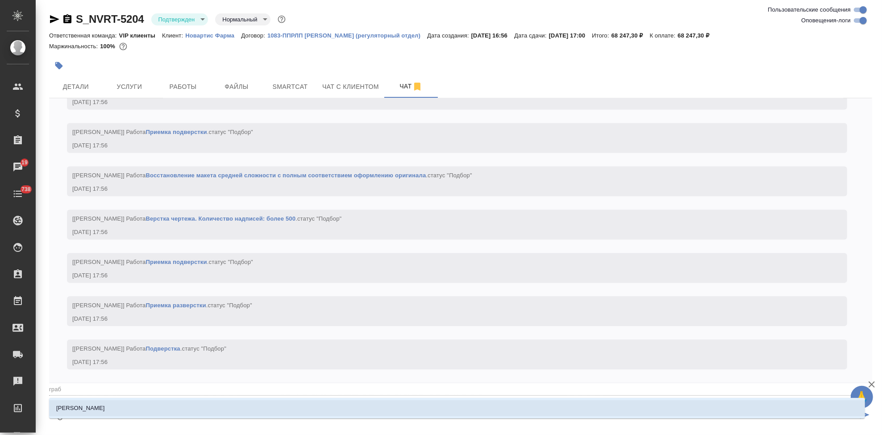
click at [121, 407] on li "Грабко Мария" at bounding box center [457, 408] width 816 height 16
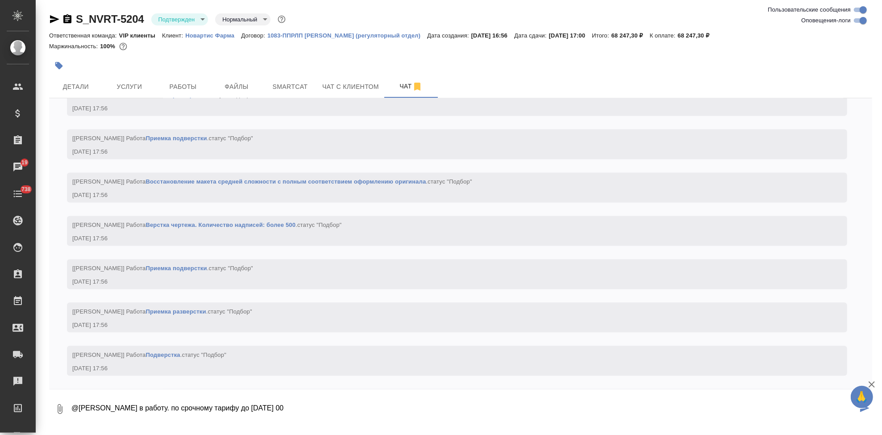
type textarea "@Грабко Мария в работу. по срочному тарифу до 19 сент 17 00"
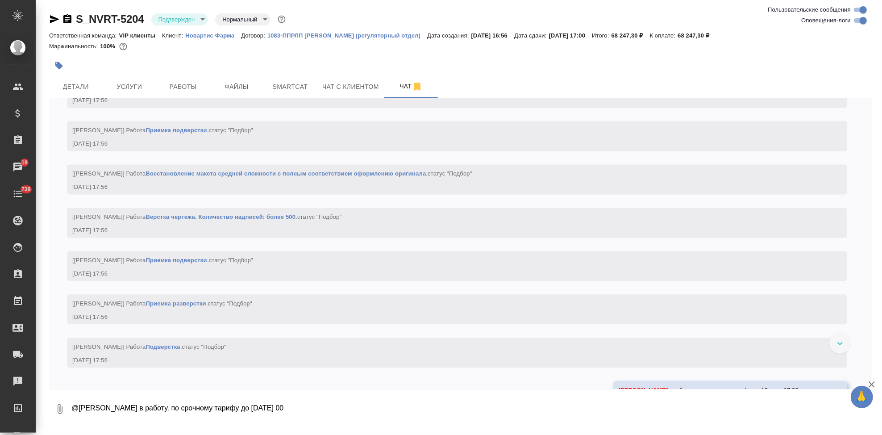
scroll to position [1486, 0]
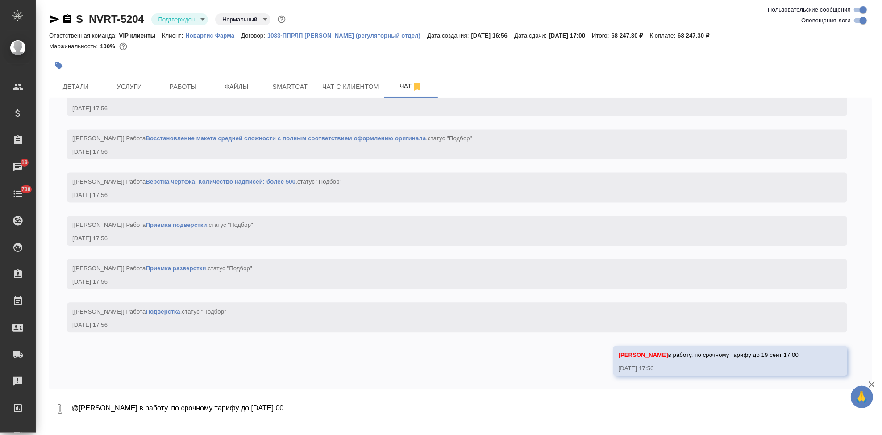
click at [61, 65] on icon "button" at bounding box center [59, 66] width 8 height 8
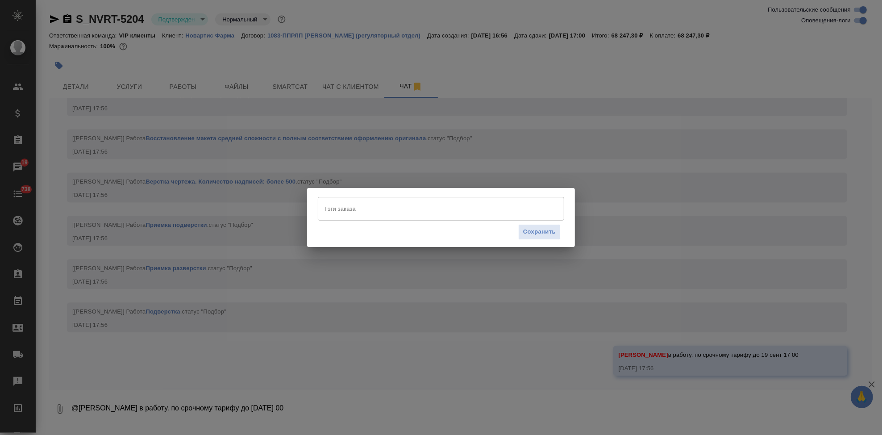
click at [351, 207] on input "Тэги заказа" at bounding box center [432, 208] width 221 height 15
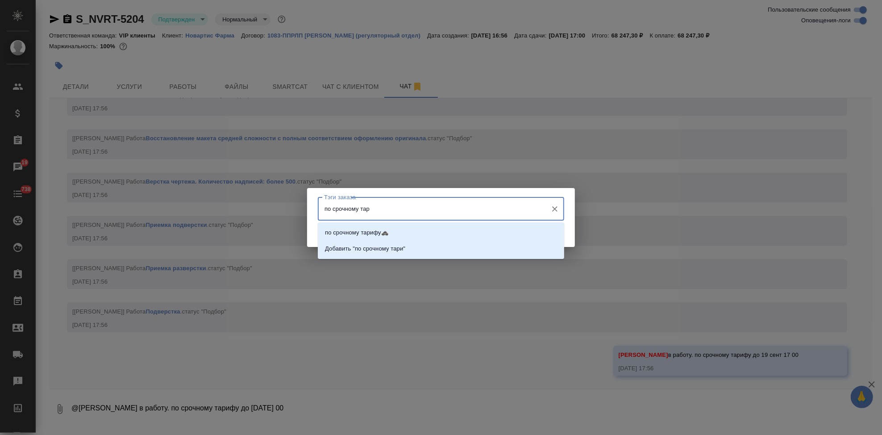
type input "по срочному тари"
click at [388, 237] on li "по срочному тарифу🚓" at bounding box center [441, 232] width 246 height 16
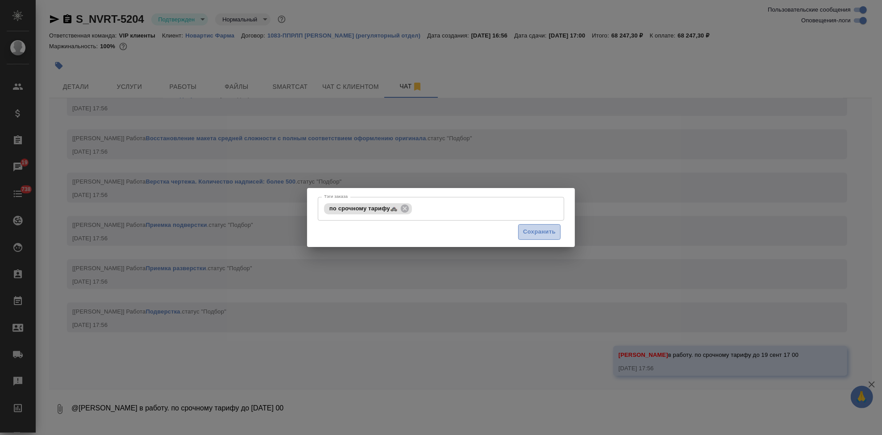
click at [548, 234] on span "Сохранить" at bounding box center [539, 232] width 33 height 10
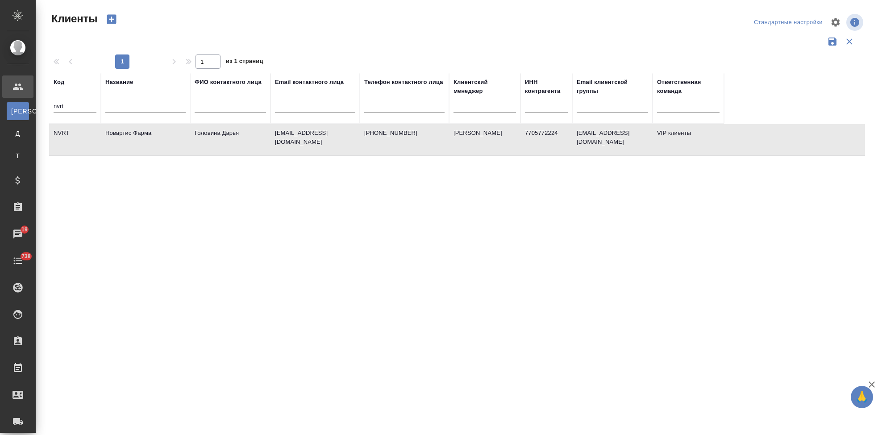
select select "RU"
click at [87, 103] on input "nvrt" at bounding box center [75, 106] width 43 height 11
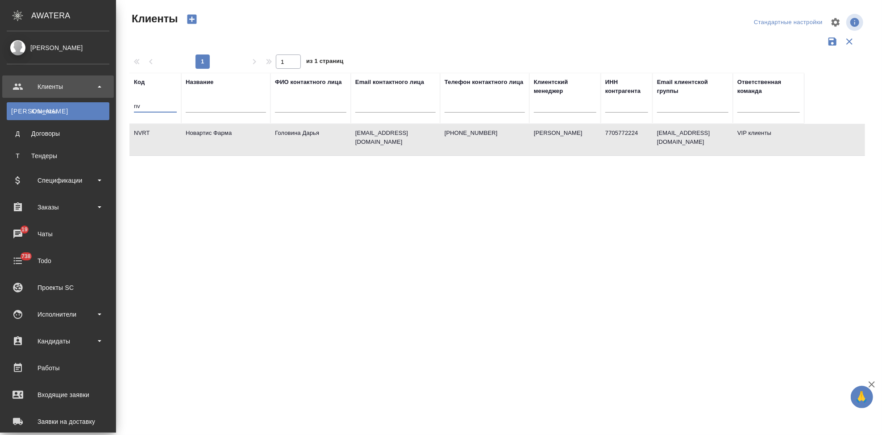
type input "n"
type input "ksf"
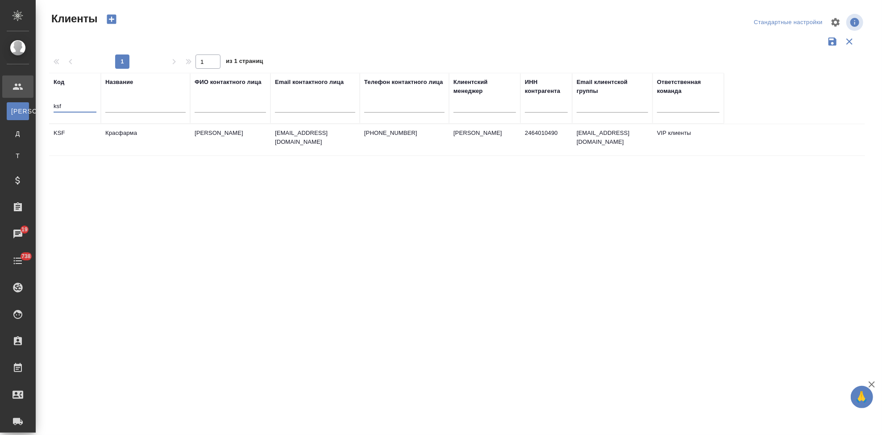
click at [227, 141] on td "[PERSON_NAME]" at bounding box center [230, 139] width 80 height 31
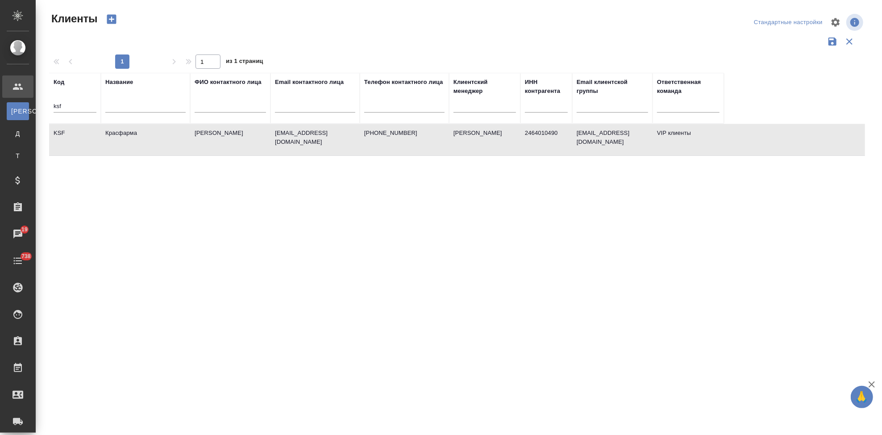
click at [227, 141] on td "[PERSON_NAME]" at bounding box center [230, 139] width 80 height 31
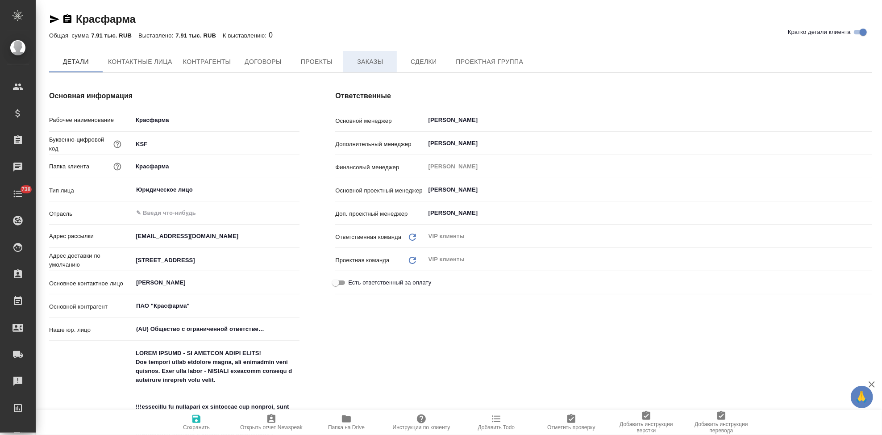
type textarea "x"
click at [373, 67] on span "Заказы" at bounding box center [369, 62] width 43 height 11
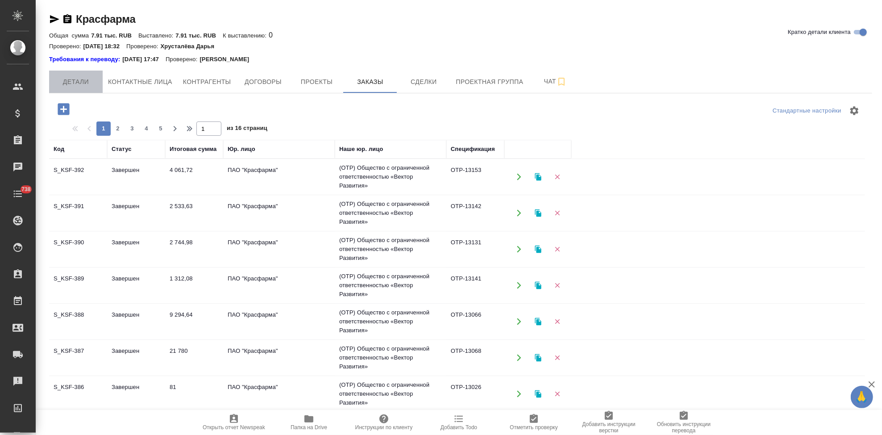
click at [66, 92] on button "Детали" at bounding box center [76, 81] width 54 height 22
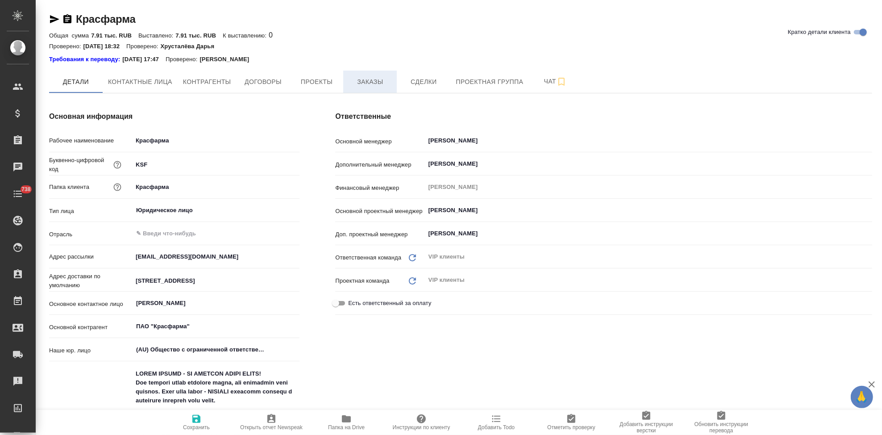
click at [385, 92] on button "Заказы" at bounding box center [370, 81] width 54 height 22
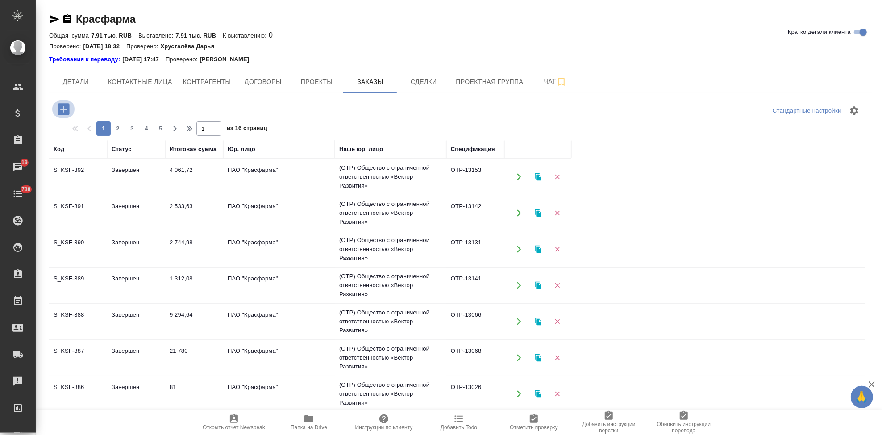
click at [65, 110] on icon "button" at bounding box center [64, 109] width 12 height 12
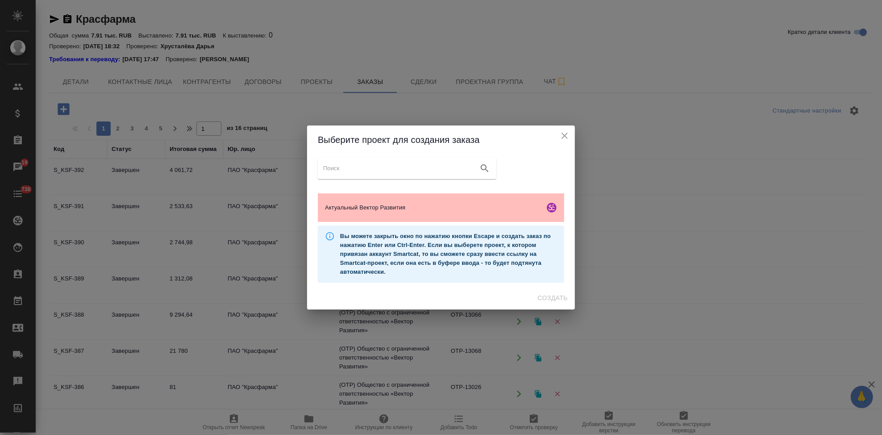
click at [397, 203] on span "Актуальный Вектор Развития" at bounding box center [433, 207] width 216 height 9
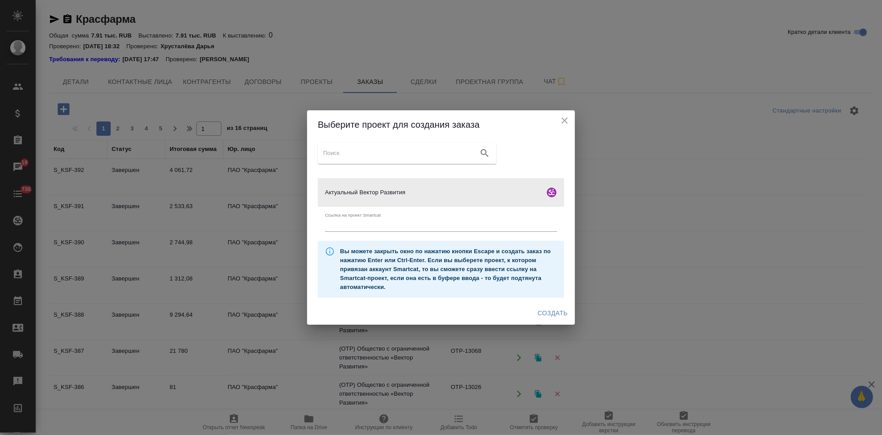
click at [549, 312] on span "Создать" at bounding box center [553, 312] width 30 height 11
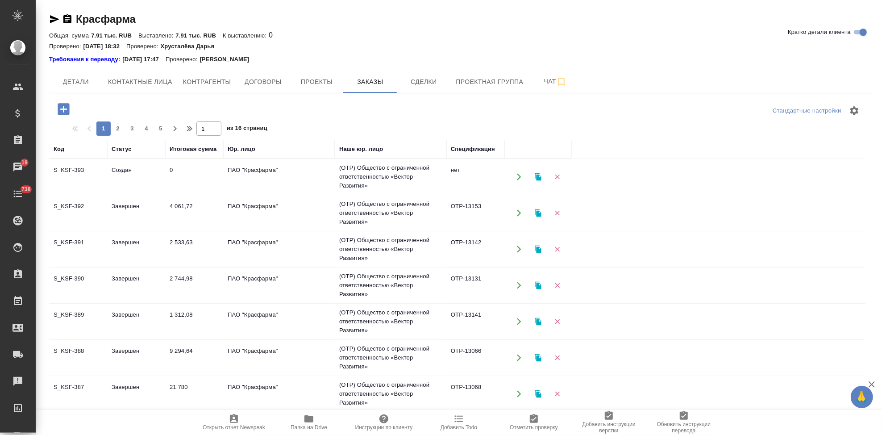
click at [306, 425] on span "Папка на Drive" at bounding box center [308, 427] width 37 height 6
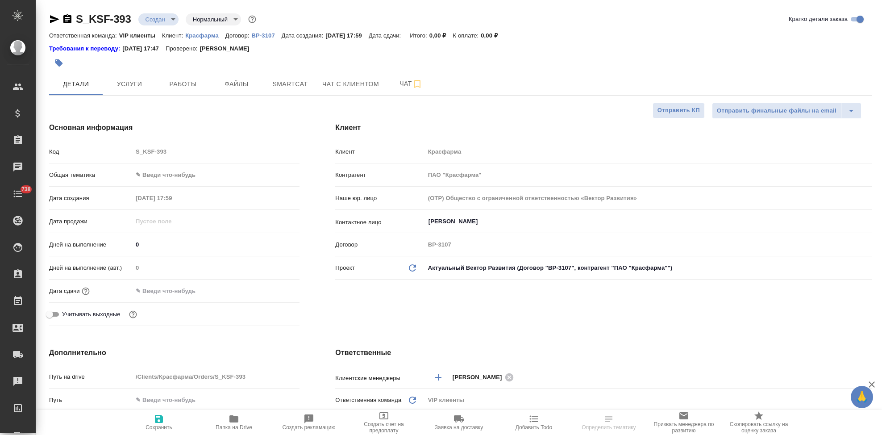
select select "RU"
click at [438, 315] on div "[PERSON_NAME] ПАО "Красфарма" Наше юр. лицо (OTP) Общество с ограниченной ответ…" at bounding box center [603, 225] width 572 height 243
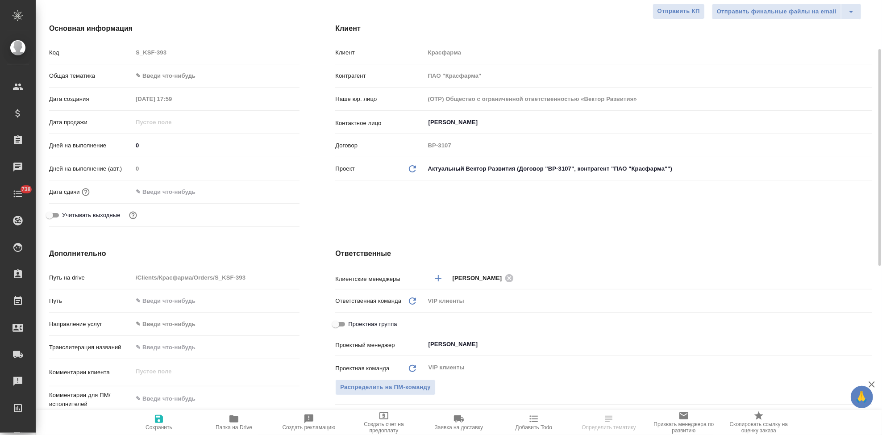
scroll to position [198, 0]
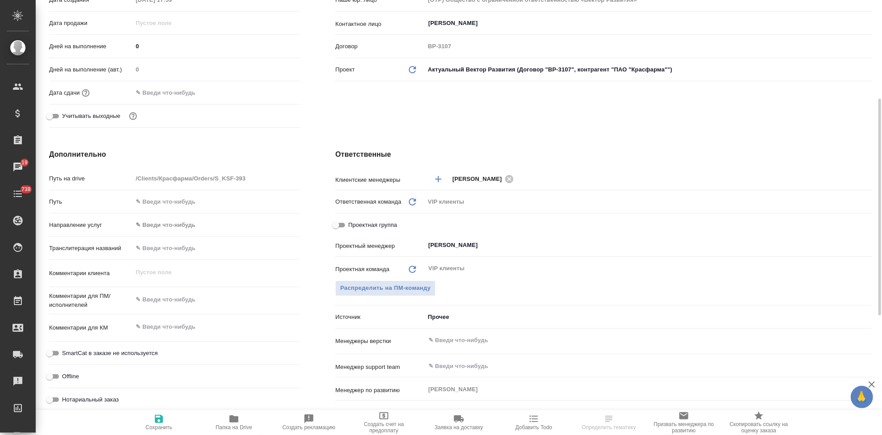
click at [167, 309] on div "x" at bounding box center [215, 300] width 167 height 20
paste textarea "[PERSON_NAME], добрый день! Во вложении 2 файла для перевода на русский язык. Н…"
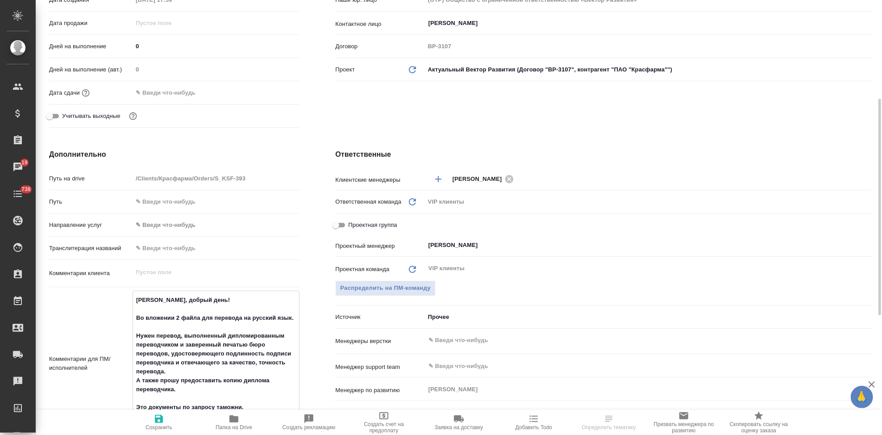
drag, startPoint x: 204, startPoint y: 304, endPoint x: 134, endPoint y: 302, distance: 70.5
click at [134, 302] on textarea "[PERSON_NAME], добрый день! Во вложении 2 файла для перевода на русский язык. Н…" at bounding box center [216, 362] width 166 height 140
type textarea "Во вложении 2 файла для перевода на русский язык. Нужен перевод, выполненный ди…"
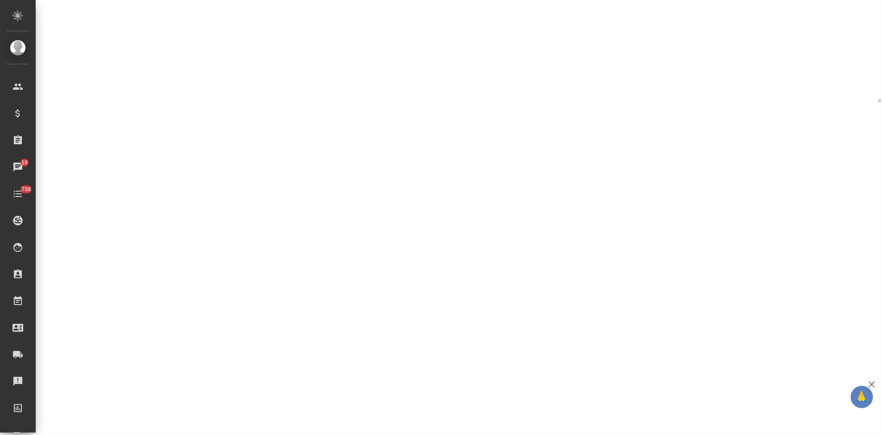
select select "RU"
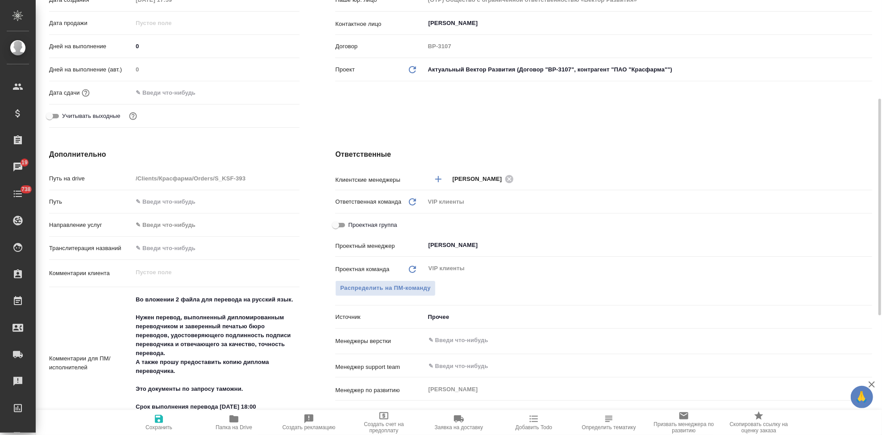
type textarea "x"
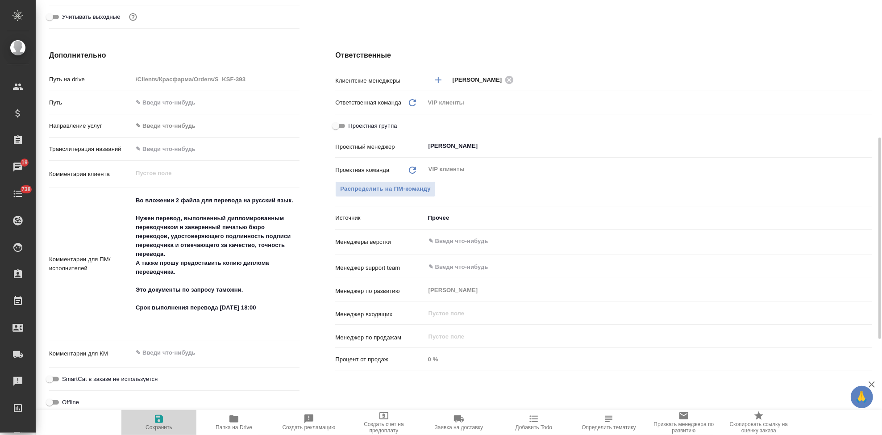
click at [157, 424] on span "Сохранить" at bounding box center [158, 427] width 27 height 6
type textarea "x"
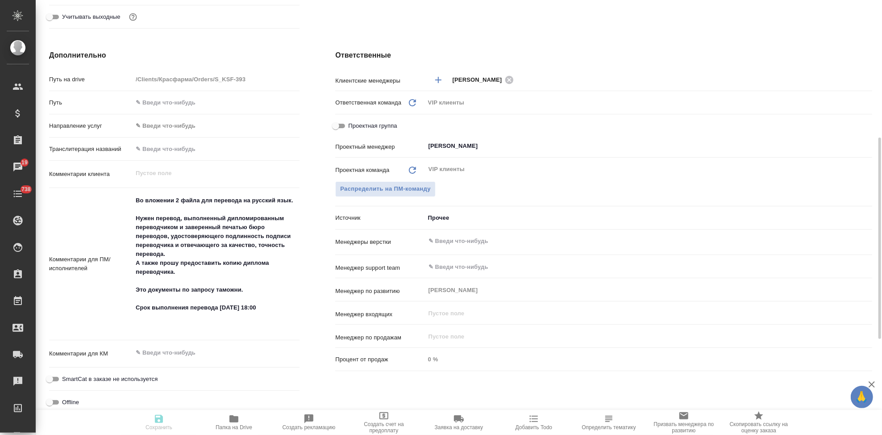
type textarea "x"
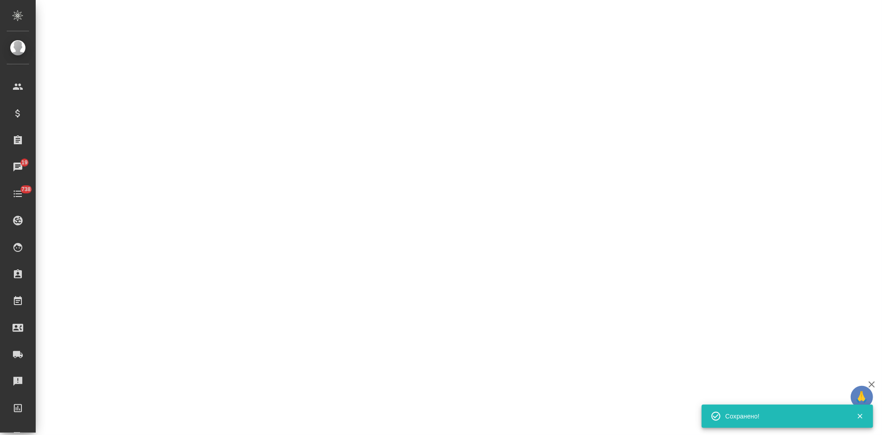
select select "RU"
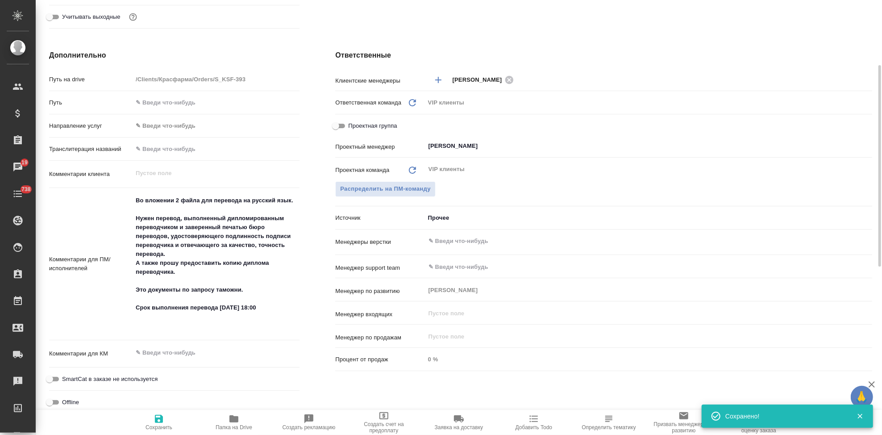
scroll to position [198, 0]
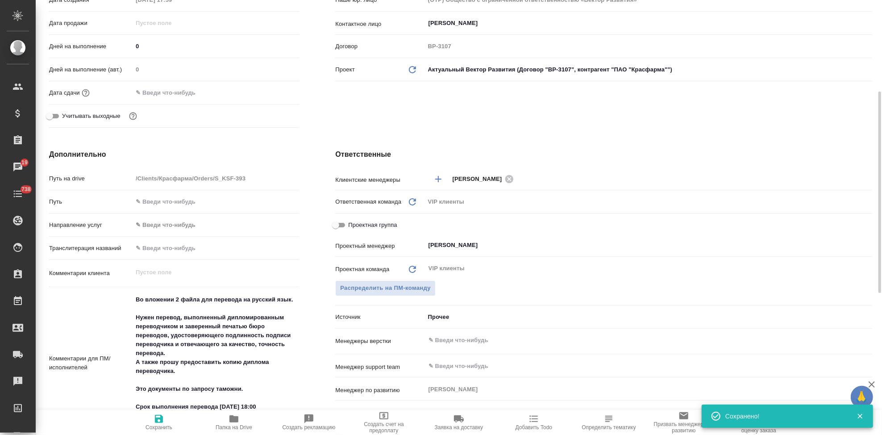
click at [167, 91] on input "text" at bounding box center [171, 92] width 78 height 13
click at [272, 87] on icon "button" at bounding box center [273, 92] width 11 height 11
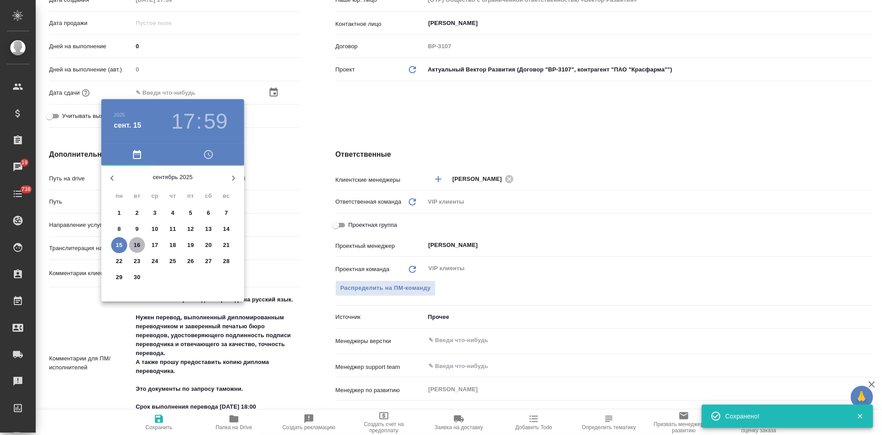
click at [139, 240] on p "16" at bounding box center [137, 244] width 7 height 9
type input "[DATE] 17:59"
type textarea "x"
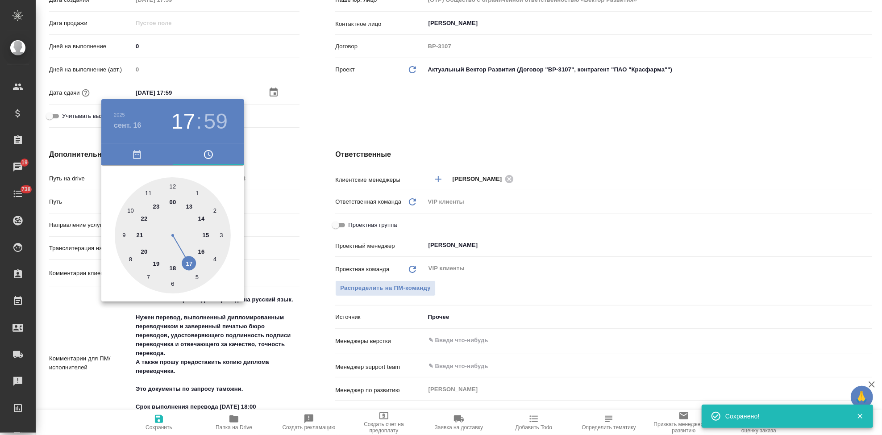
type input "[DATE] 18:59"
type textarea "x"
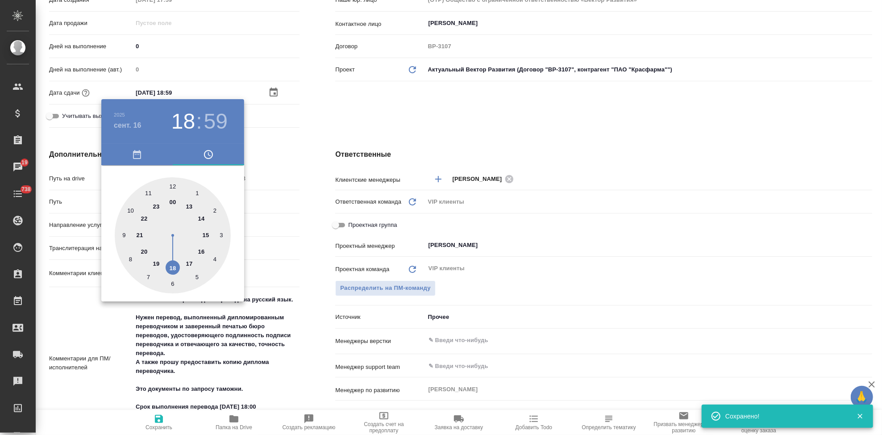
type textarea "x"
drag, startPoint x: 190, startPoint y: 263, endPoint x: 177, endPoint y: 269, distance: 15.0
click at [177, 269] on div at bounding box center [173, 235] width 116 height 116
type textarea "x"
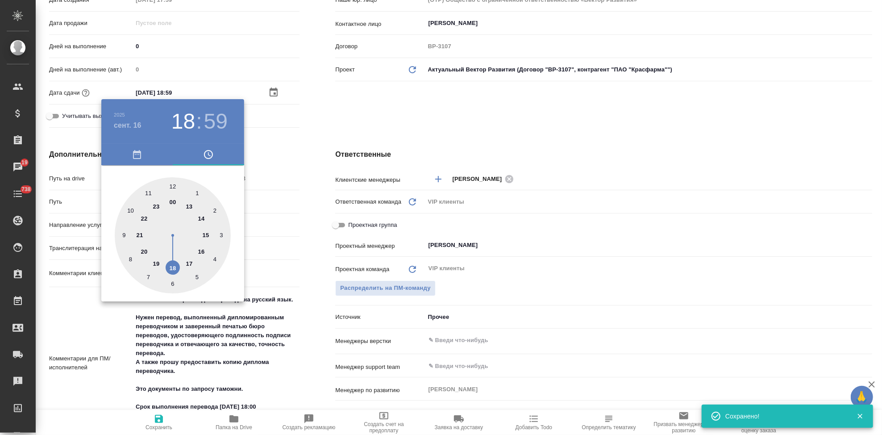
type textarea "x"
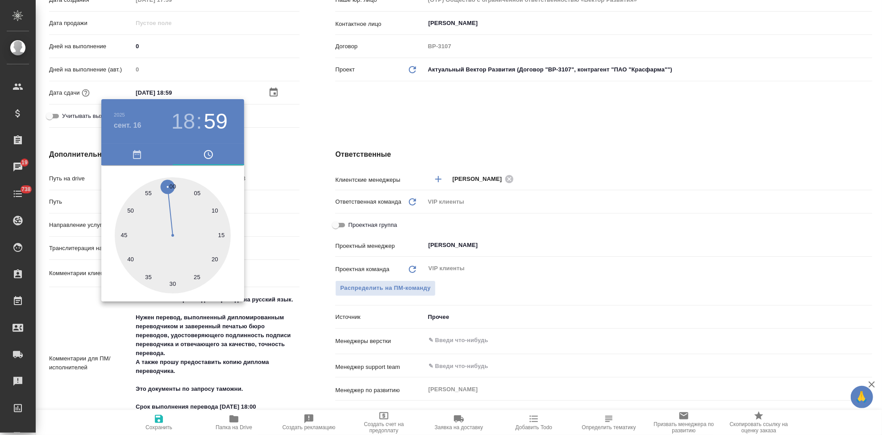
type input "[DATE] 18:00"
type textarea "x"
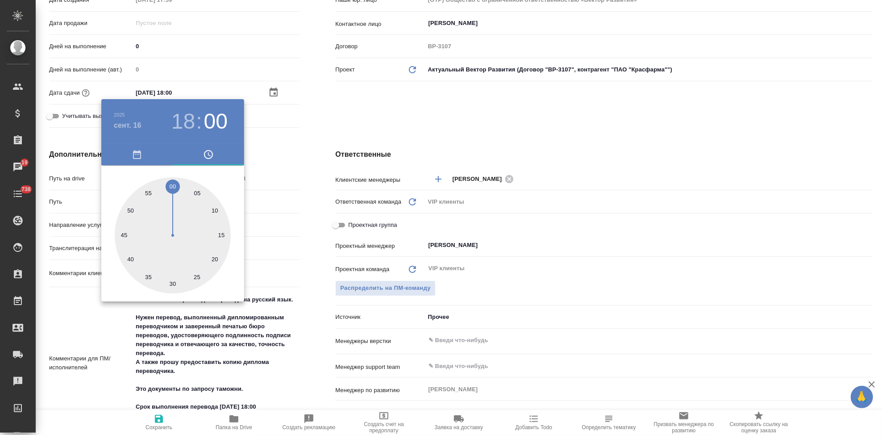
type textarea "x"
click at [173, 179] on div at bounding box center [173, 235] width 116 height 116
type textarea "x"
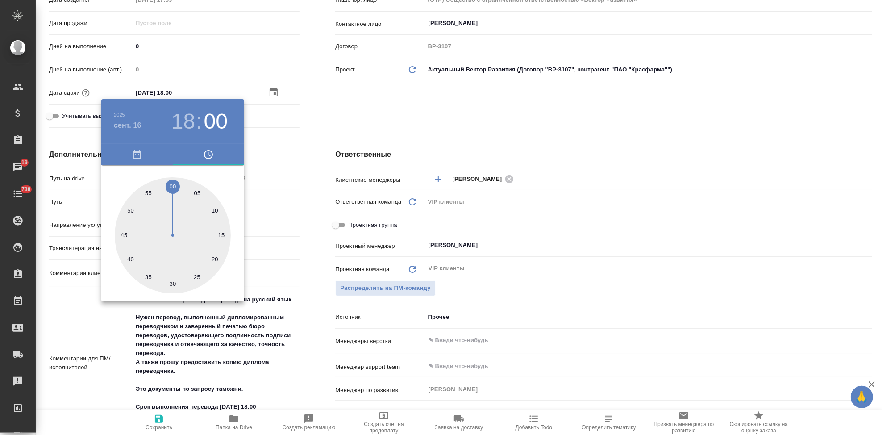
type textarea "x"
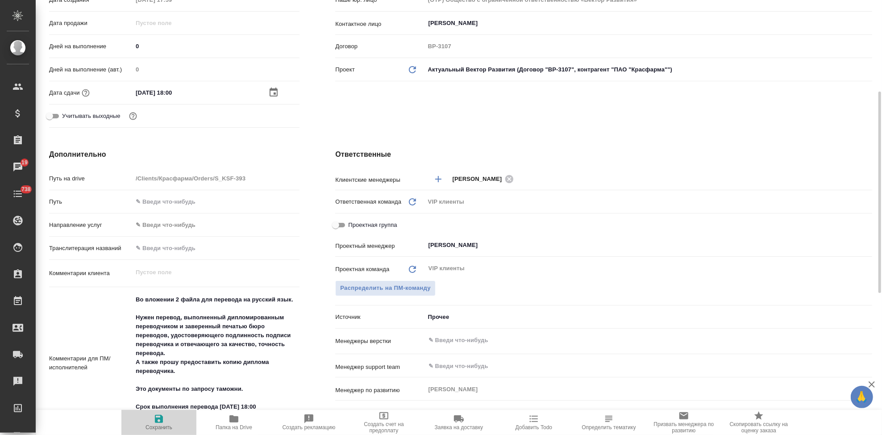
click at [165, 424] on span "Сохранить" at bounding box center [158, 427] width 27 height 6
type textarea "x"
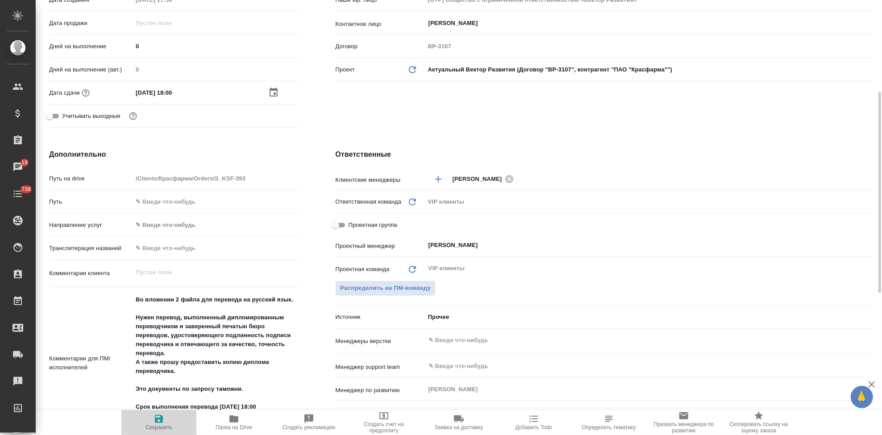
type textarea "x"
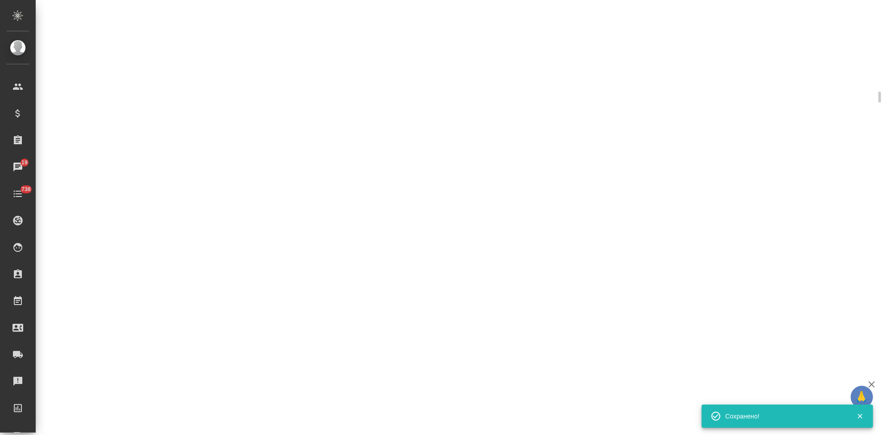
select select "RU"
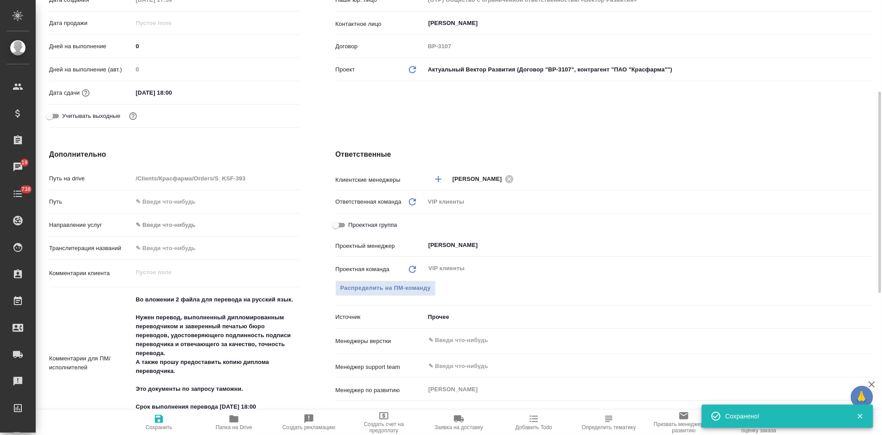
type textarea "x"
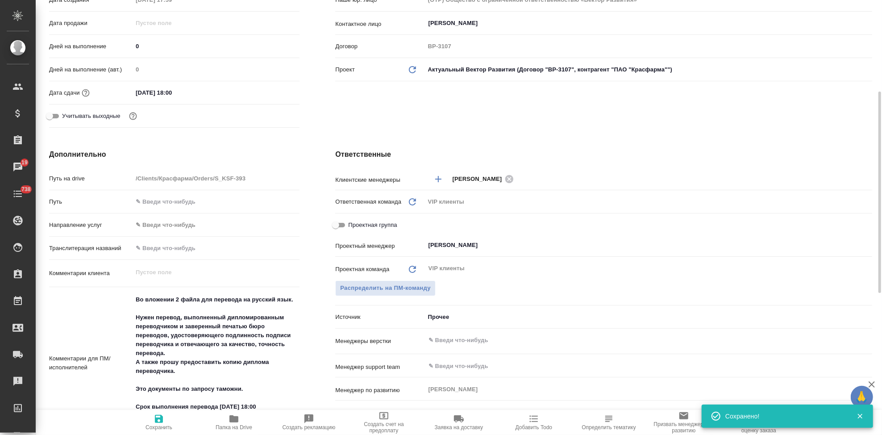
type textarea "x"
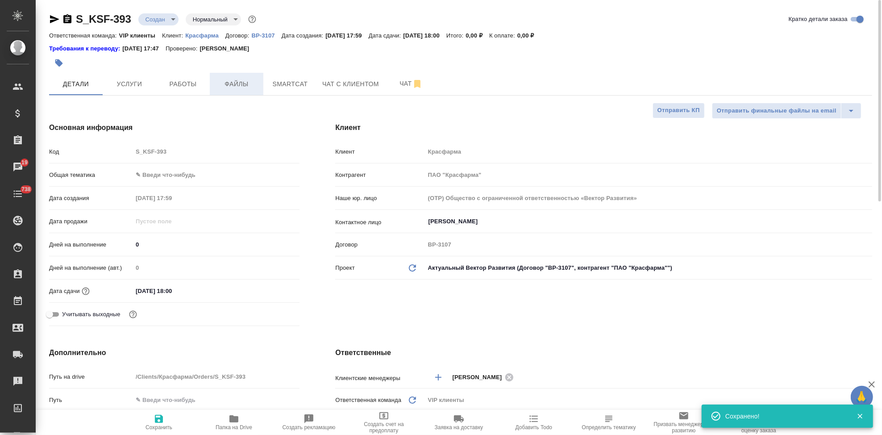
click at [239, 80] on span "Файлы" at bounding box center [236, 84] width 43 height 11
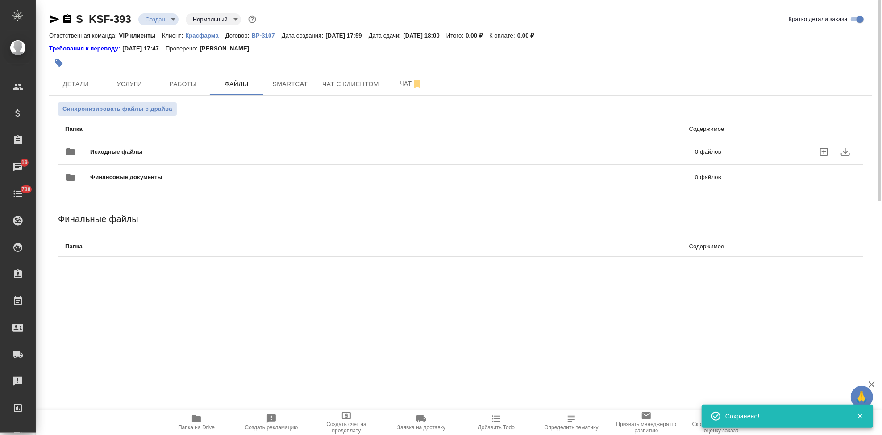
click at [824, 156] on icon "uploadFiles" at bounding box center [823, 151] width 11 height 11
click at [0, 0] on input "uploadFiles" at bounding box center [0, 0] width 0 height 0
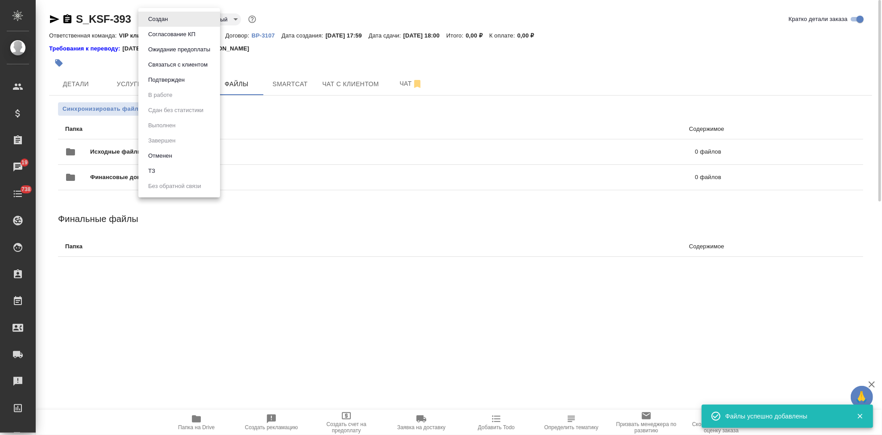
click at [170, 17] on body "🙏 .cls-1 fill:#fff; AWATERA Kabargina [PERSON_NAME] Спецификации Заказы 19 Чаты…" at bounding box center [441, 217] width 882 height 435
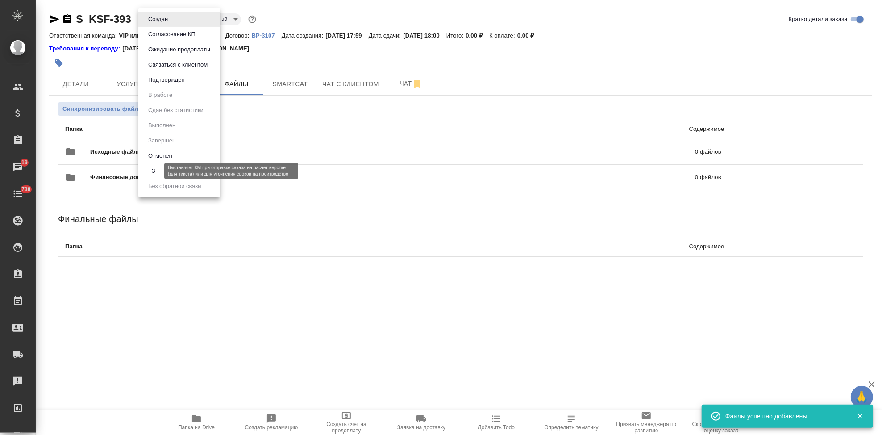
click at [157, 170] on li "ТЗ" at bounding box center [179, 170] width 82 height 15
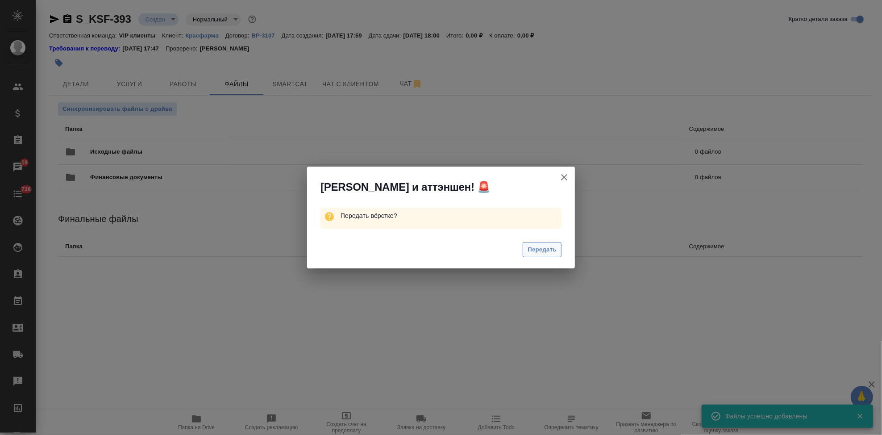
click at [531, 248] on span "Передать" at bounding box center [541, 249] width 29 height 10
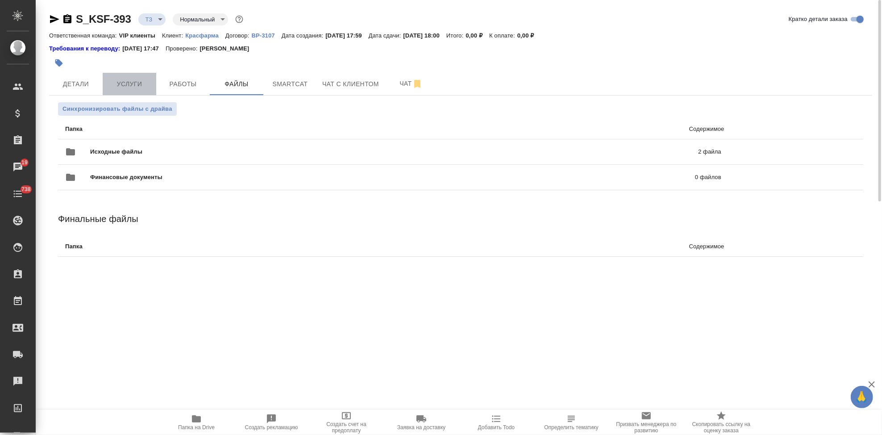
click at [132, 82] on span "Услуги" at bounding box center [129, 84] width 43 height 11
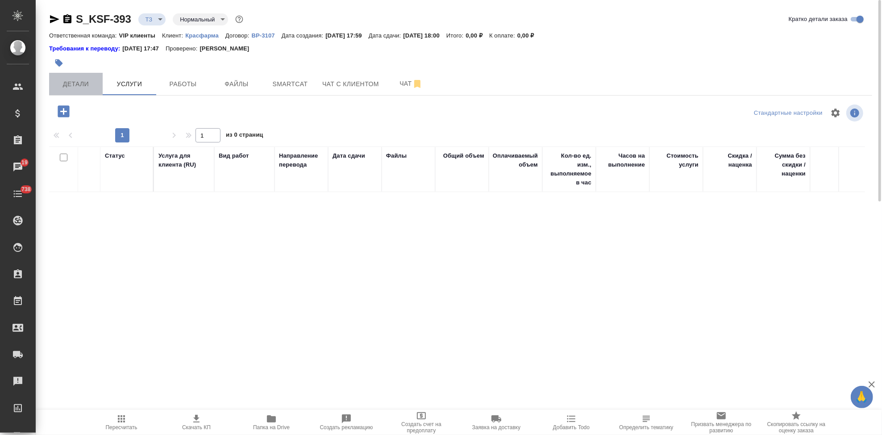
click at [88, 89] on span "Детали" at bounding box center [75, 84] width 43 height 11
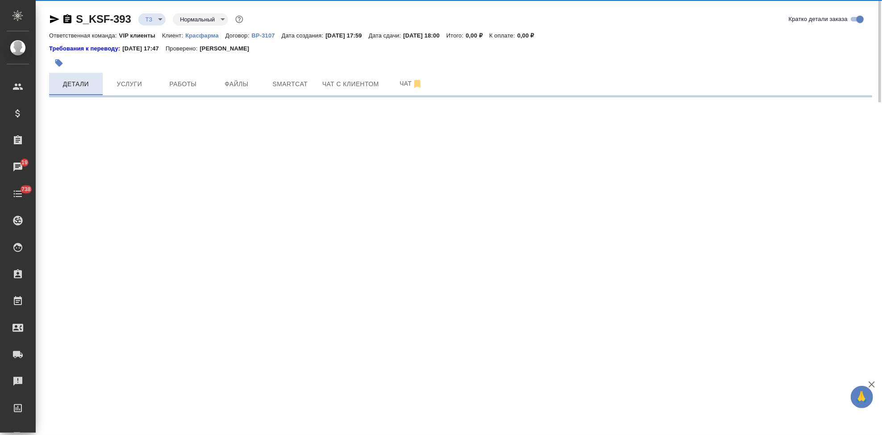
select select "RU"
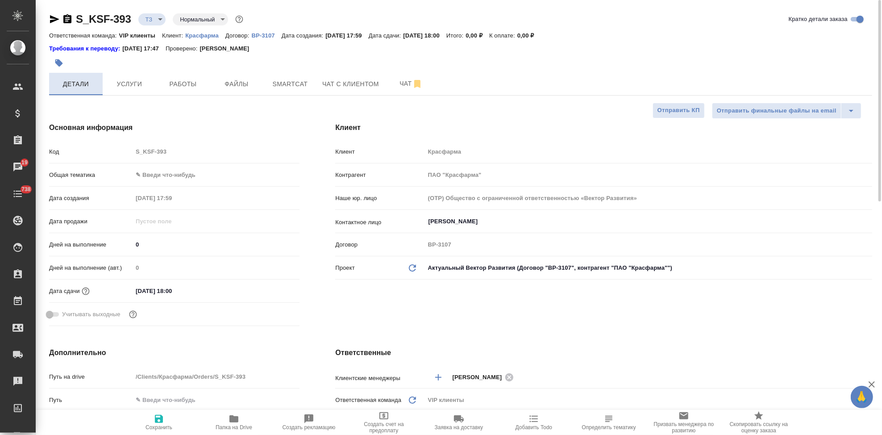
type textarea "x"
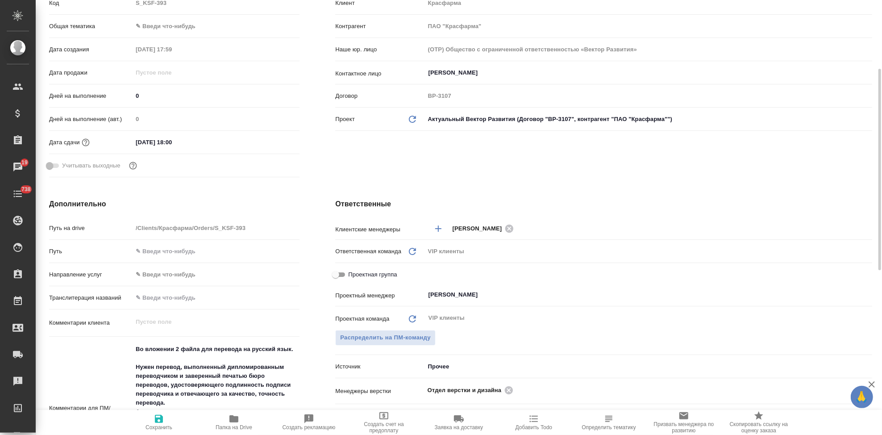
scroll to position [297, 0]
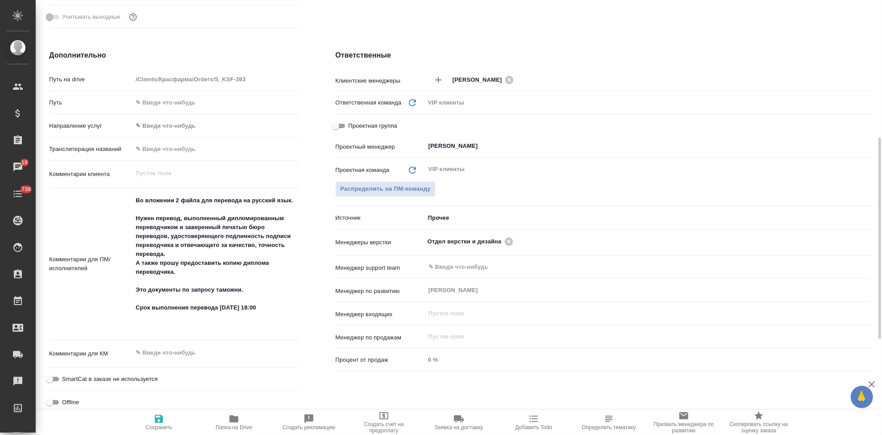
type textarea "x"
drag, startPoint x: 248, startPoint y: 308, endPoint x: 135, endPoint y: 218, distance: 144.1
click at [135, 218] on textarea "Во вложении 2 файла для перевода на русский язык. Нужен перевод, выполненный ди…" at bounding box center [216, 263] width 166 height 140
type textarea "x"
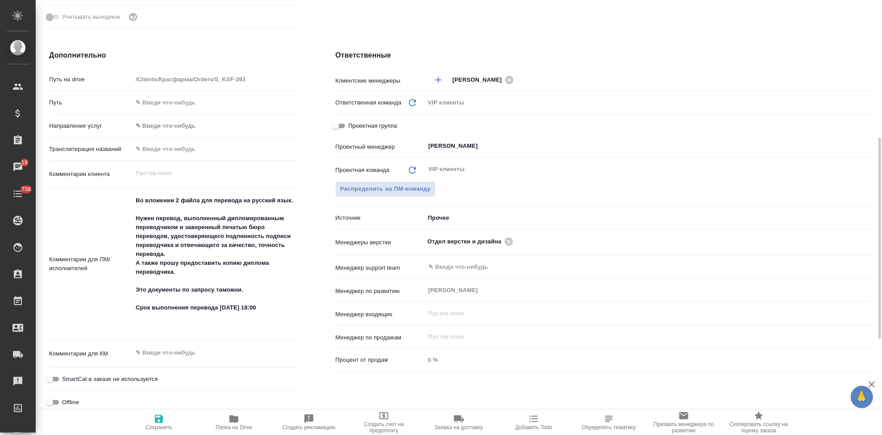
type textarea "x"
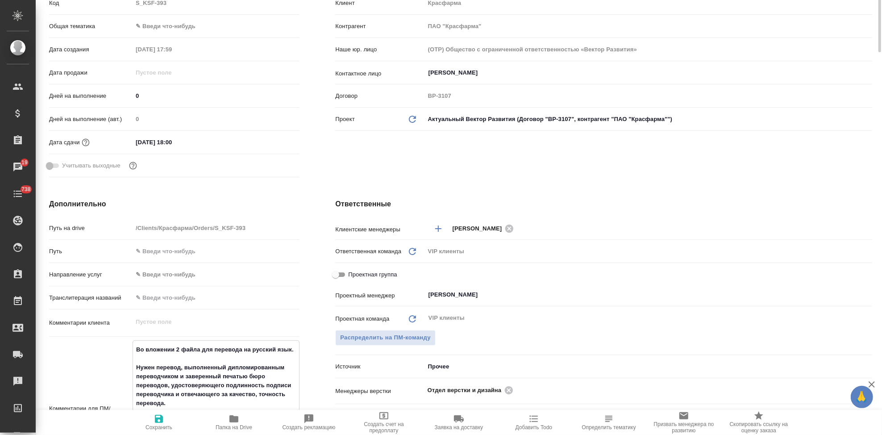
scroll to position [0, 0]
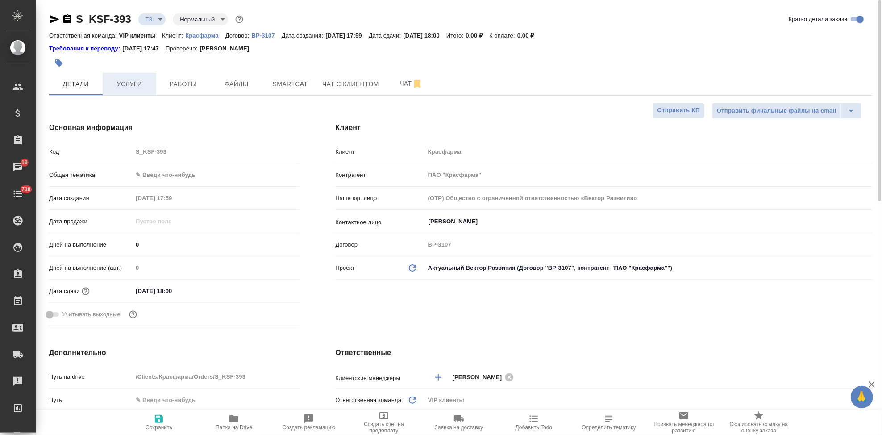
type textarea "x"
click at [139, 77] on button "Услуги" at bounding box center [130, 84] width 54 height 22
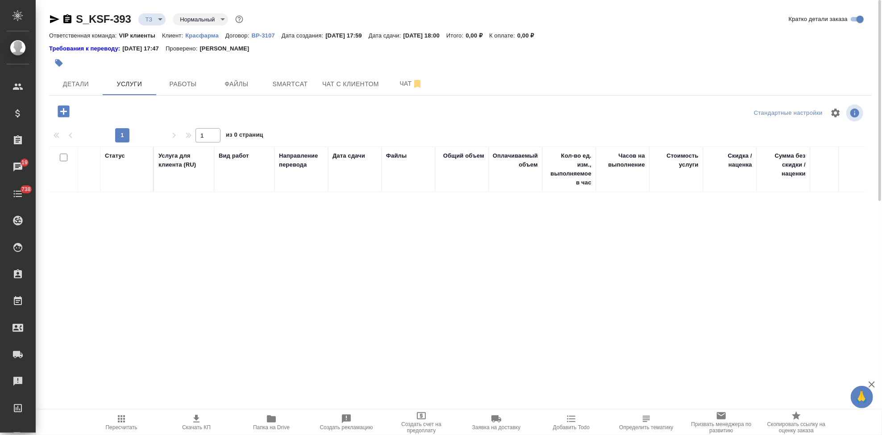
click at [59, 114] on icon "button" at bounding box center [64, 111] width 12 height 12
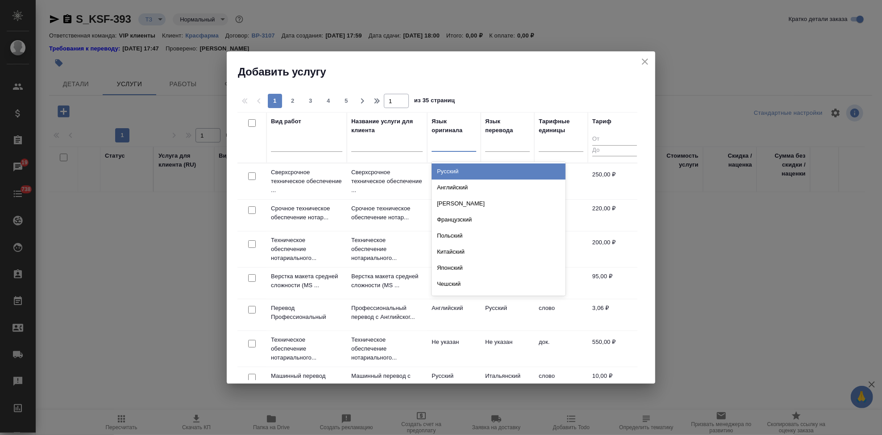
click at [448, 148] on div at bounding box center [453, 142] width 45 height 13
type input "кит"
click at [460, 170] on div "Китайский" at bounding box center [498, 171] width 134 height 16
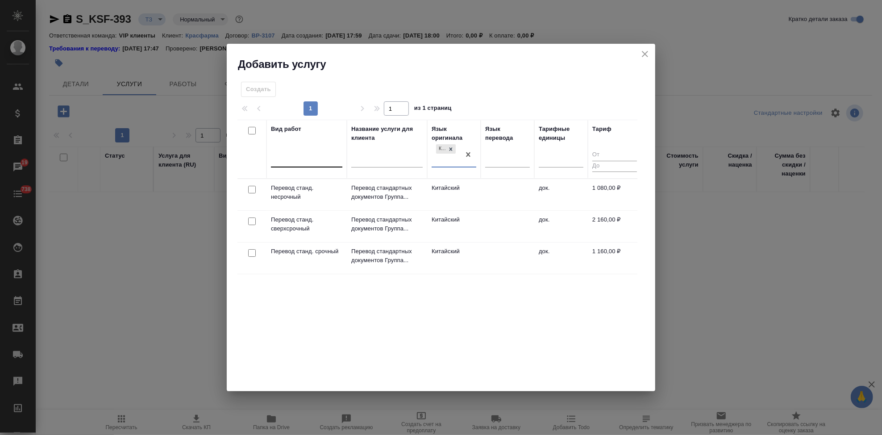
click at [302, 155] on div at bounding box center [306, 158] width 71 height 13
type input "эксперт"
click at [305, 181] on div "Перевод Экспертный" at bounding box center [338, 186] width 134 height 16
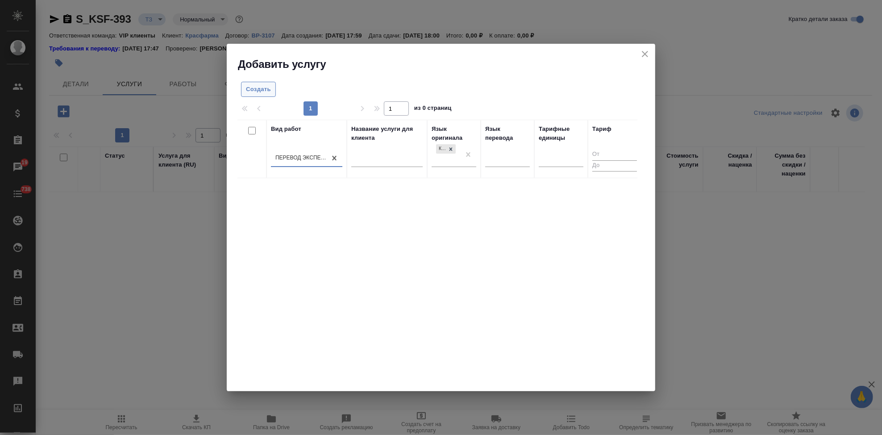
click at [263, 90] on span "Создать" at bounding box center [258, 89] width 25 height 10
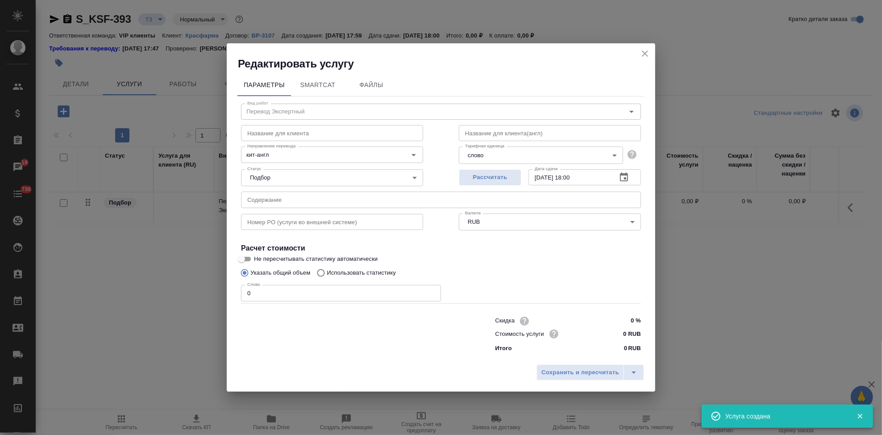
click at [283, 136] on input "text" at bounding box center [332, 133] width 182 height 16
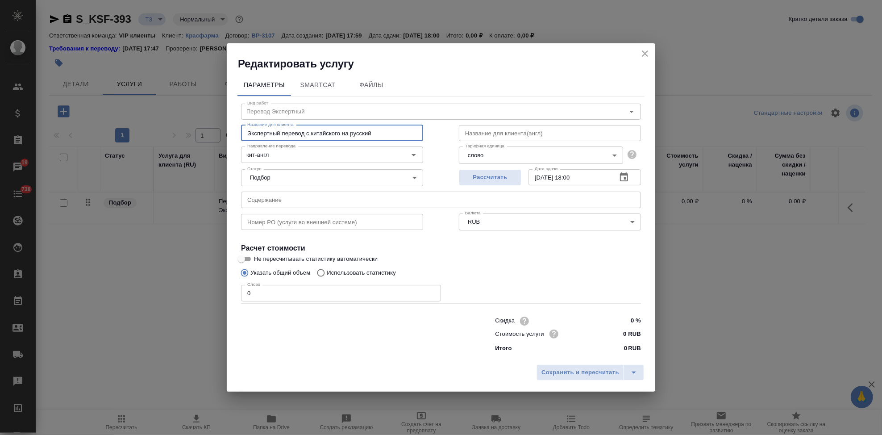
type input "Экспертный перевод с китайского на русский"
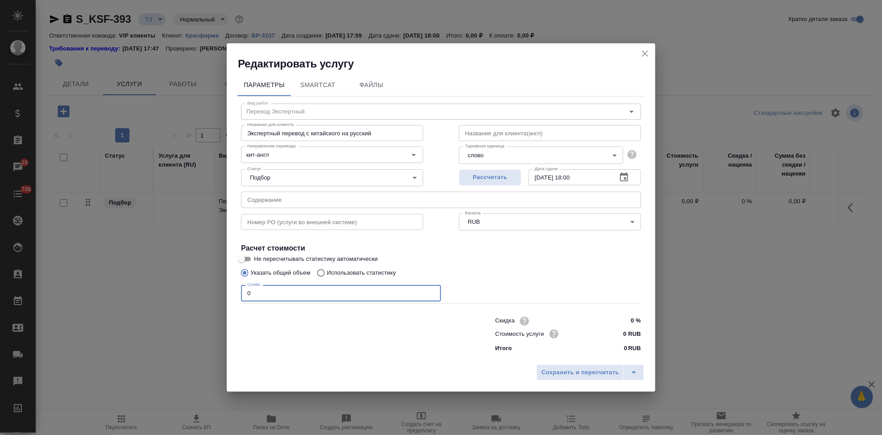
click at [298, 294] on input "0" at bounding box center [341, 293] width 200 height 16
type input "1"
click at [636, 373] on icon "split button" at bounding box center [633, 372] width 11 height 11
click at [601, 359] on li "Сохранить" at bounding box center [592, 353] width 108 height 14
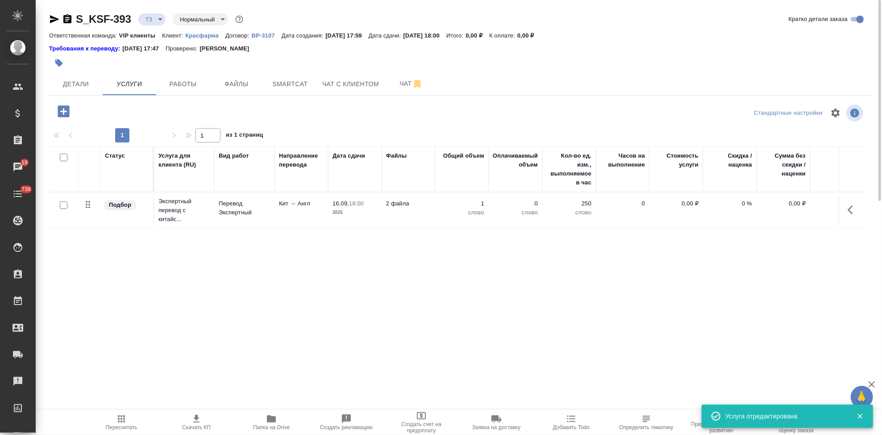
click at [688, 203] on p "0,00 ₽" at bounding box center [676, 203] width 45 height 9
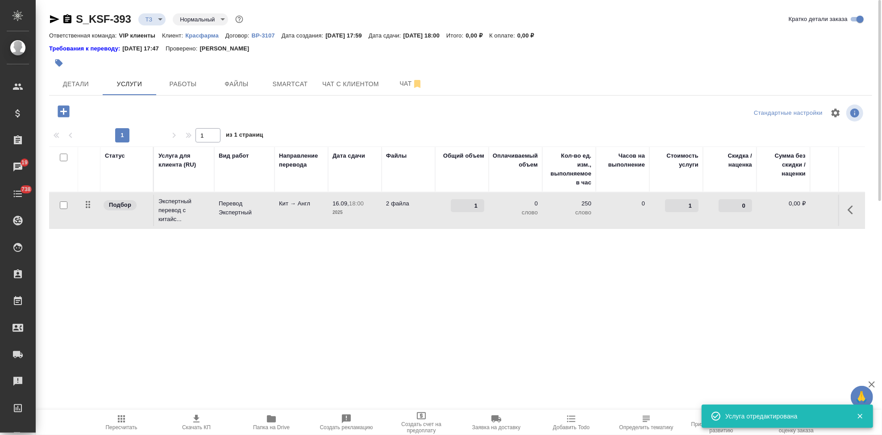
type input "1"
click at [694, 202] on input "1" at bounding box center [681, 205] width 33 height 13
type input "5"
type input "5.6"
type input "5.5"
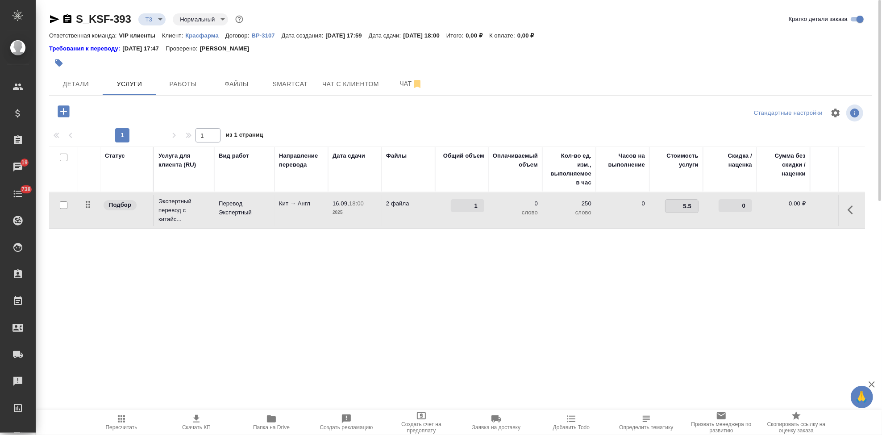
click at [575, 272] on div "Статус Услуга для клиента (RU) Вид работ Направление перевода Дата сдачи Файлы …" at bounding box center [457, 242] width 816 height 192
click at [174, 104] on button "split button" at bounding box center [180, 110] width 21 height 16
click at [126, 132] on li "Сохранить" at bounding box center [137, 129] width 108 height 14
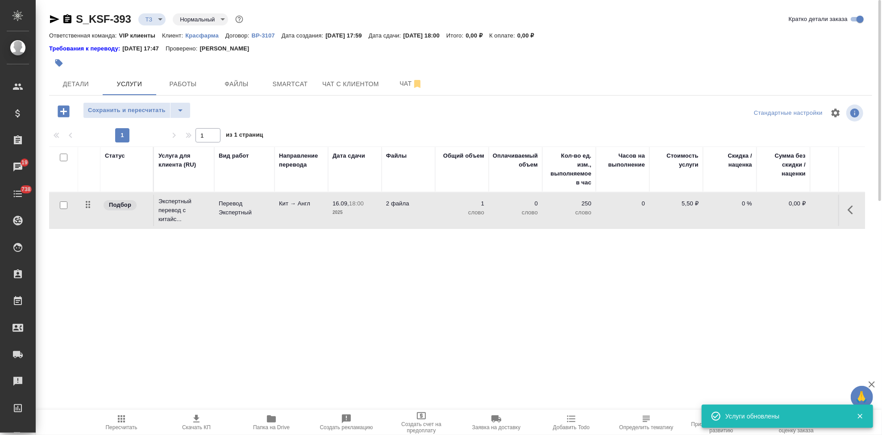
click at [851, 213] on icon "button" at bounding box center [852, 209] width 11 height 11
click at [799, 212] on icon "button" at bounding box center [802, 210] width 8 height 8
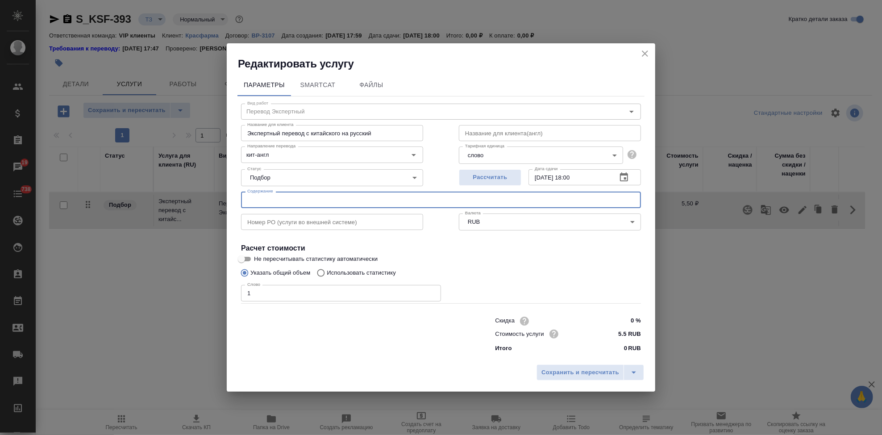
click at [353, 205] on input "text" at bounding box center [441, 199] width 400 height 16
paste input "перевод Канамицина сульфат"
type input "перевод Канамицина сульфат"
click at [632, 368] on icon "split button" at bounding box center [633, 372] width 11 height 11
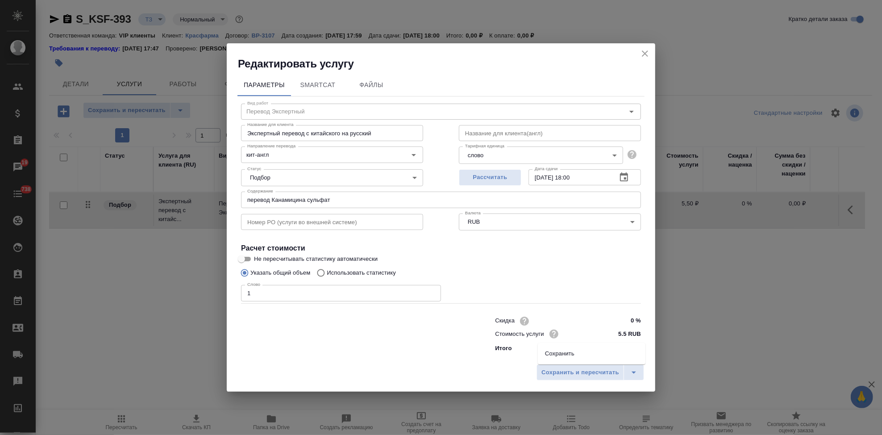
click at [599, 351] on li "Сохранить" at bounding box center [592, 353] width 108 height 14
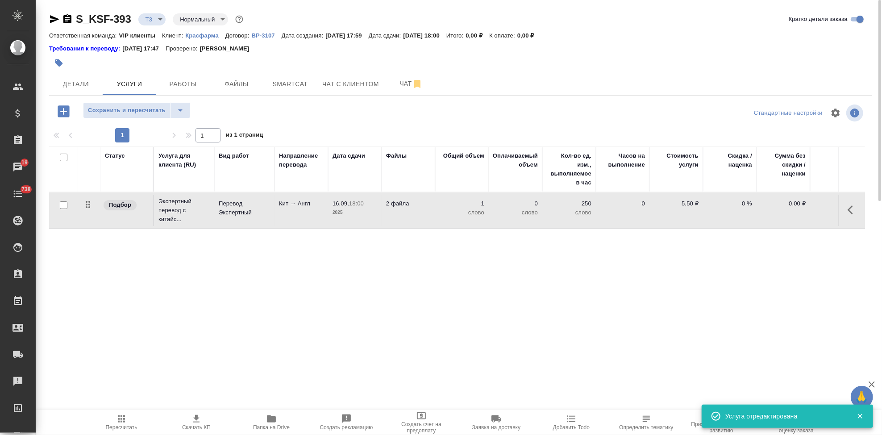
click at [61, 205] on input "checkbox" at bounding box center [64, 205] width 8 height 8
checkbox input "true"
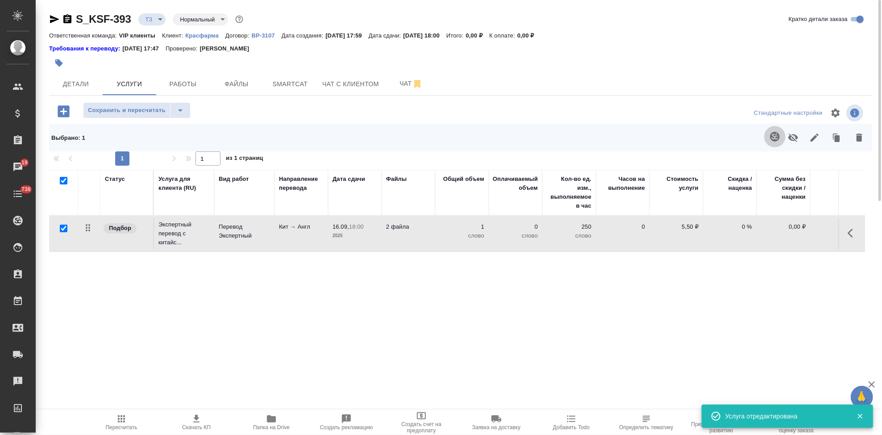
click at [772, 136] on icon "button" at bounding box center [774, 136] width 9 height 9
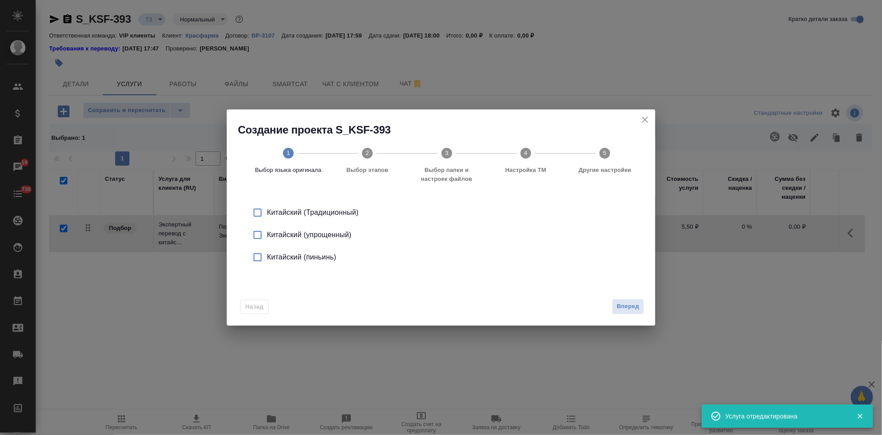
click at [257, 236] on input "checkbox" at bounding box center [257, 234] width 19 height 19
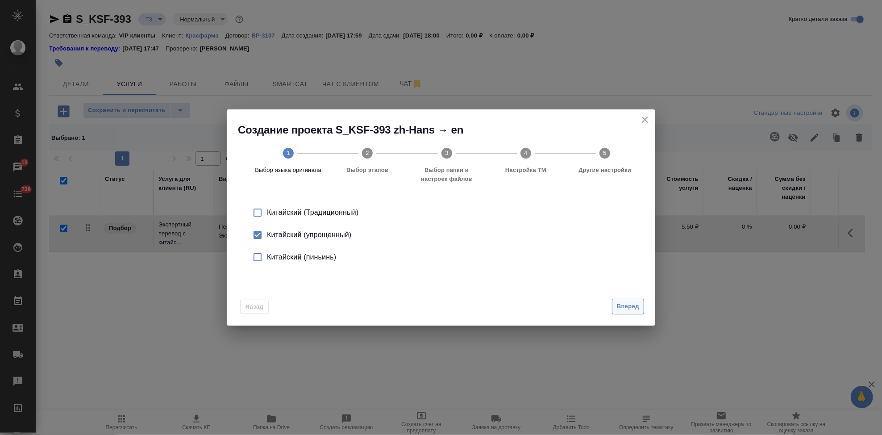
click at [628, 307] on span "Вперед" at bounding box center [628, 306] width 22 height 10
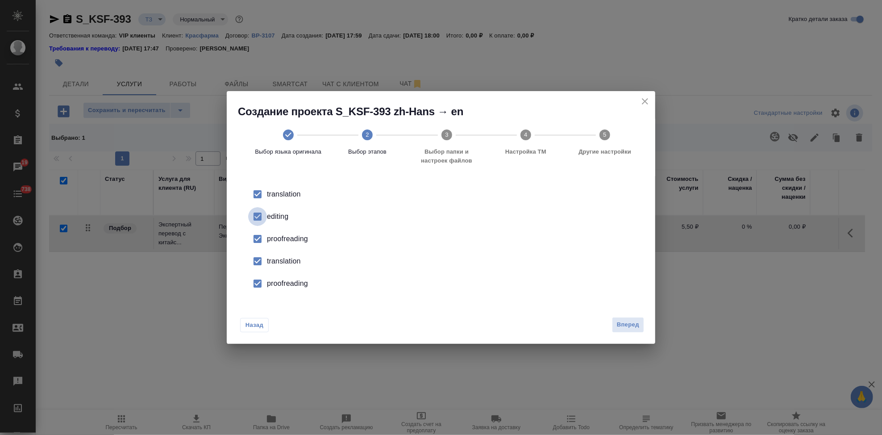
click at [264, 216] on input "checkbox" at bounding box center [257, 216] width 19 height 19
click at [259, 259] on input "checkbox" at bounding box center [257, 261] width 19 height 19
click at [259, 282] on input "checkbox" at bounding box center [257, 283] width 19 height 19
click at [257, 215] on input "checkbox" at bounding box center [257, 216] width 19 height 19
click at [261, 282] on input "checkbox" at bounding box center [257, 283] width 19 height 19
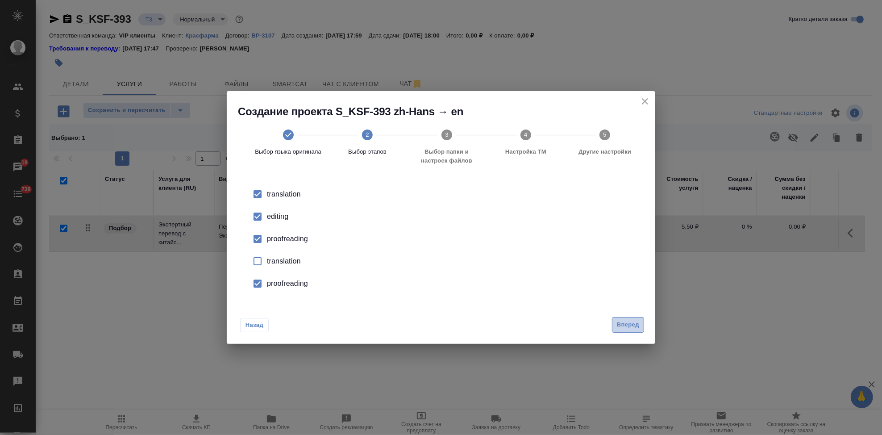
click at [630, 325] on span "Вперед" at bounding box center [628, 324] width 22 height 10
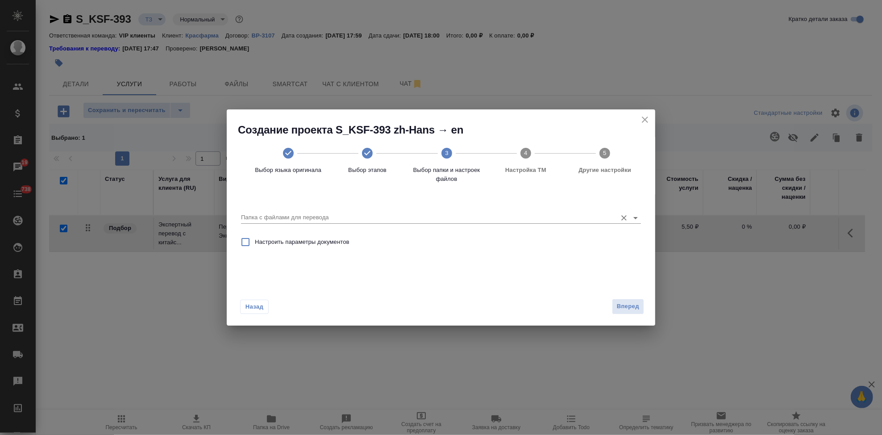
click at [499, 215] on input "Папка с файлами для перевода" at bounding box center [426, 217] width 371 height 11
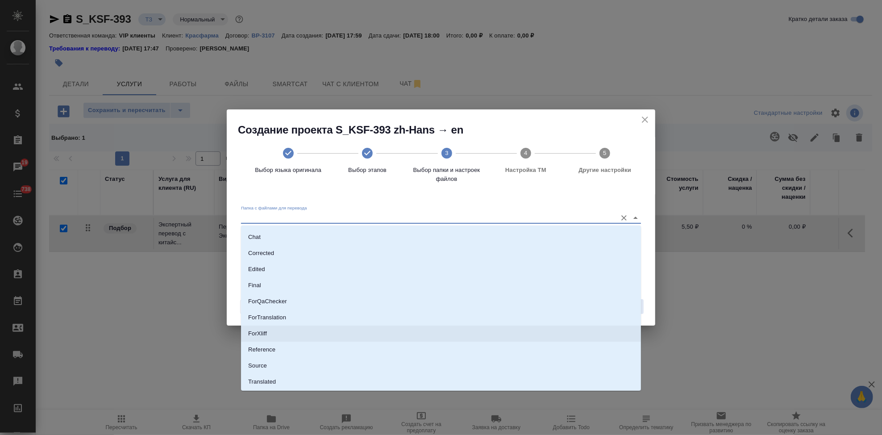
scroll to position [46, 0]
click at [272, 347] on li "Source" at bounding box center [441, 350] width 400 height 16
type input "Source"
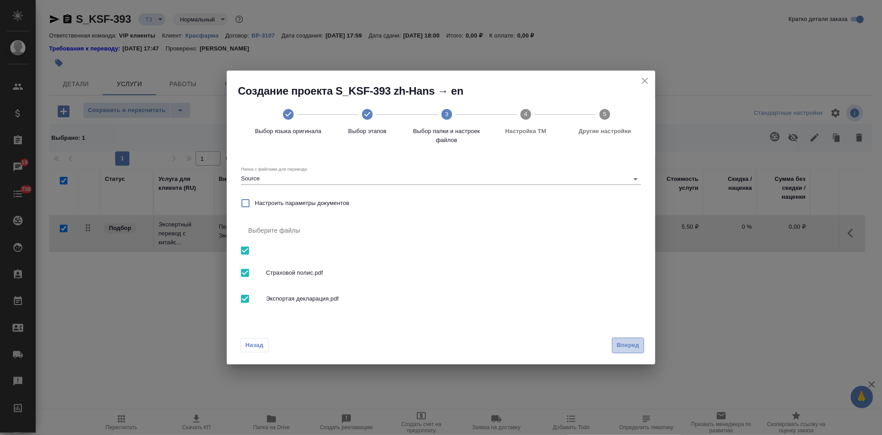
click at [630, 346] on span "Вперед" at bounding box center [628, 345] width 22 height 10
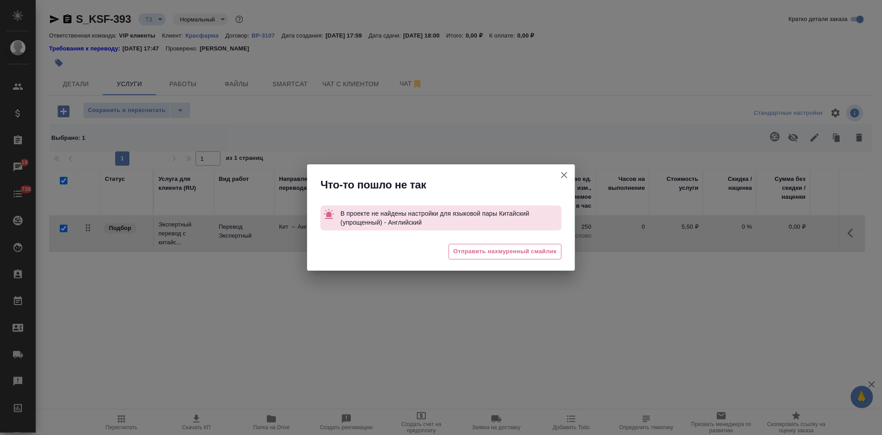
click at [565, 173] on icon "button" at bounding box center [564, 175] width 11 height 11
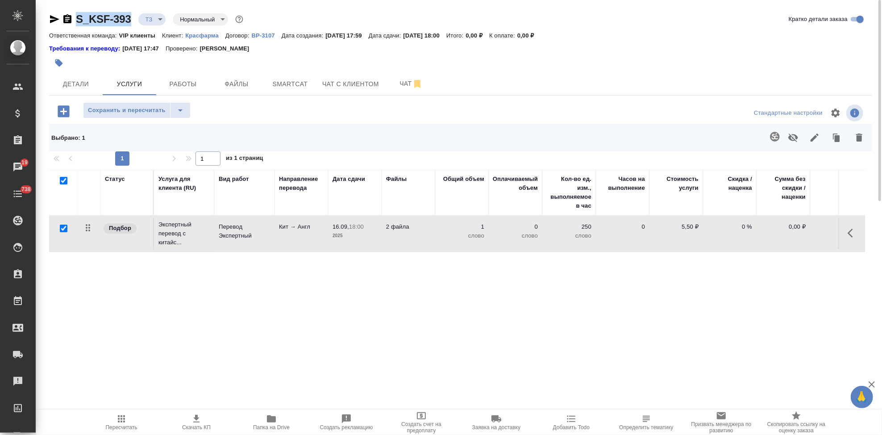
drag, startPoint x: 136, startPoint y: 23, endPoint x: 74, endPoint y: 20, distance: 62.1
click at [74, 20] on div "S_KSF-393 ТЗ tz Нормальный normal" at bounding box center [147, 19] width 196 height 14
copy link "S_KSF-393"
click at [686, 226] on p "5,50 ₽" at bounding box center [676, 226] width 45 height 9
click at [694, 229] on input "4.5" at bounding box center [681, 228] width 33 height 13
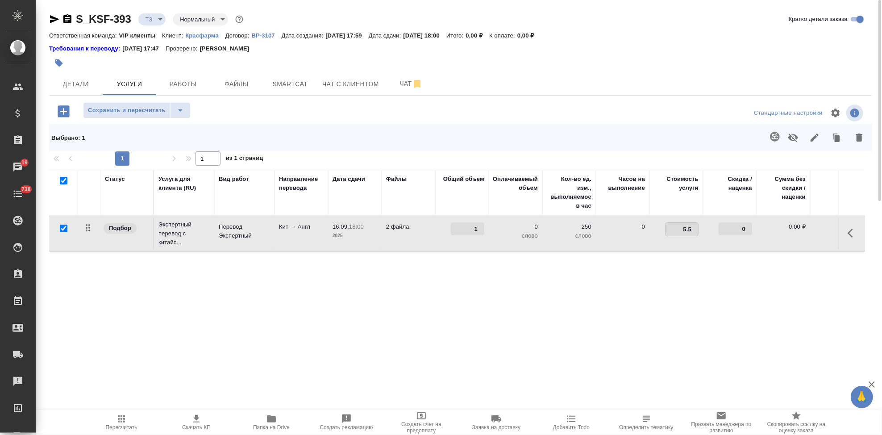
click at [693, 229] on input "5.5" at bounding box center [681, 229] width 33 height 13
click at [695, 227] on input "6.5" at bounding box center [681, 229] width 33 height 13
click at [693, 231] on input "5.5" at bounding box center [681, 229] width 33 height 13
click at [693, 231] on input "4.5" at bounding box center [681, 229] width 33 height 13
type input "3.5"
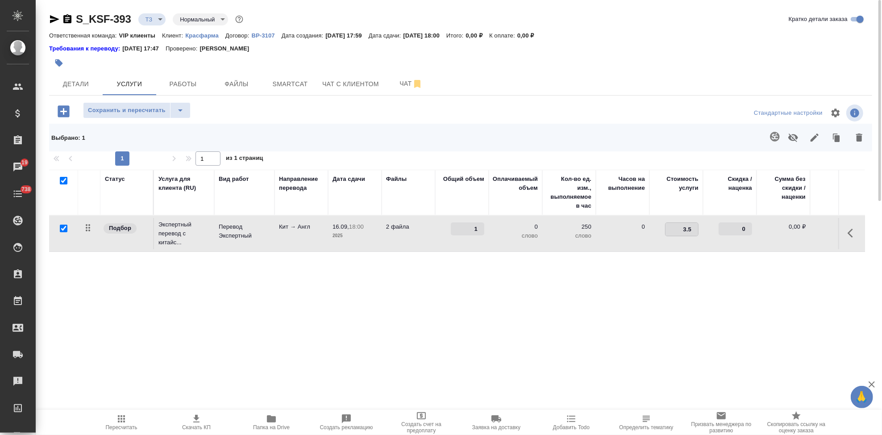
click at [693, 231] on input "3.5" at bounding box center [681, 229] width 33 height 13
click at [682, 261] on div "Статус Услуга для клиента (RU) Вид работ Направление перевода Дата сдачи Файлы …" at bounding box center [457, 266] width 816 height 192
click at [189, 112] on button "split button" at bounding box center [180, 110] width 21 height 16
click at [155, 124] on li "Сохранить" at bounding box center [137, 129] width 108 height 14
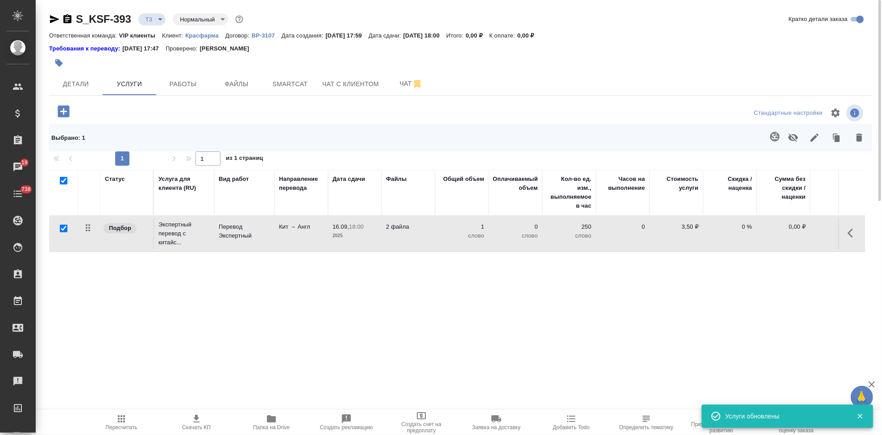
click at [849, 235] on icon "button" at bounding box center [852, 233] width 11 height 11
click at [801, 232] on icon "button" at bounding box center [802, 233] width 11 height 11
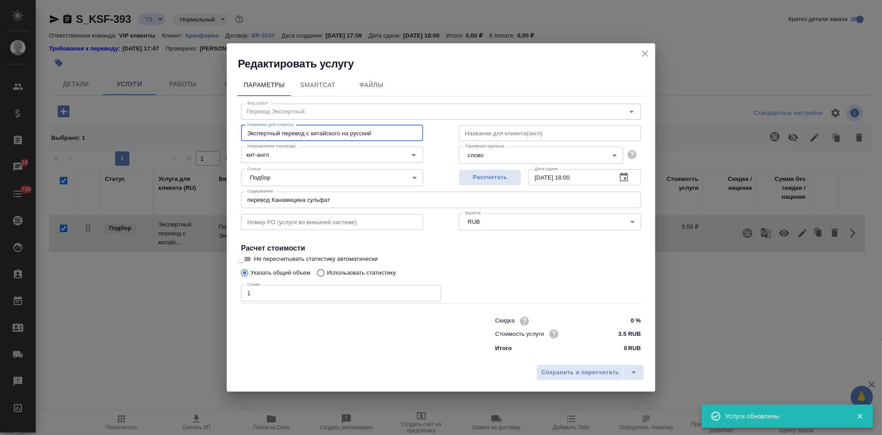
drag, startPoint x: 282, startPoint y: 134, endPoint x: 130, endPoint y: 134, distance: 152.1
click at [136, 134] on div "Редактировать услугу Параметры SmartCat Файлы Вид работ Перевод Экспертный Вид …" at bounding box center [441, 217] width 882 height 435
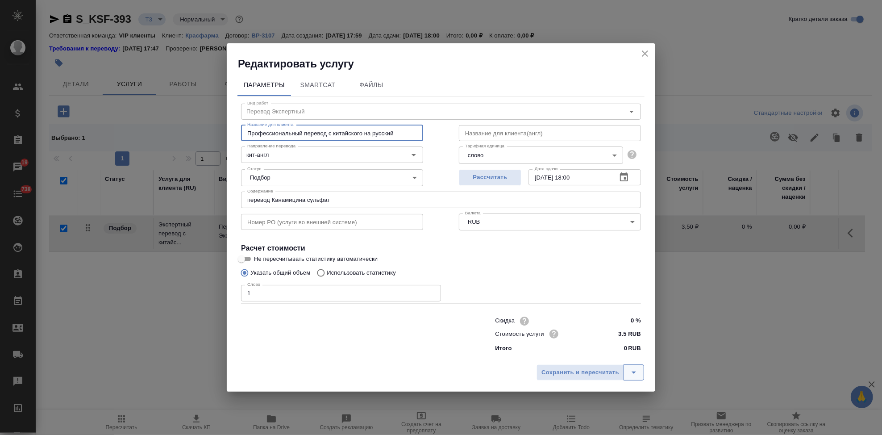
type input "Профессиональный перевод с китайского на русский"
click at [633, 373] on icon "split button" at bounding box center [633, 372] width 4 height 2
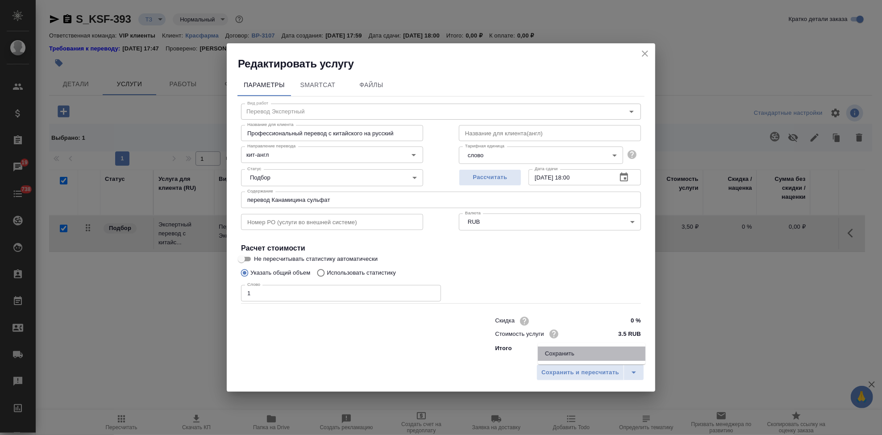
click at [607, 356] on li "Сохранить" at bounding box center [592, 353] width 108 height 14
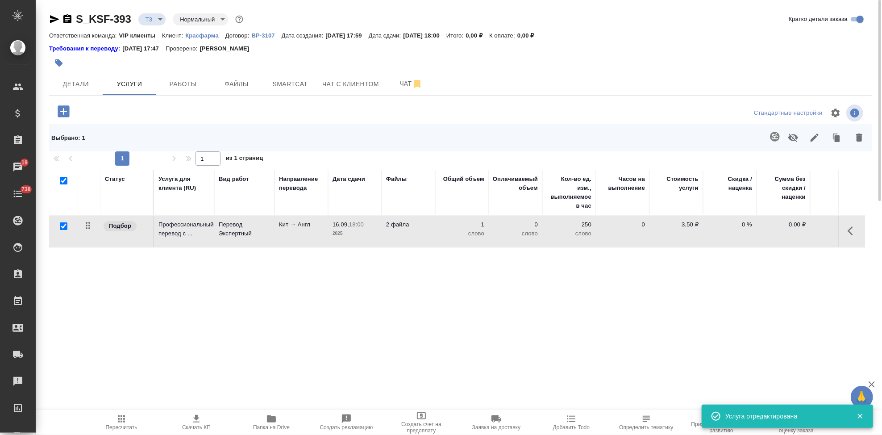
click at [485, 227] on td "1 слово" at bounding box center [462, 230] width 54 height 31
click at [483, 225] on p "1" at bounding box center [461, 224] width 45 height 9
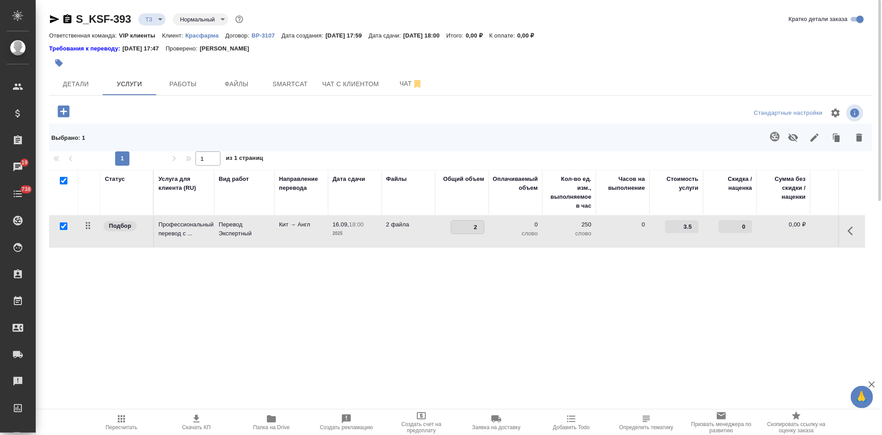
click at [480, 224] on input "2" at bounding box center [467, 226] width 33 height 13
type input "2226"
click at [464, 262] on div "Статус Услуга для клиента (RU) Вид работ Направление перевода Дата сдачи Файлы …" at bounding box center [457, 266] width 816 height 192
click at [178, 112] on icon "split button" at bounding box center [180, 110] width 11 height 11
click at [146, 128] on li "Сохранить" at bounding box center [137, 129] width 108 height 14
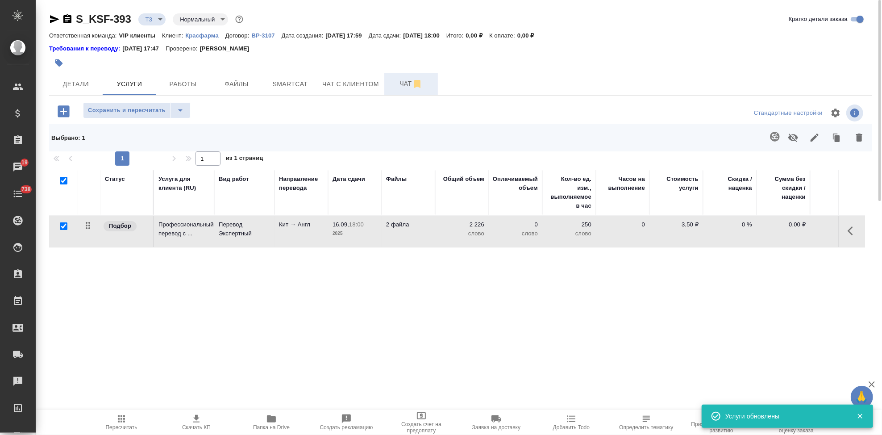
click at [408, 88] on span "Чат" at bounding box center [410, 83] width 43 height 11
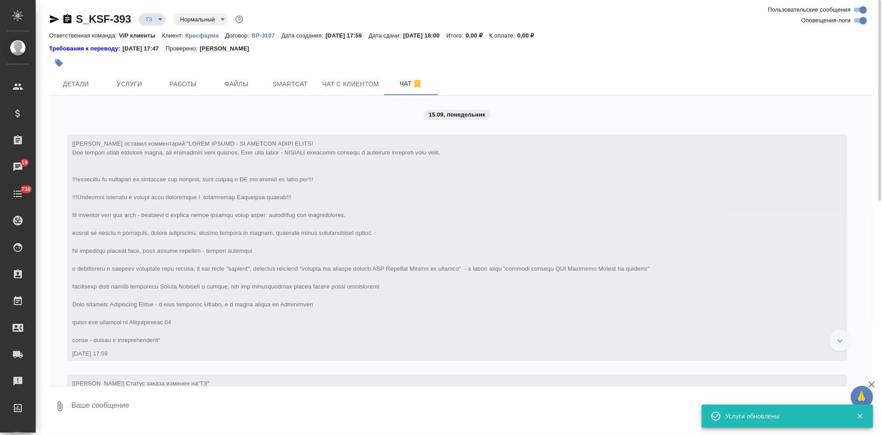
scroll to position [74, 0]
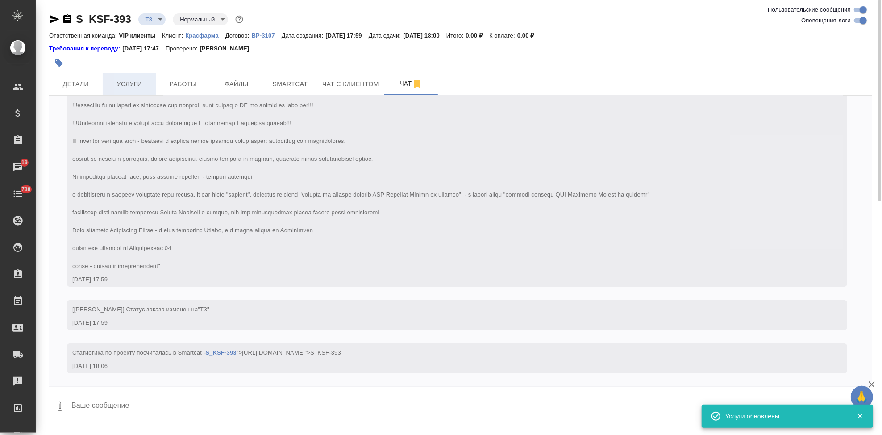
click at [144, 92] on button "Услуги" at bounding box center [130, 84] width 54 height 22
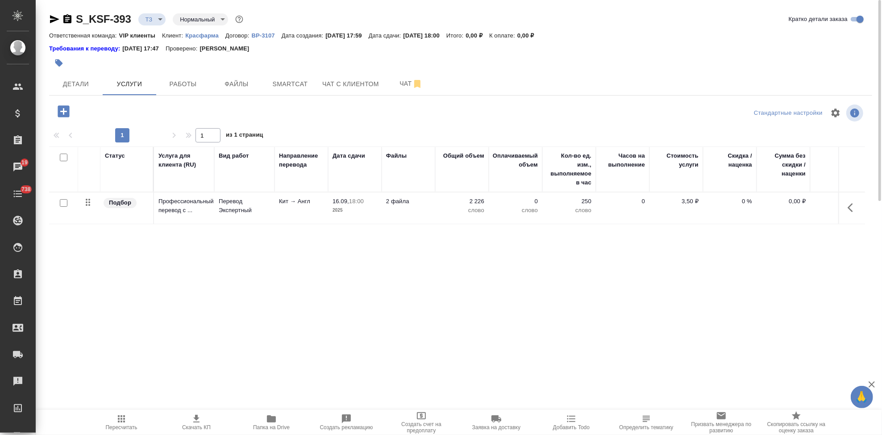
click at [70, 121] on div at bounding box center [186, 112] width 274 height 21
click at [64, 114] on icon "button" at bounding box center [64, 112] width 16 height 16
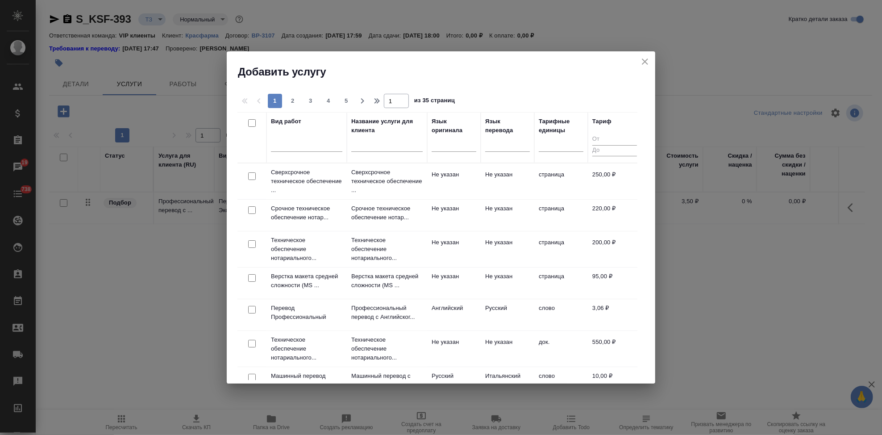
click at [367, 145] on input "text" at bounding box center [386, 146] width 71 height 11
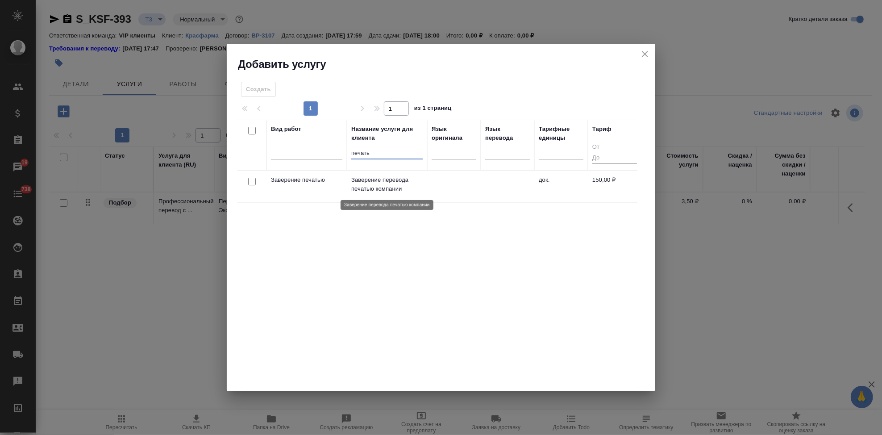
type input "печать"
click at [392, 184] on p "Заверение перевода печатью компании" at bounding box center [386, 184] width 71 height 18
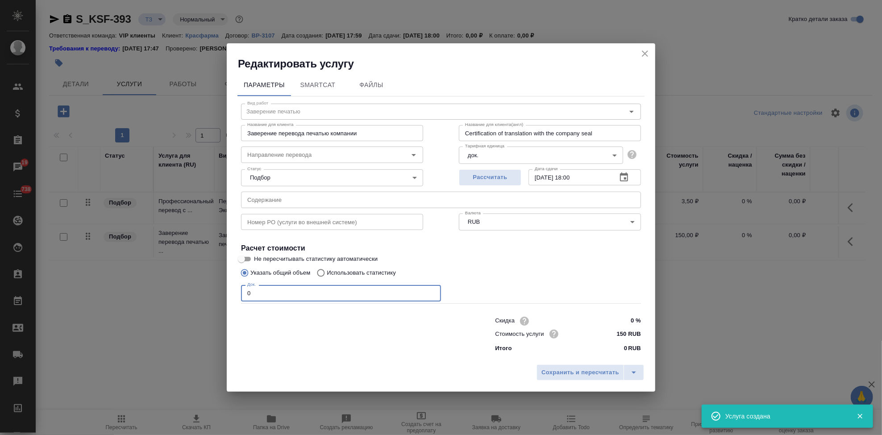
click at [312, 293] on input "0" at bounding box center [341, 293] width 200 height 16
type input "1"
click at [635, 375] on icon "split button" at bounding box center [633, 372] width 11 height 11
click at [594, 356] on li "Сохранить" at bounding box center [592, 353] width 108 height 14
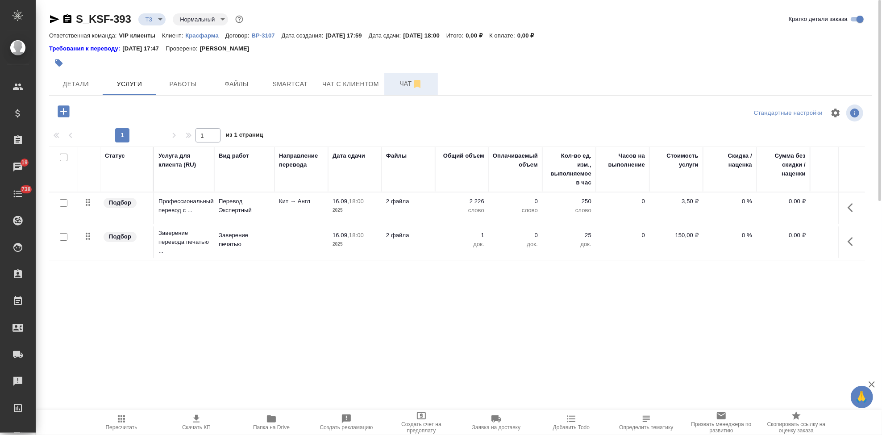
click at [403, 83] on span "Чат" at bounding box center [410, 83] width 43 height 11
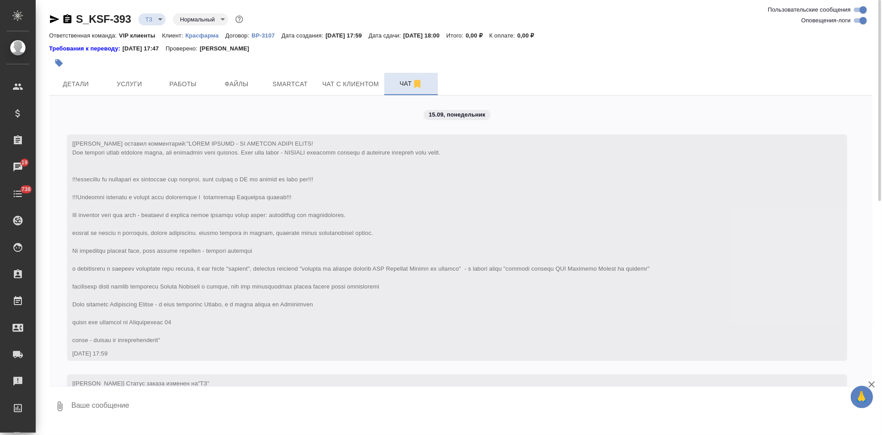
scroll to position [74, 0]
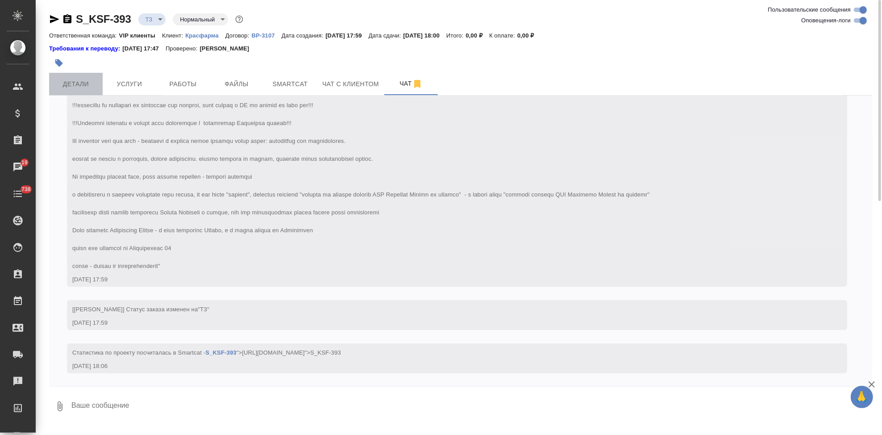
click at [84, 84] on span "Детали" at bounding box center [75, 84] width 43 height 11
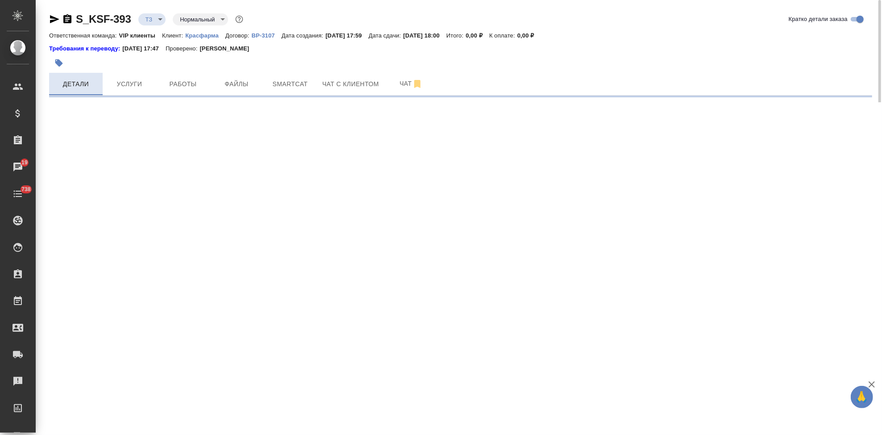
select select "RU"
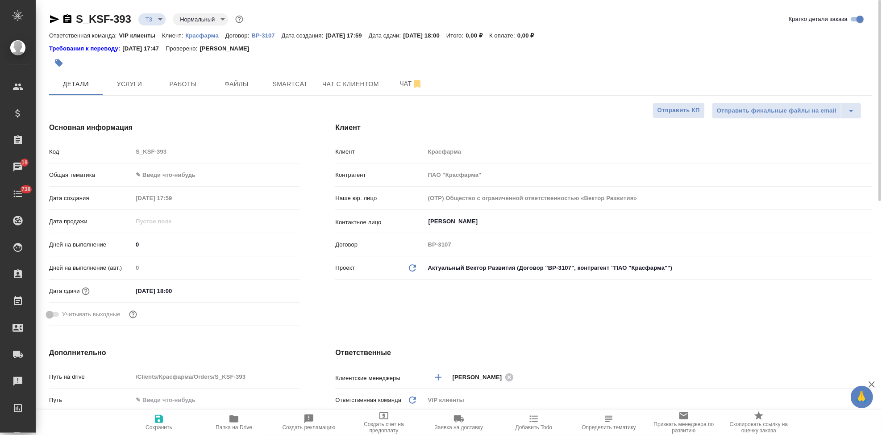
type textarea "x"
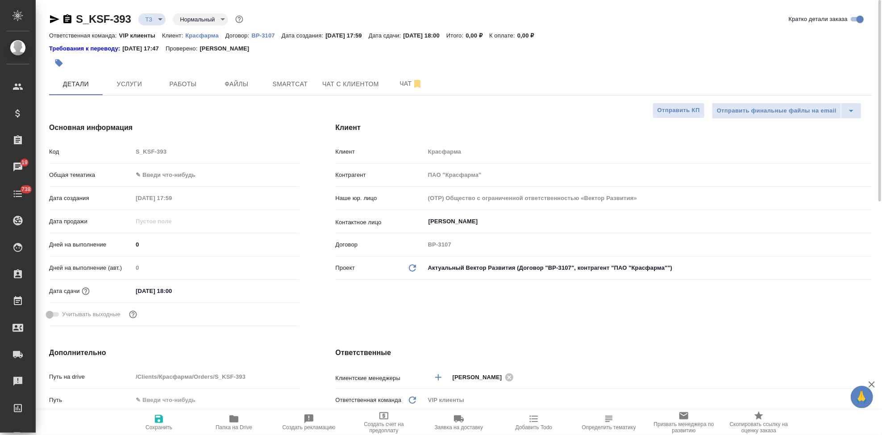
type textarea "x"
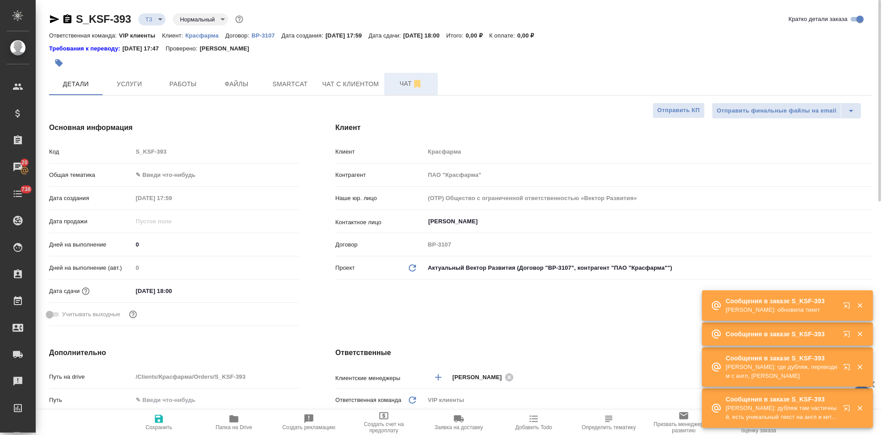
click at [402, 86] on span "Чат" at bounding box center [410, 83] width 43 height 11
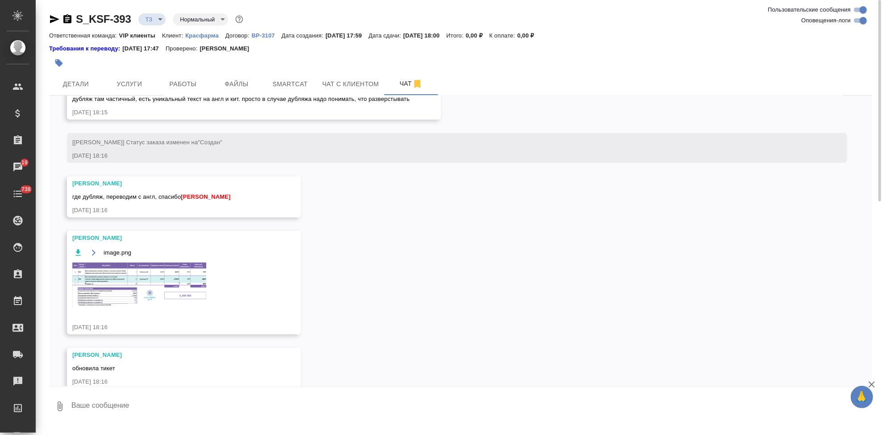
scroll to position [452, 0]
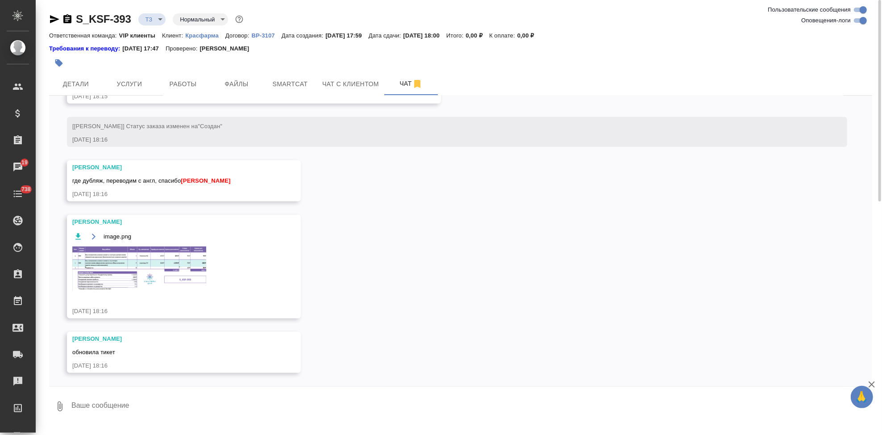
click at [164, 276] on img at bounding box center [139, 268] width 134 height 45
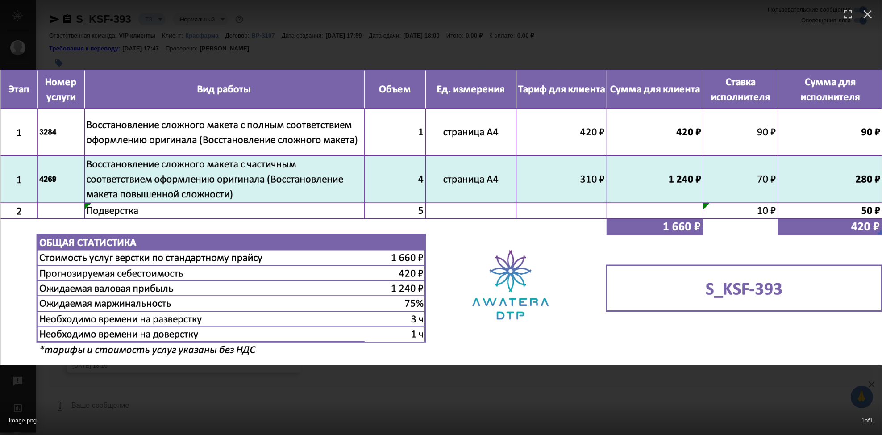
click at [435, 374] on div "image.png 1 of 1" at bounding box center [441, 217] width 882 height 435
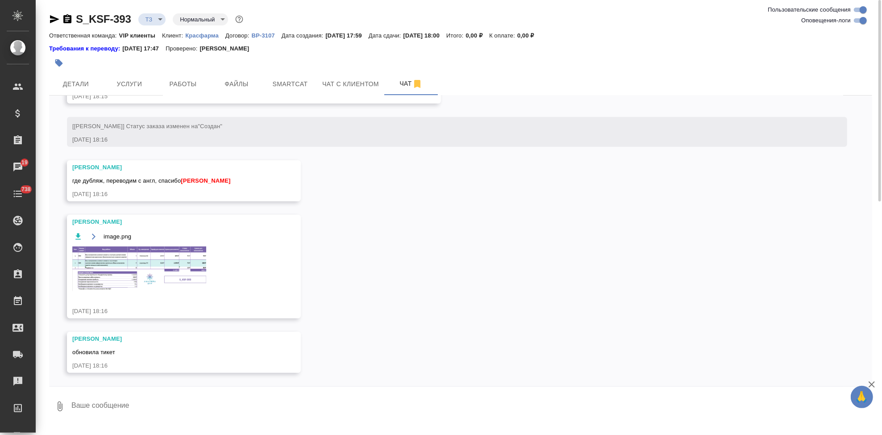
click at [93, 236] on icon "button" at bounding box center [93, 236] width 4 height 6
click at [146, 84] on span "Услуги" at bounding box center [129, 84] width 43 height 11
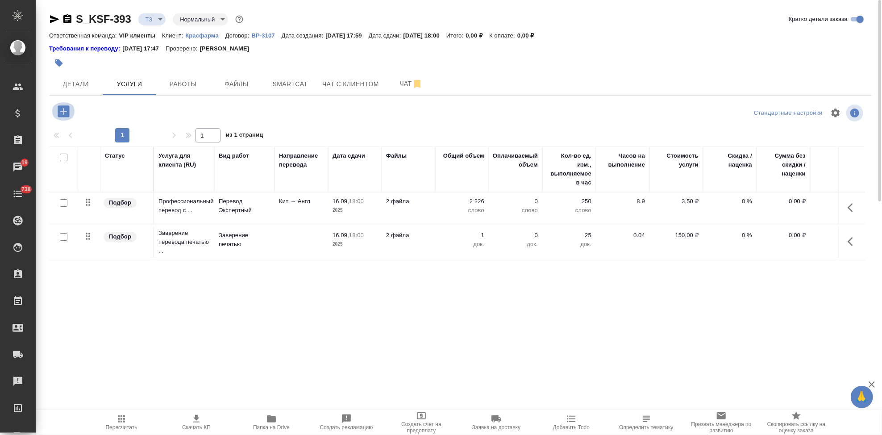
click at [66, 113] on icon "button" at bounding box center [64, 111] width 12 height 12
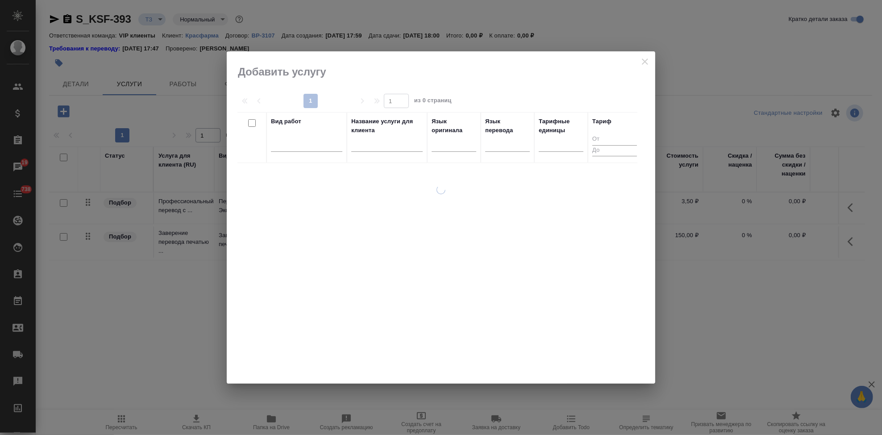
click at [373, 148] on input "text" at bounding box center [386, 146] width 71 height 11
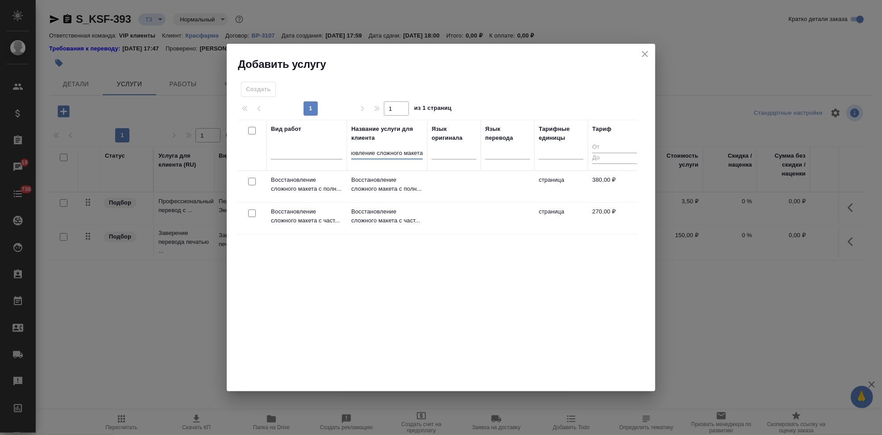
scroll to position [0, 22]
type input "восстановление сложного макета"
click at [393, 183] on p "Восстановление сложного макета с полн..." at bounding box center [386, 184] width 71 height 18
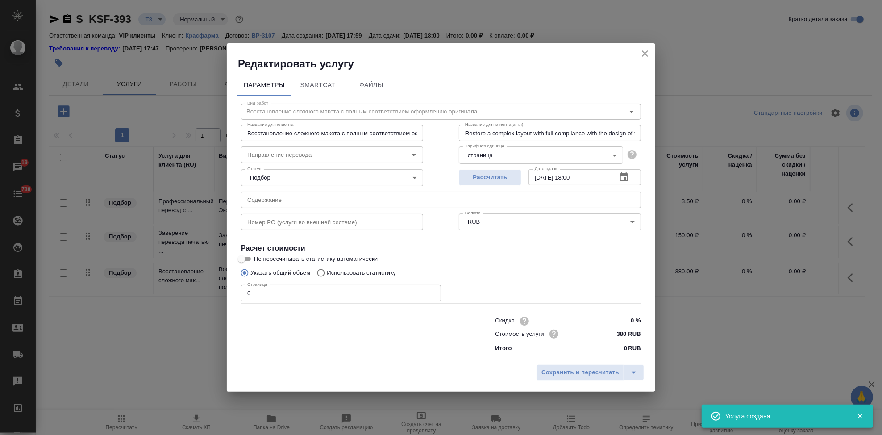
click at [286, 293] on input "0" at bounding box center [341, 293] width 200 height 16
type input "1"
click at [633, 368] on icon "split button" at bounding box center [633, 372] width 11 height 11
click at [585, 355] on li "Сохранить" at bounding box center [592, 353] width 108 height 14
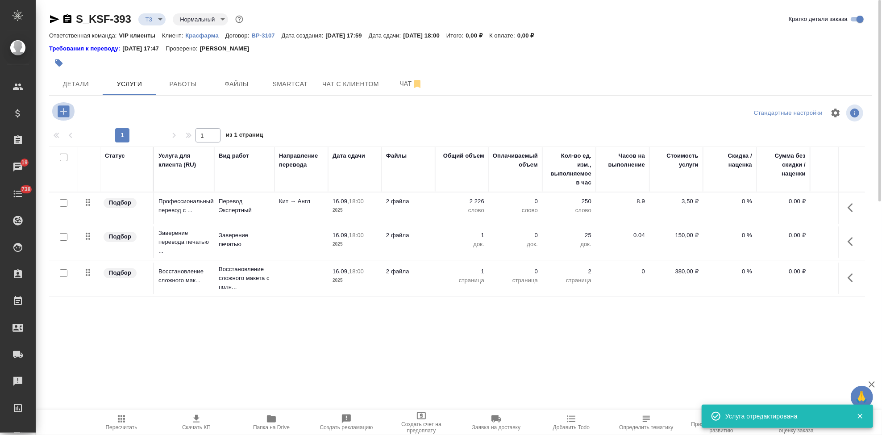
click at [61, 112] on icon "button" at bounding box center [64, 111] width 12 height 12
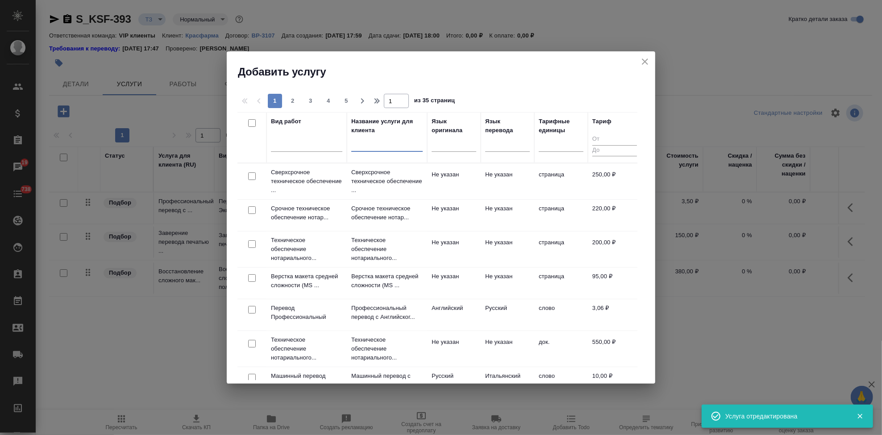
click at [355, 145] on input "text" at bounding box center [386, 146] width 71 height 11
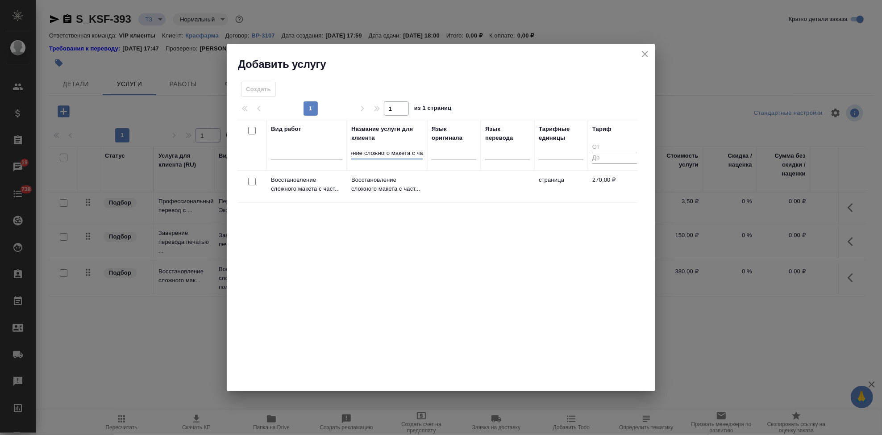
scroll to position [0, 36]
type input "восстановление сложного макета с час"
click at [377, 186] on p "Восстановление сложного макета с част..." at bounding box center [386, 184] width 71 height 18
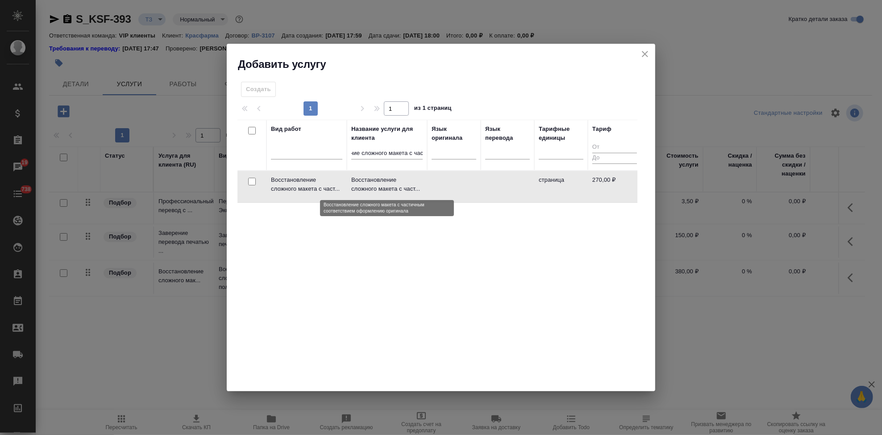
scroll to position [0, 0]
click at [377, 186] on p "Восстановление сложного макета с част..." at bounding box center [386, 184] width 71 height 18
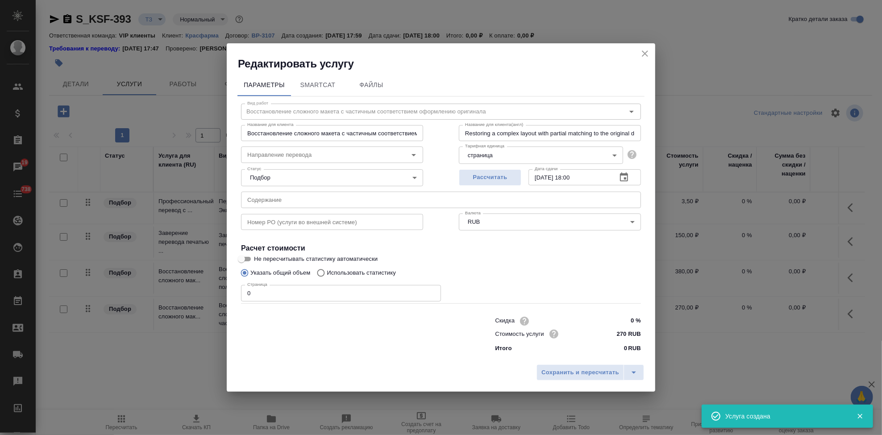
click at [312, 292] on input "0" at bounding box center [341, 293] width 200 height 16
type input "4"
click at [633, 372] on icon "split button" at bounding box center [633, 372] width 4 height 2
click at [559, 357] on li "Сохранить" at bounding box center [592, 353] width 108 height 14
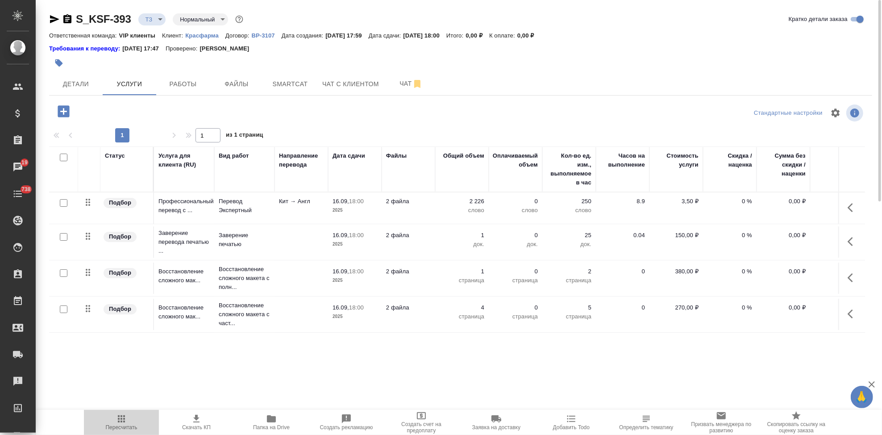
click at [112, 424] on span "Пересчитать" at bounding box center [122, 427] width 32 height 6
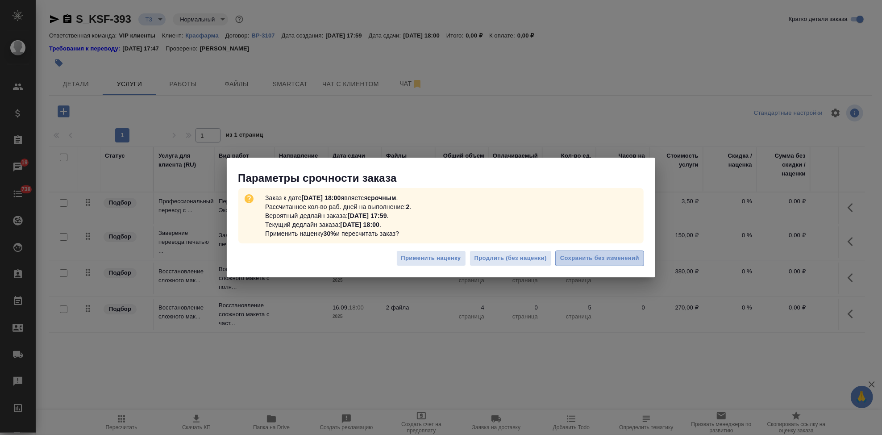
click at [585, 252] on button "Сохранить без изменений" at bounding box center [599, 258] width 89 height 16
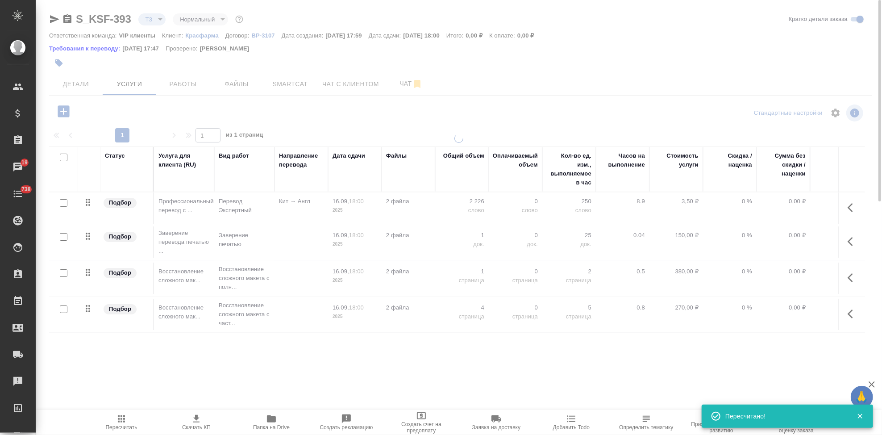
type input "new"
type input "urgent"
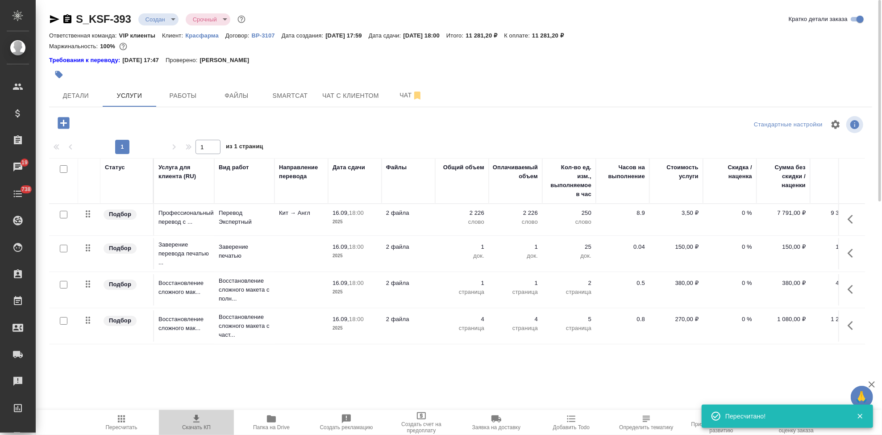
click at [197, 426] on span "Скачать КП" at bounding box center [196, 427] width 29 height 6
drag, startPoint x: 133, startPoint y: 24, endPoint x: 71, endPoint y: 24, distance: 61.6
click at [71, 24] on div "S_KSF-393 Создан new Срочный urgent" at bounding box center [148, 19] width 198 height 14
copy link "S_KSF-393"
